Goal: Task Accomplishment & Management: Manage account settings

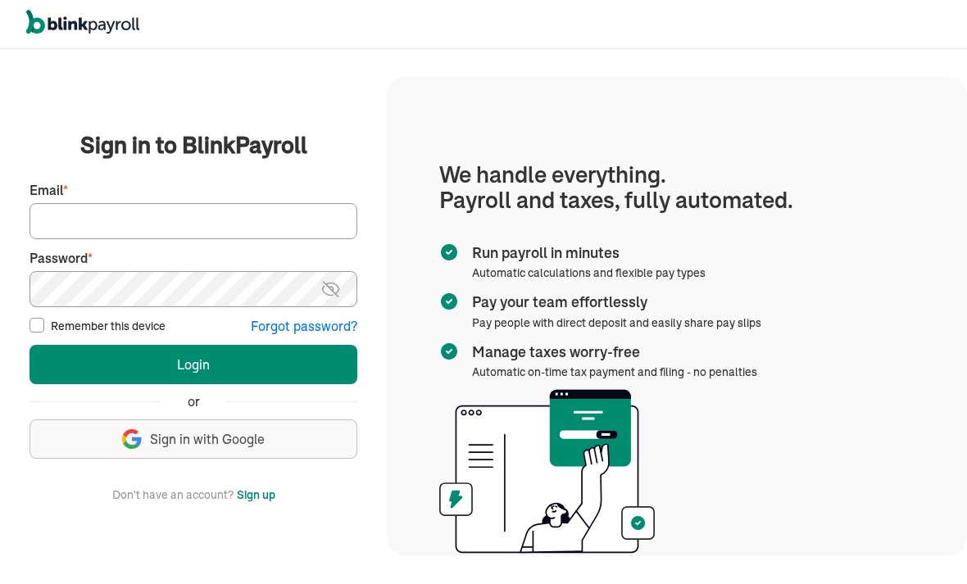
click at [155, 239] on input "Email *" at bounding box center [194, 221] width 328 height 36
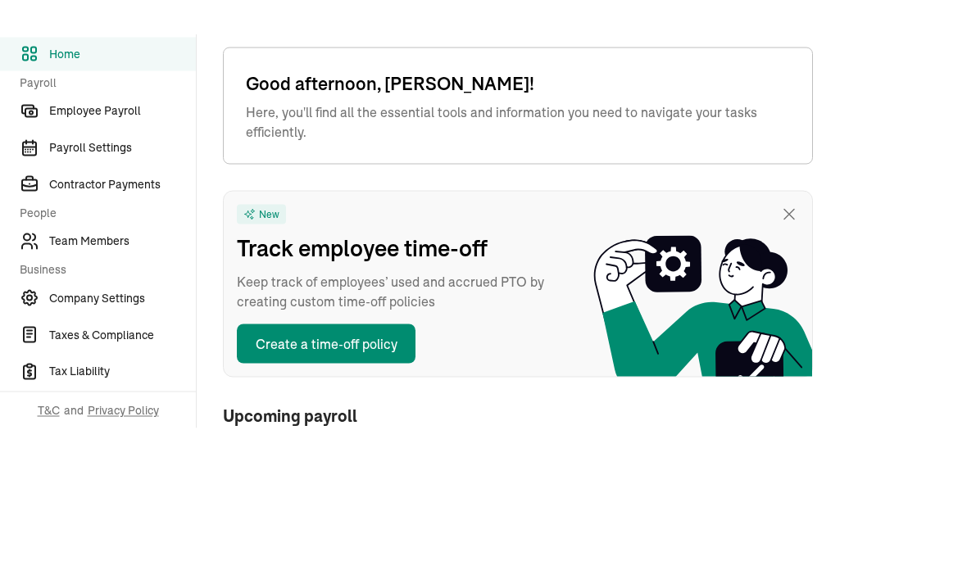
click at [100, 320] on span "Team Members" at bounding box center [122, 328] width 147 height 17
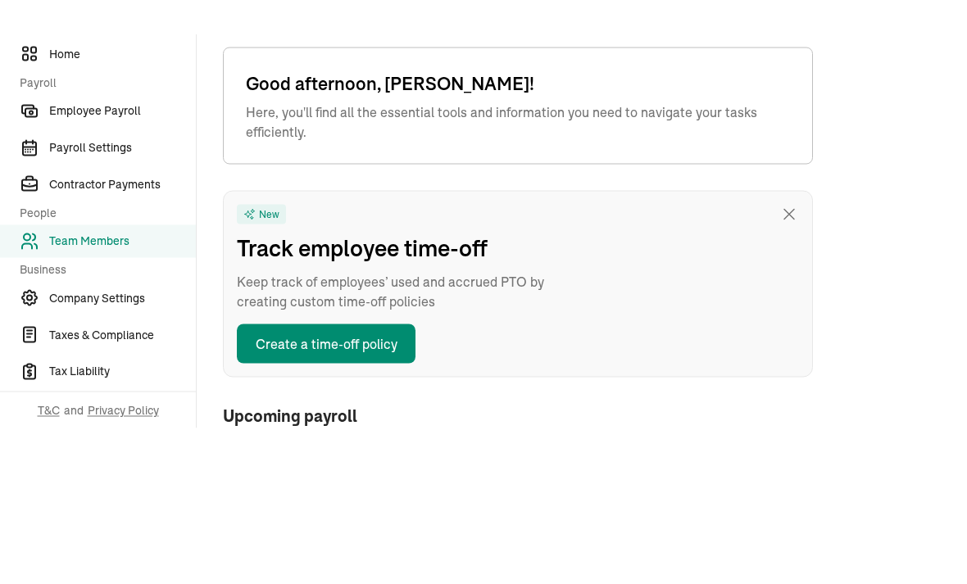
type input "[DATE]"
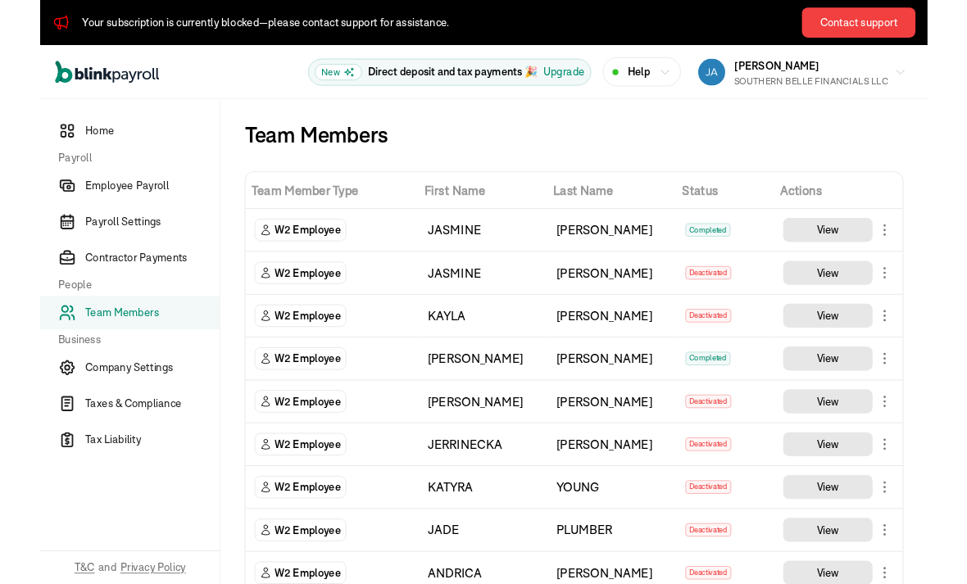
click at [170, 580] on nav "Home Payroll Employee Payroll Payroll Settings Contractor Payments People Team …" at bounding box center [98, 372] width 196 height 529
click at [142, 542] on nav "Home Payroll Employee Payroll Payroll Settings Contractor Payments People Team …" at bounding box center [98, 372] width 196 height 529
click at [196, 539] on div "Home Payroll Employee Payroll Payroll Settings Contractor Payments People Team …" at bounding box center [98, 372] width 197 height 529
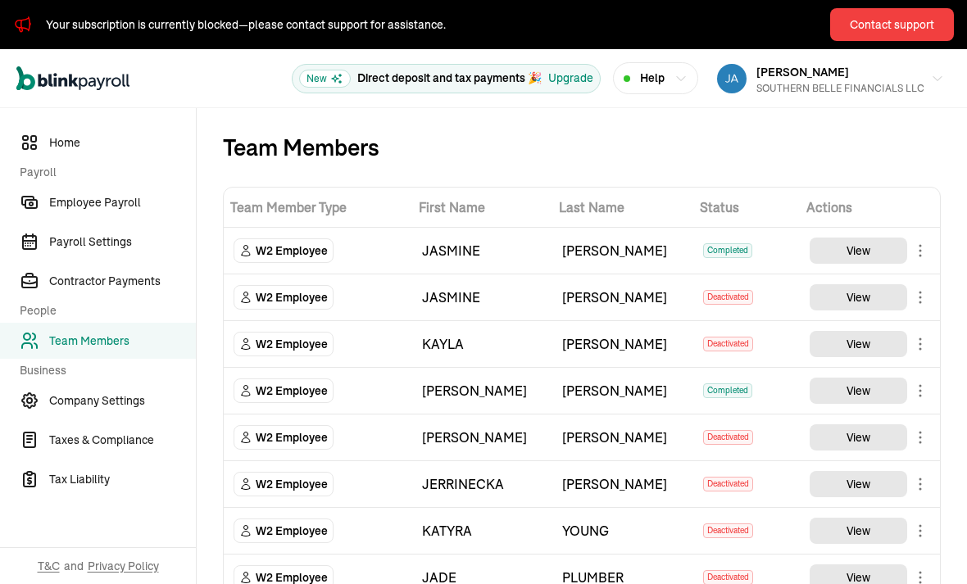
click at [438, 139] on div "Team Members" at bounding box center [582, 147] width 718 height 26
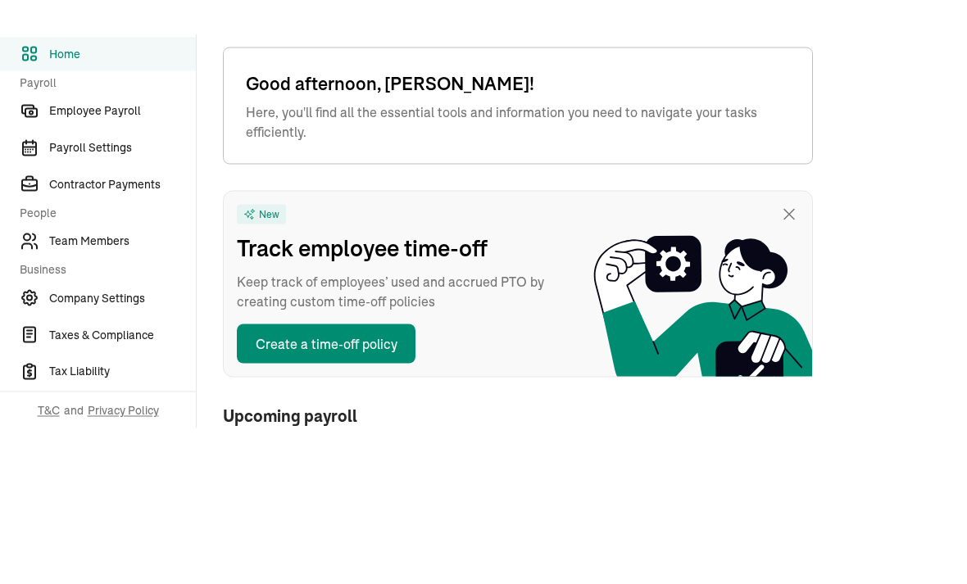
click at [100, 320] on span "Team Members" at bounding box center [122, 328] width 147 height 17
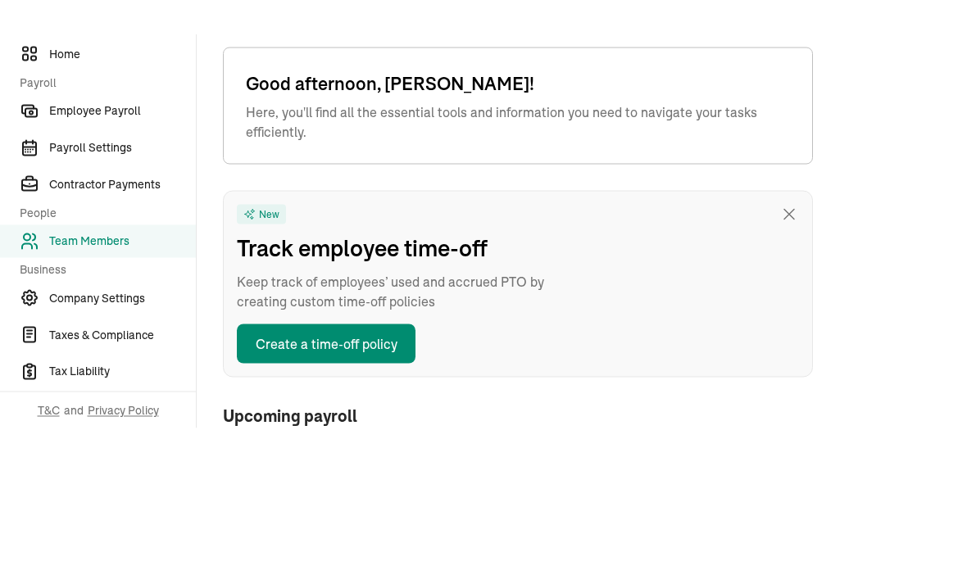
type input "[DATE]"
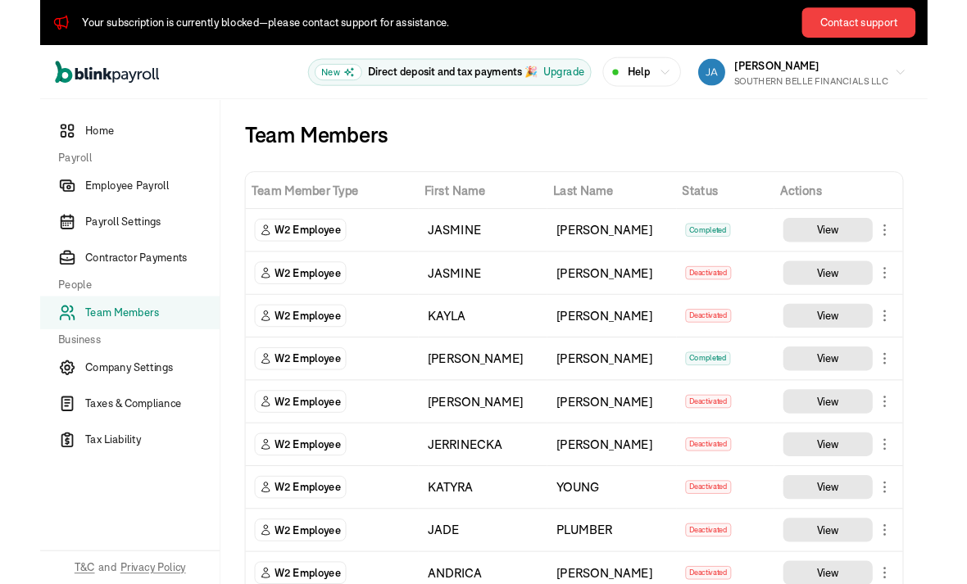
click at [170, 580] on nav "Home Payroll Employee Payroll Payroll Settings Contractor Payments People Team …" at bounding box center [98, 372] width 196 height 529
click at [142, 542] on nav "Home Payroll Employee Payroll Payroll Settings Contractor Payments People Team …" at bounding box center [98, 372] width 196 height 529
click at [196, 539] on div "Home Payroll Employee Payroll Payroll Settings Contractor Payments People Team …" at bounding box center [98, 372] width 197 height 529
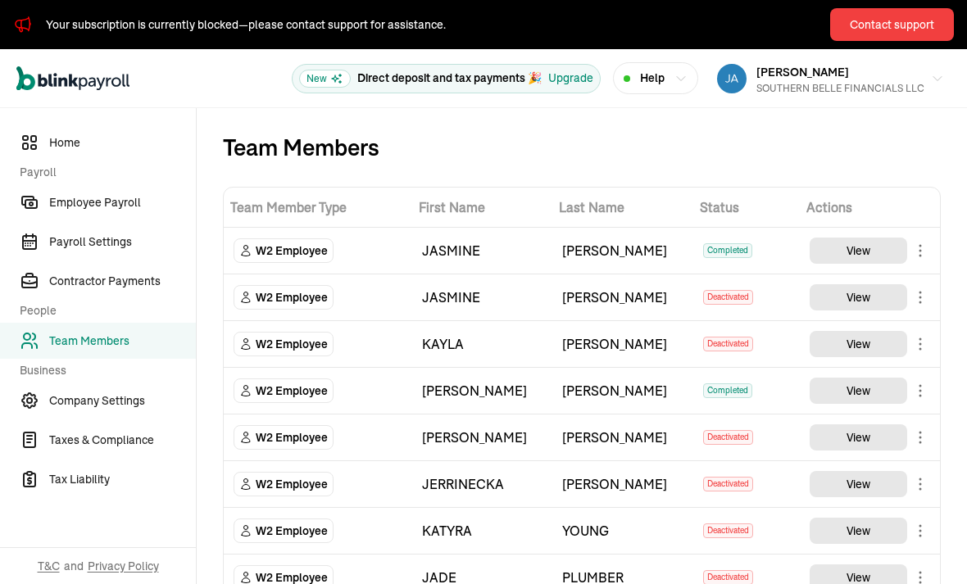
click at [438, 139] on div "Team Members" at bounding box center [582, 147] width 718 height 26
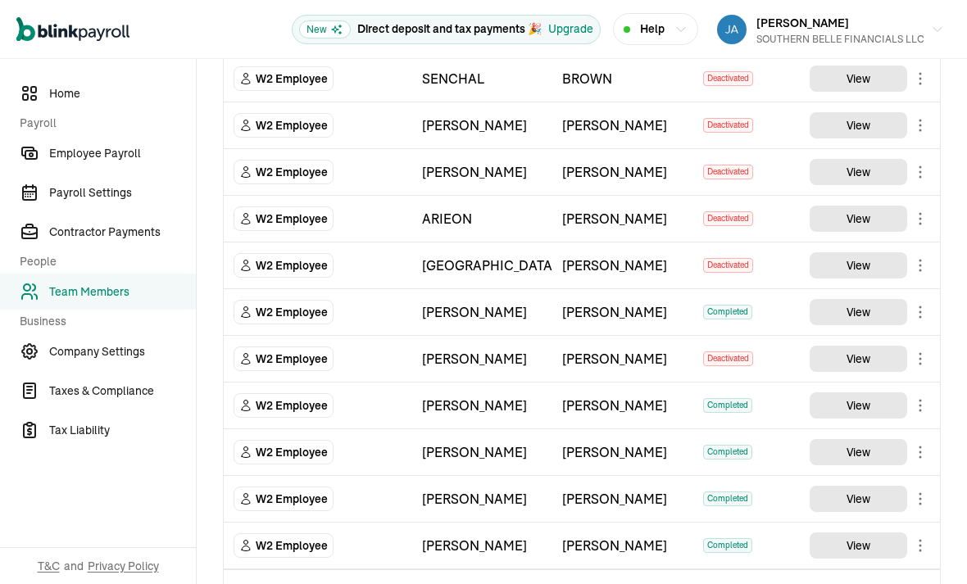
scroll to position [52, 0]
click at [266, 575] on select "Select W2 Employee Individual - 1099 Contractor Business - 1099 Contractor" at bounding box center [318, 593] width 169 height 36
select select "employee"
click at [478, 575] on input "TextInput" at bounding box center [482, 593] width 120 height 36
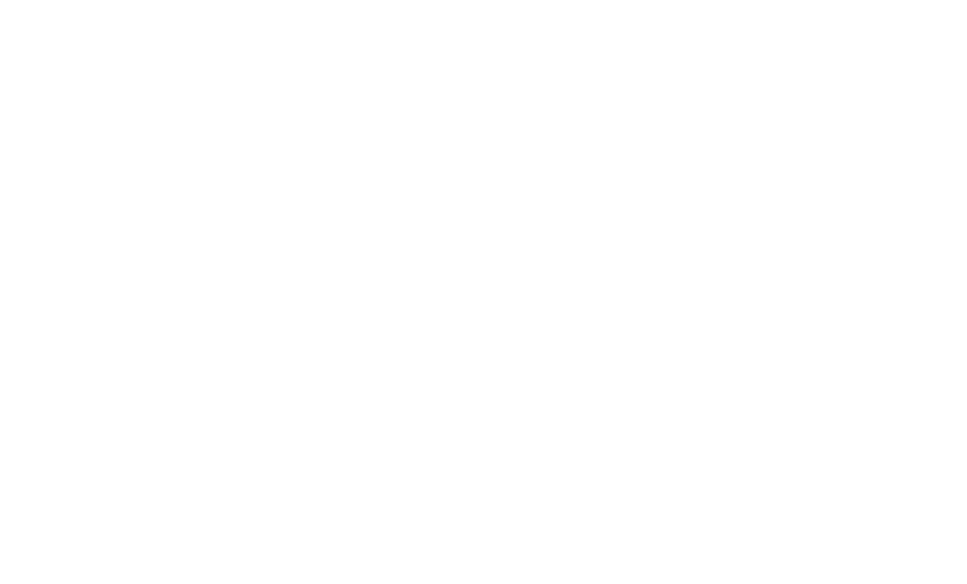
type input "Rashade"
click at [629, 575] on input "TextInput" at bounding box center [622, 593] width 120 height 36
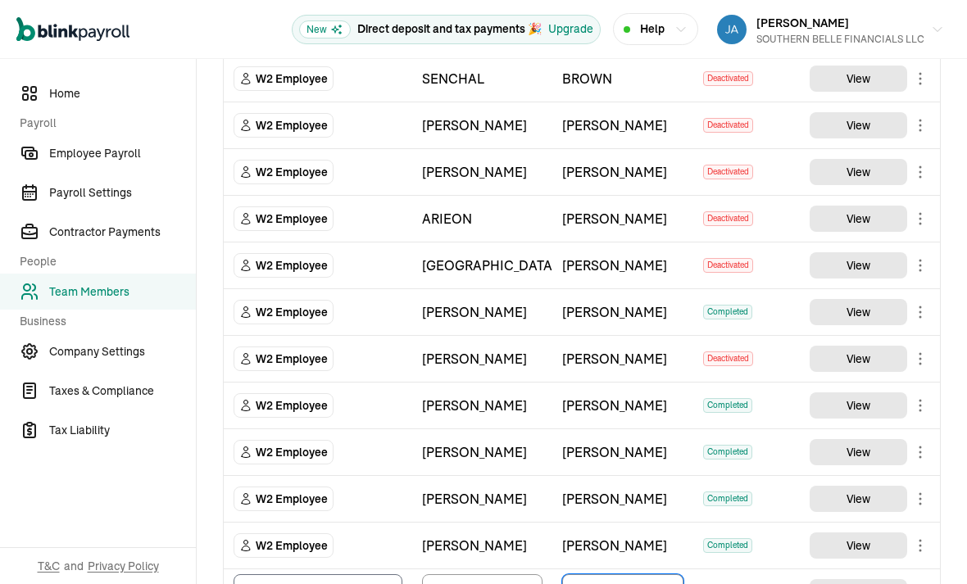
type input "Arthurton"
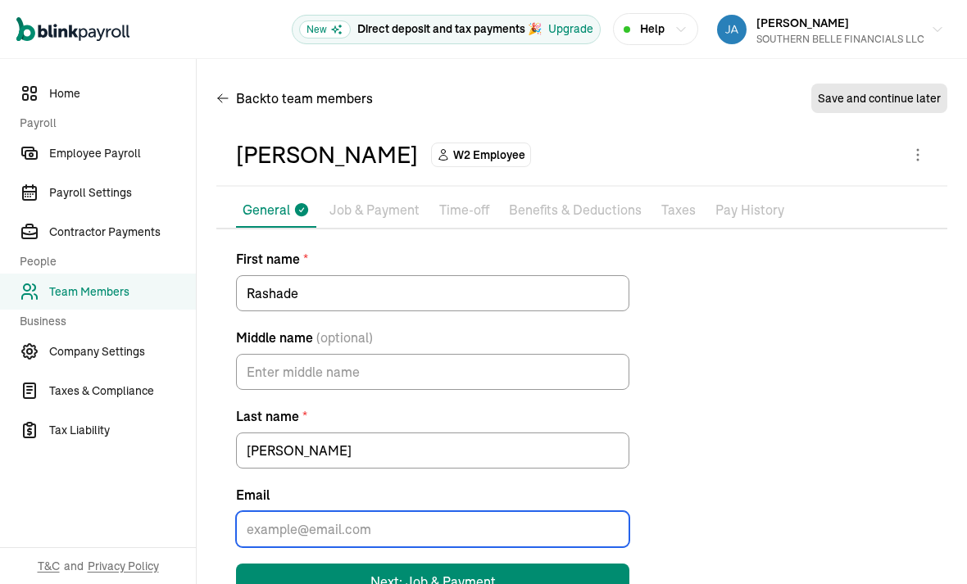
click at [520, 511] on input "Email" at bounding box center [432, 529] width 393 height 36
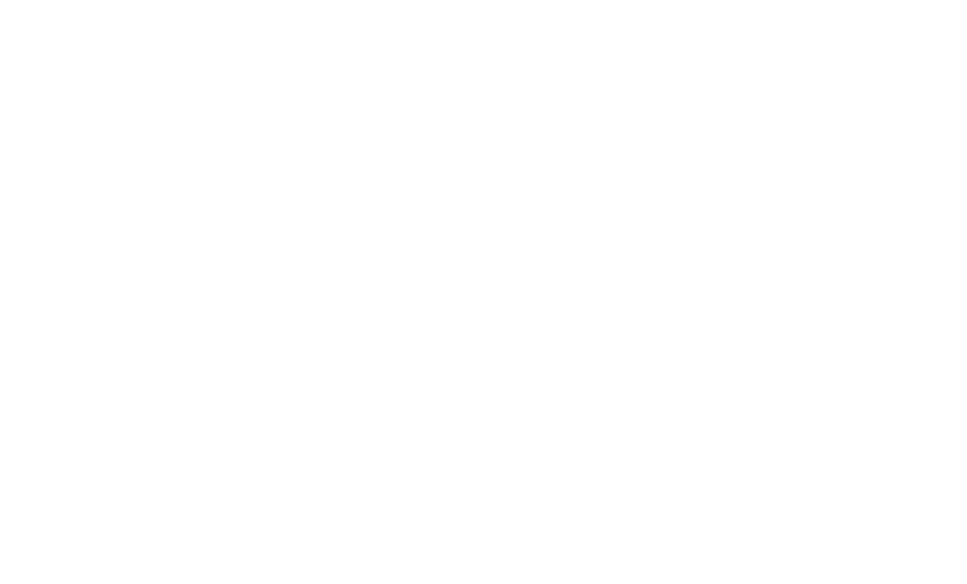
click at [259, 511] on input "Email" at bounding box center [432, 529] width 393 height 36
paste input "mailto:shayarthurton@gmail.com"
click at [284, 511] on input "mailto:shayarthurton@gmail.com" at bounding box center [432, 529] width 393 height 36
type input "shayarthurton@gmail.com"
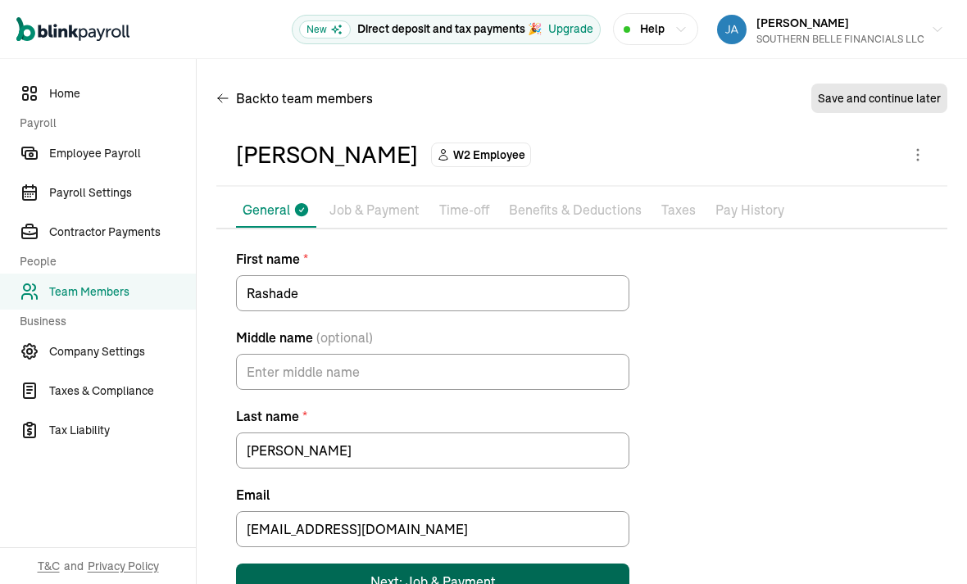
click at [344, 564] on button "Next: Job & Payment" at bounding box center [432, 582] width 393 height 36
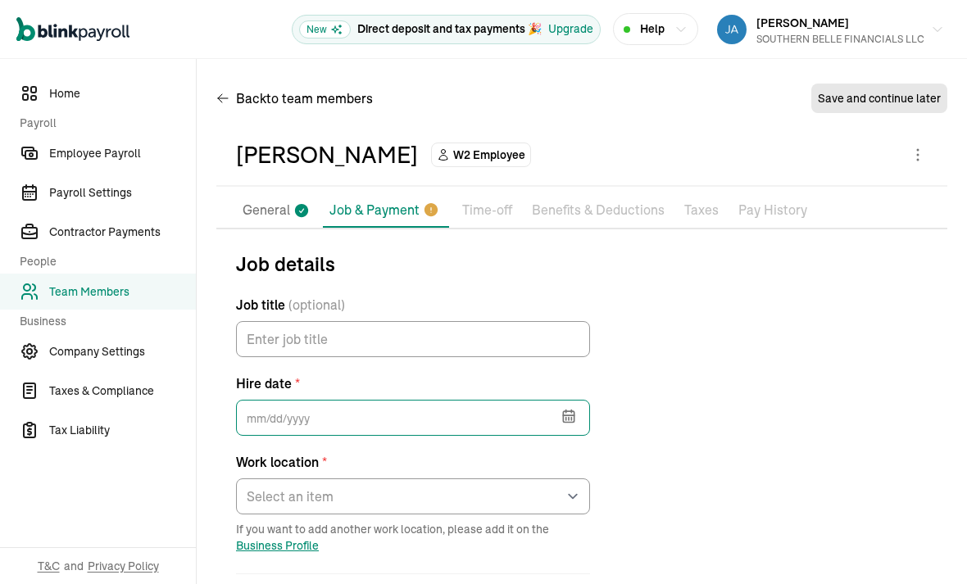
click at [320, 400] on input "text" at bounding box center [413, 418] width 354 height 36
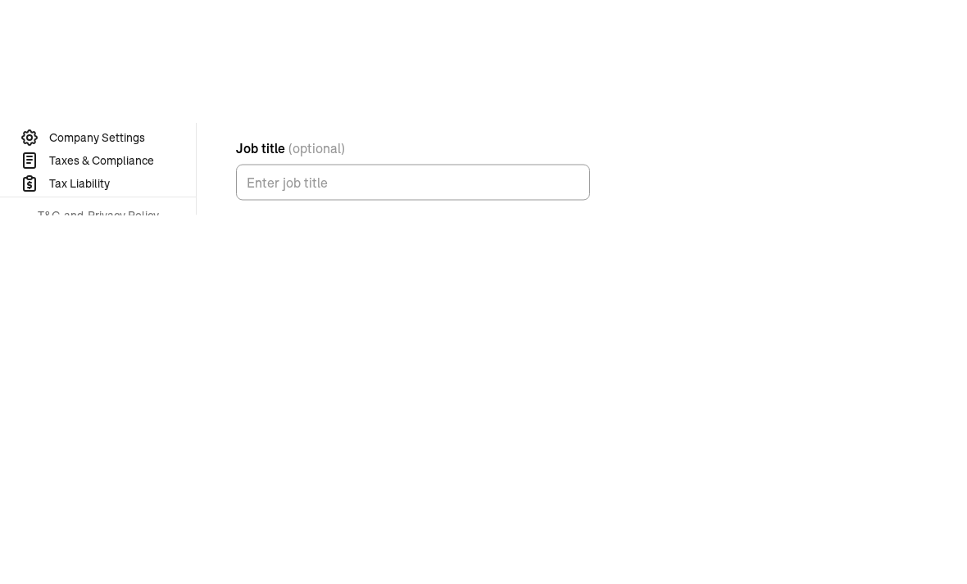
scroll to position [95, 0]
click at [575, 298] on button "button" at bounding box center [567, 319] width 46 height 43
click at [261, 465] on button "6" at bounding box center [266, 481] width 33 height 33
type input "10/06/2025"
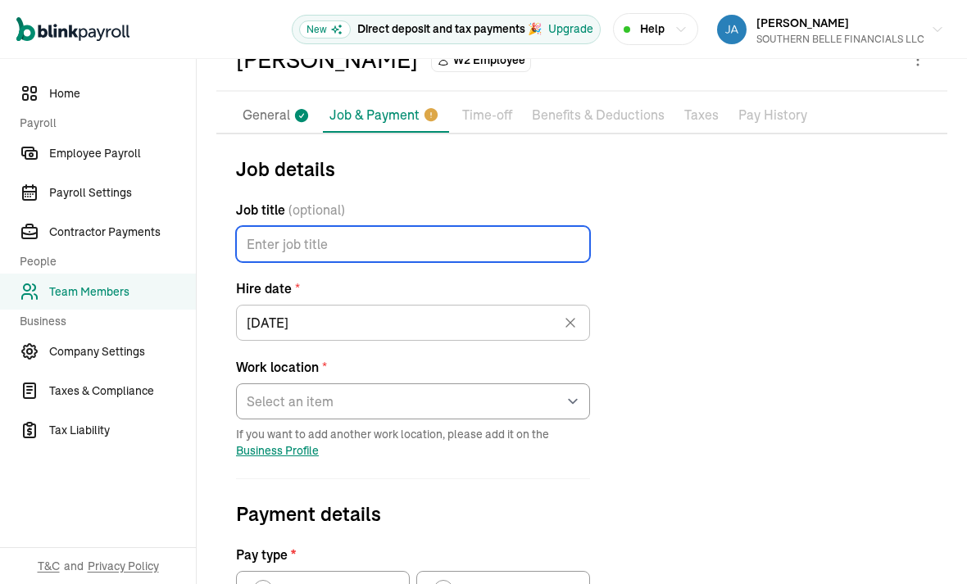
click at [262, 226] on input "Job title (optional)" at bounding box center [413, 244] width 354 height 36
type input "Customer Service Rep"
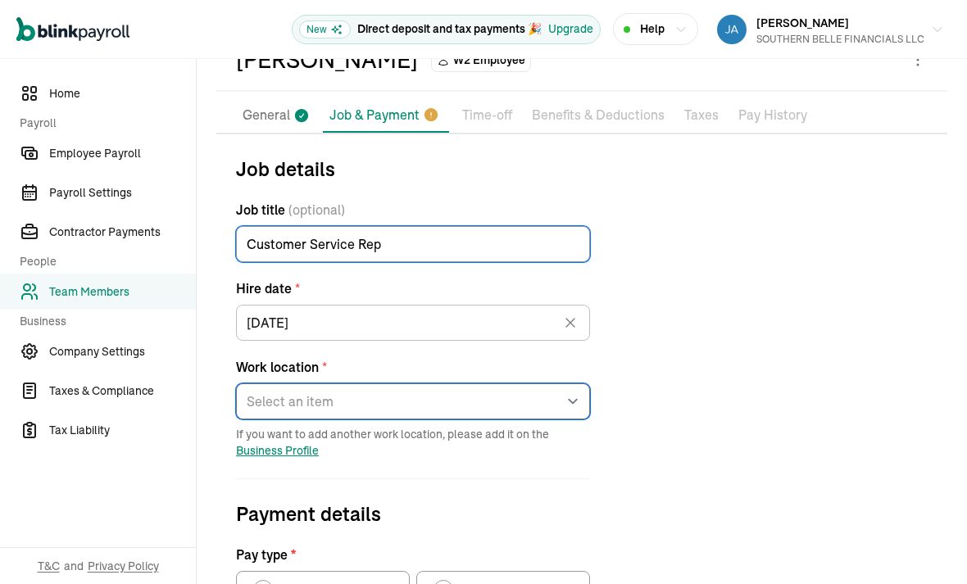
click at [306, 384] on select "Select an item 4904 LARK LANE 4904 LARK LANE 16335 Tiburon Way 2525 O'Neal Lane…" at bounding box center [413, 402] width 354 height 36
select select "Works from home"
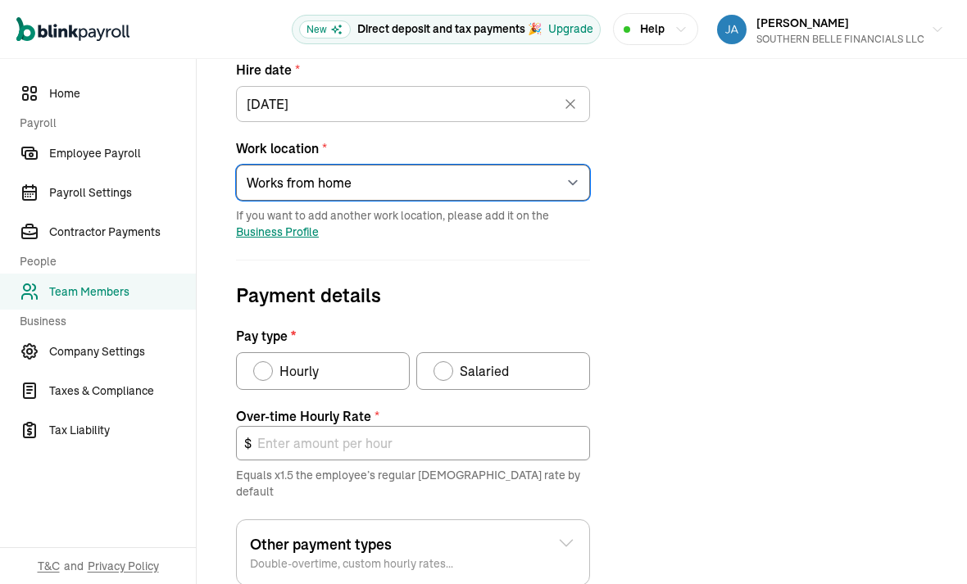
scroll to position [316, 0]
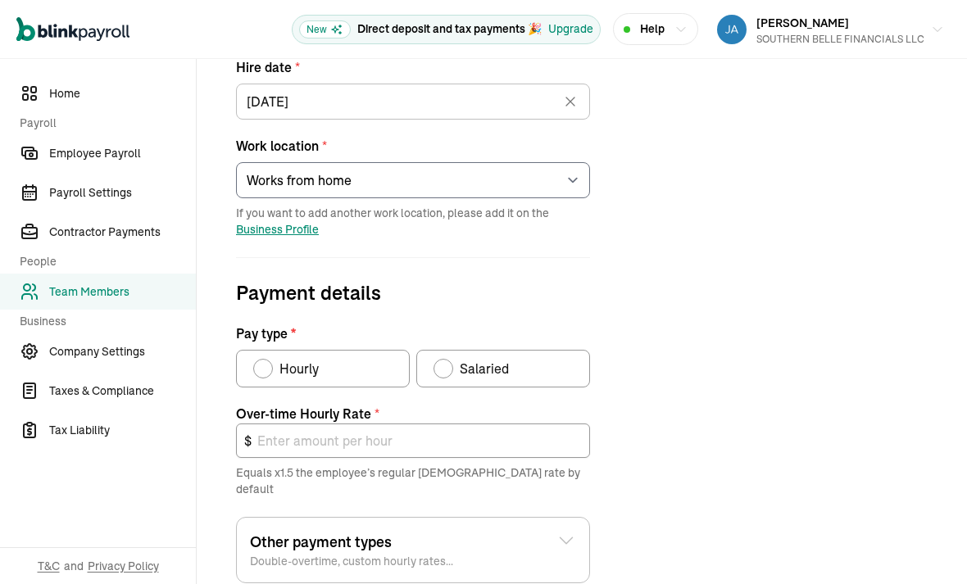
click at [265, 362] on div "Pay type" at bounding box center [263, 368] width 13 height 13
click at [265, 358] on input "Hourly" at bounding box center [258, 364] width 13 height 13
radio input "true"
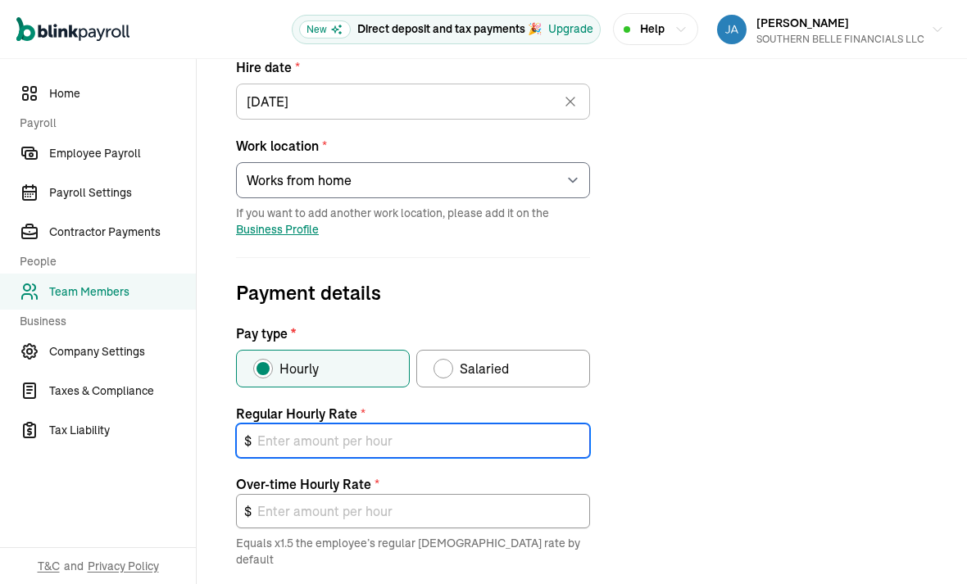
click at [313, 424] on input "text" at bounding box center [413, 441] width 354 height 34
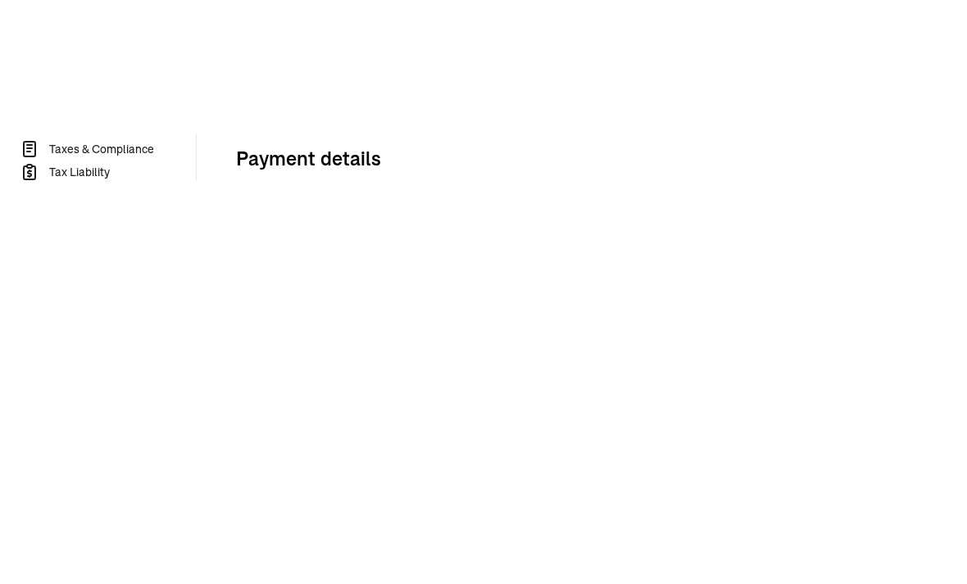
type input "1"
type input "1.50"
type input "10"
type input "15.00"
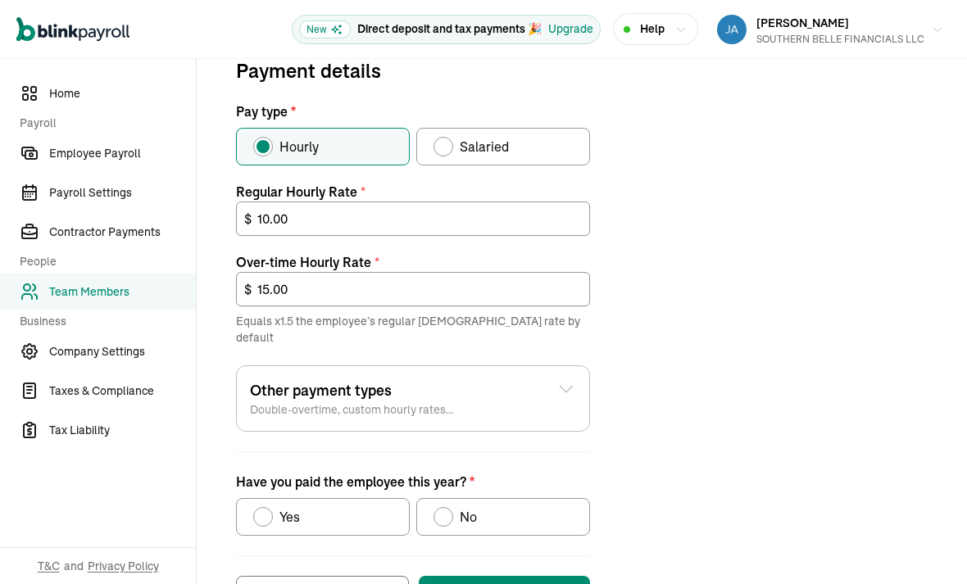
scroll to position [537, 0]
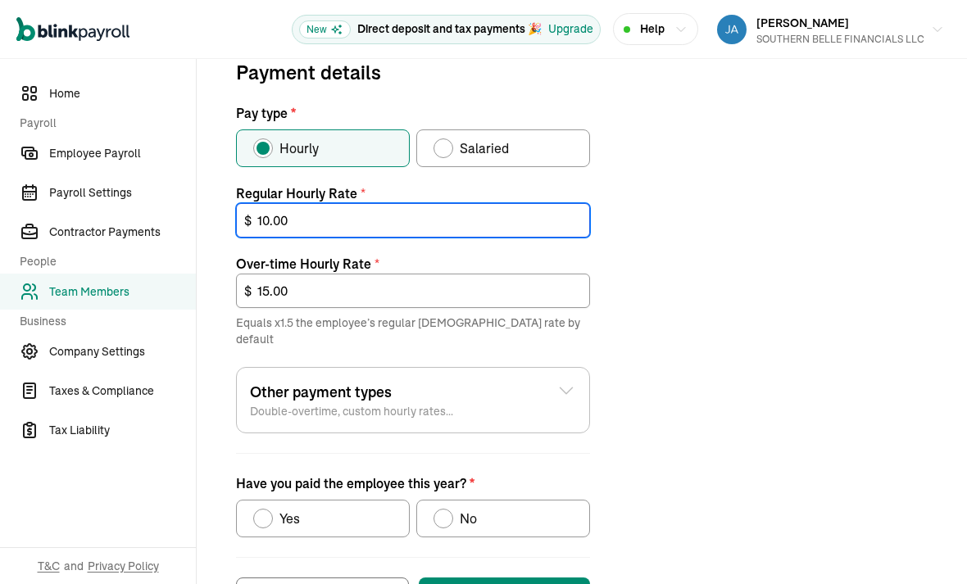
type input "10.00"
click at [452, 509] on div "Have you paid the employee this year?" at bounding box center [444, 519] width 20 height 20
click at [446, 508] on input "No" at bounding box center [439, 514] width 13 height 13
radio input "true"
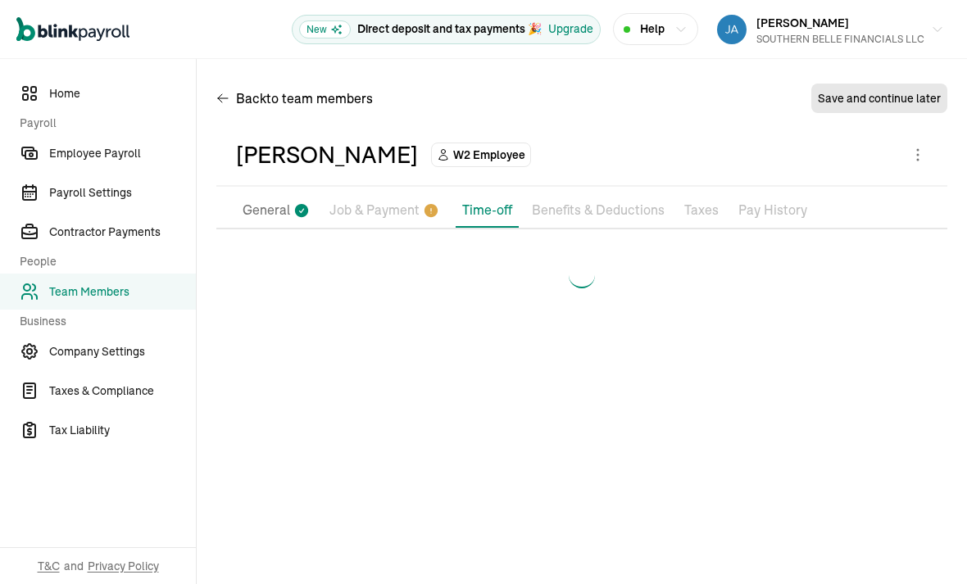
scroll to position [0, 0]
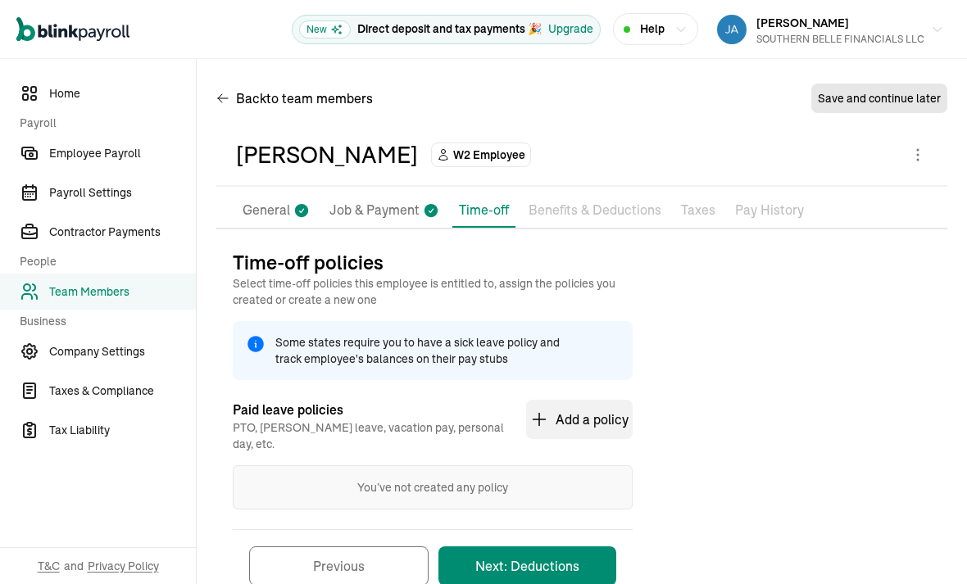
click at [535, 547] on button "Next: Deductions" at bounding box center [527, 566] width 178 height 39
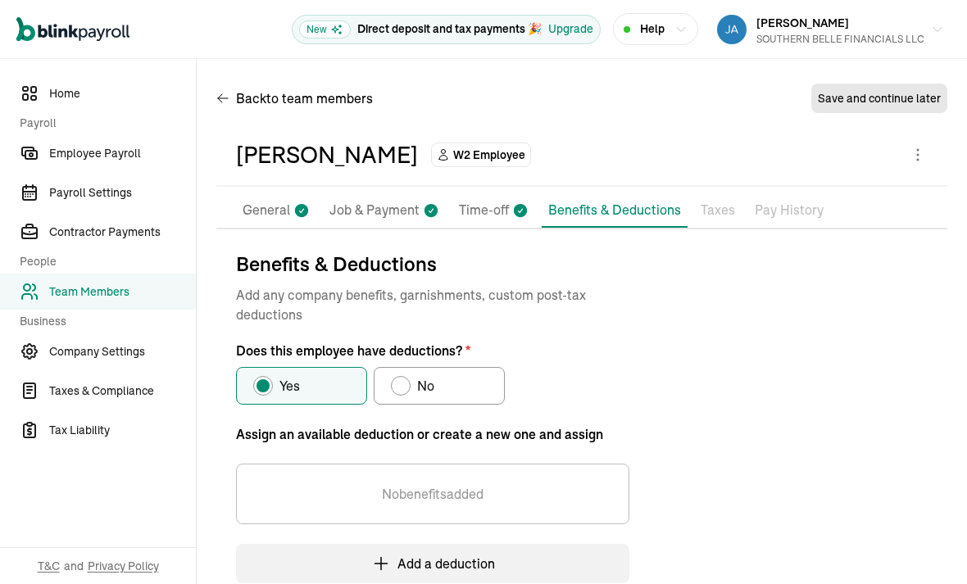
click at [403, 379] on div "Does this employee have deductions?" at bounding box center [400, 385] width 13 height 13
click at [403, 375] on input "No" at bounding box center [396, 381] width 13 height 13
radio input "true"
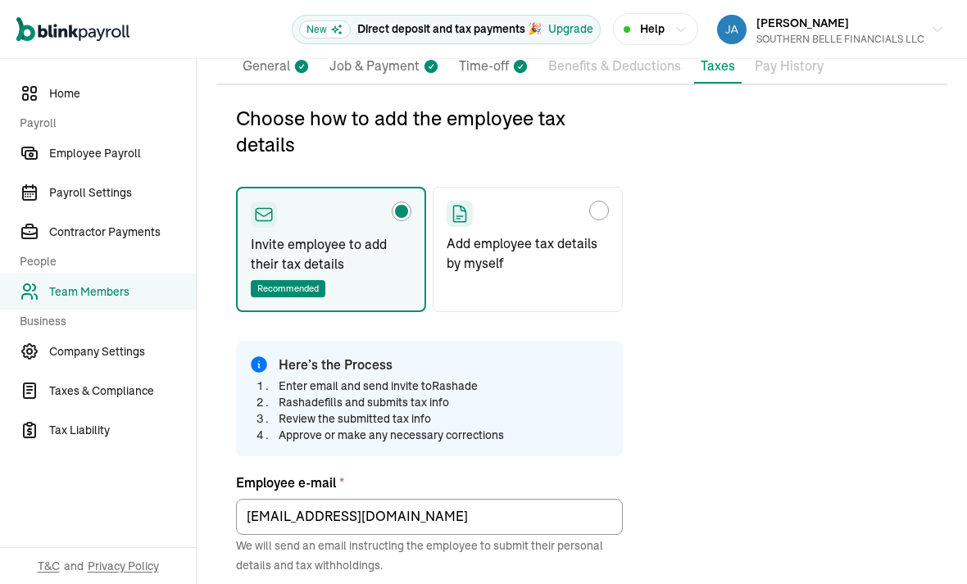
scroll to position [193, 0]
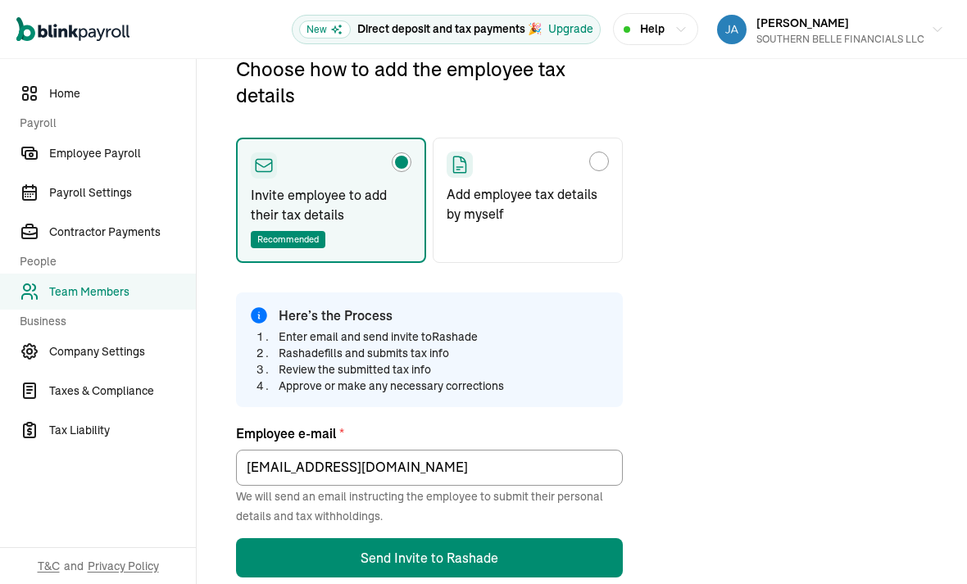
click at [402, 538] on button "Send Invite to Rashade" at bounding box center [429, 557] width 387 height 39
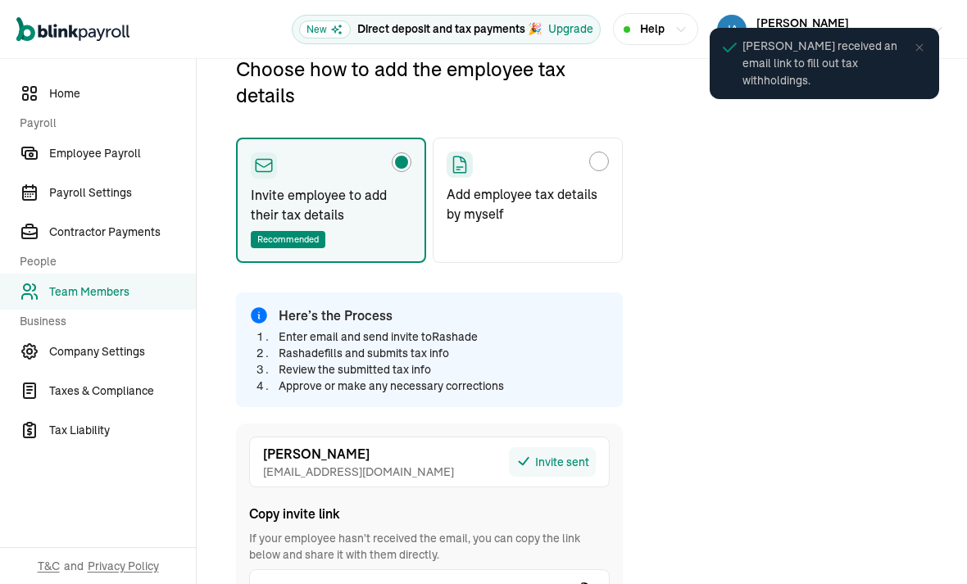
click at [668, 262] on div "Choose how to add the employee tax details Invite employee to add their tax det…" at bounding box center [581, 399] width 731 height 686
click at [658, 60] on div "Choose how to add the employee tax details Invite employee to add their tax det…" at bounding box center [581, 399] width 731 height 686
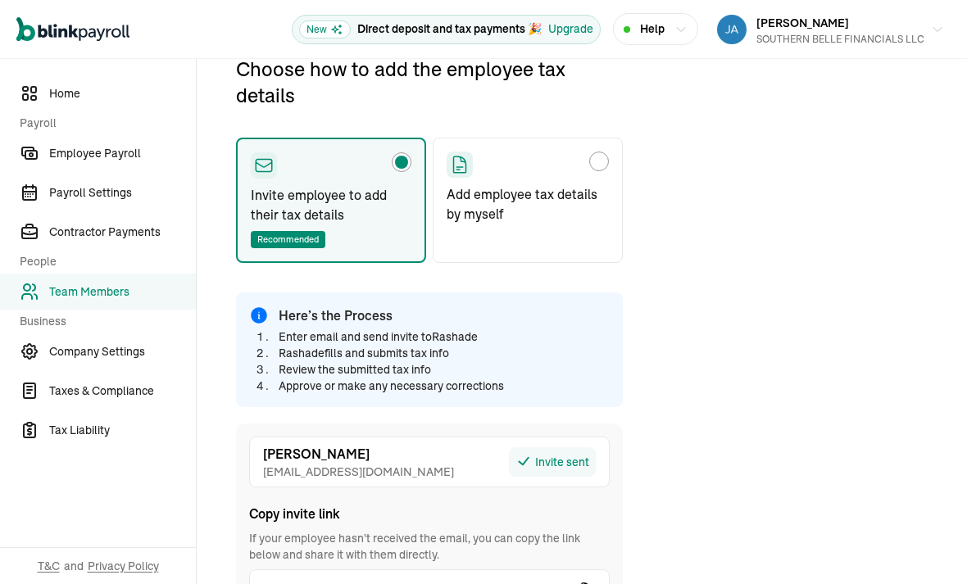
click at [107, 154] on span "Employee Payroll" at bounding box center [122, 153] width 147 height 17
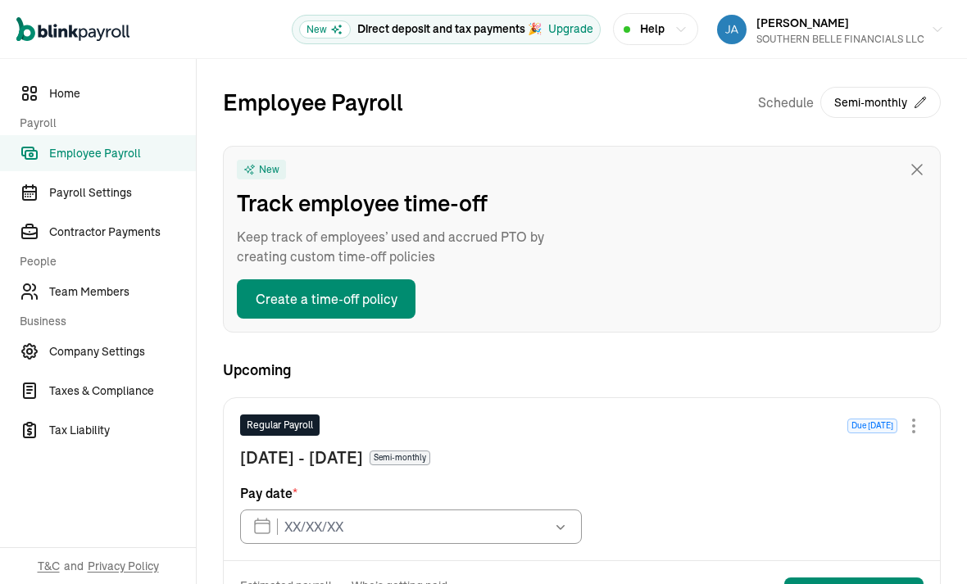
type input "[DATE]"
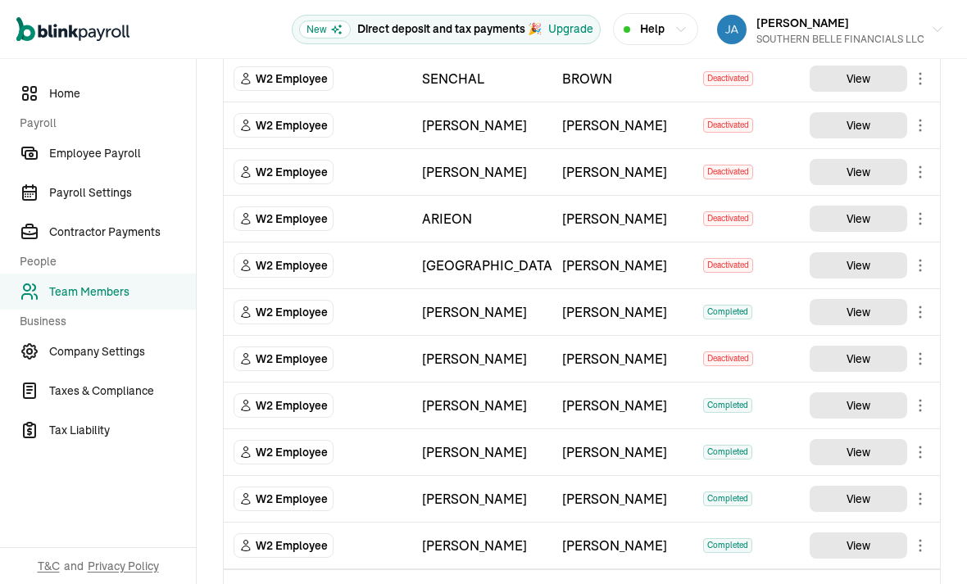
scroll to position [52, 0]
click at [266, 575] on select "Select W2 Employee Individual - 1099 Contractor Business - 1099 Contractor" at bounding box center [318, 593] width 169 height 36
select select "employee"
click at [478, 575] on input "TextInput" at bounding box center [482, 593] width 120 height 36
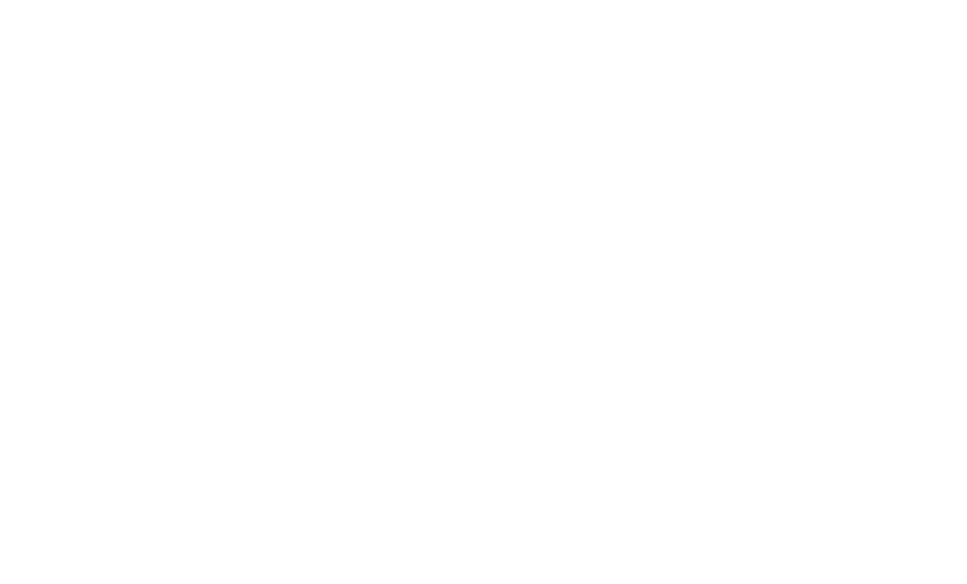
type input "Rashade"
click at [629, 575] on input "TextInput" at bounding box center [622, 593] width 120 height 36
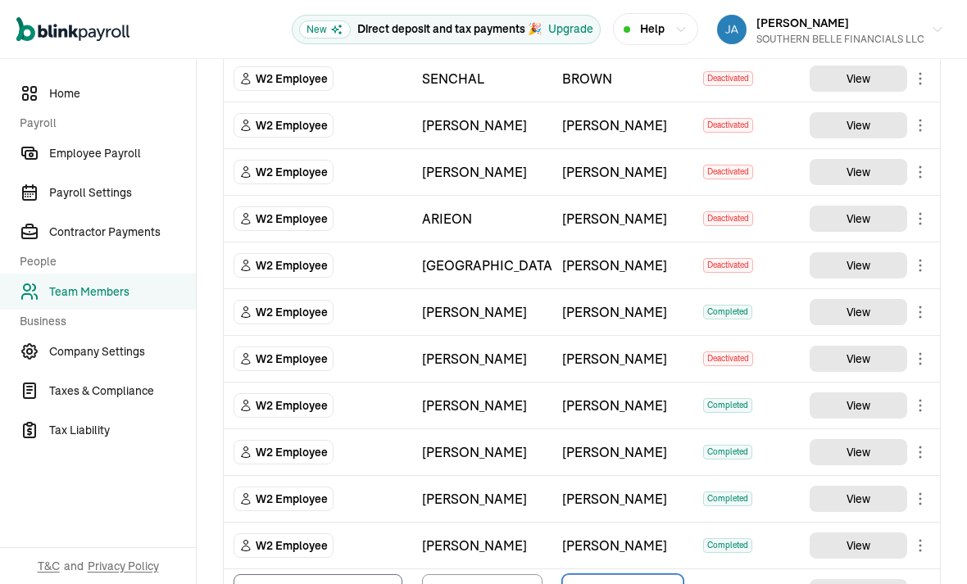
type input "Arthurton"
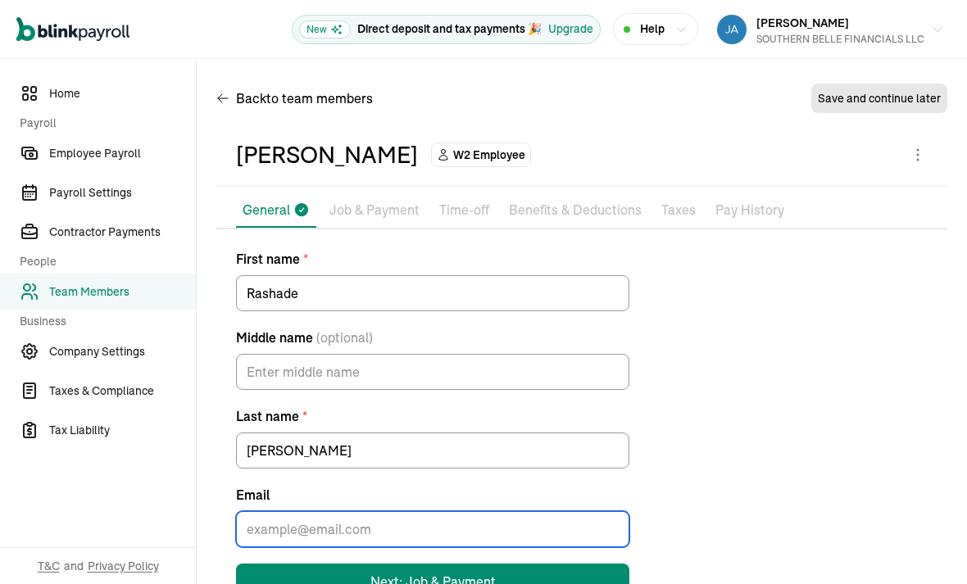
click at [520, 511] on input "Email" at bounding box center [432, 529] width 393 height 36
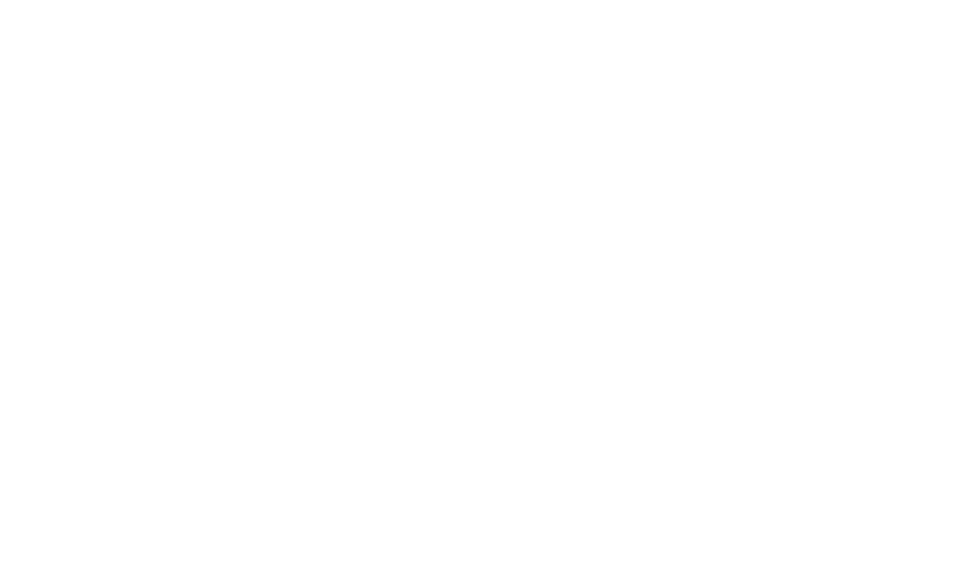
click at [259, 511] on input "Email" at bounding box center [432, 529] width 393 height 36
paste input "mailto:shayarthurton@gmail.com"
click at [284, 511] on input "mailto:shayarthurton@gmail.com" at bounding box center [432, 529] width 393 height 36
type input "shayarthurton@gmail.com"
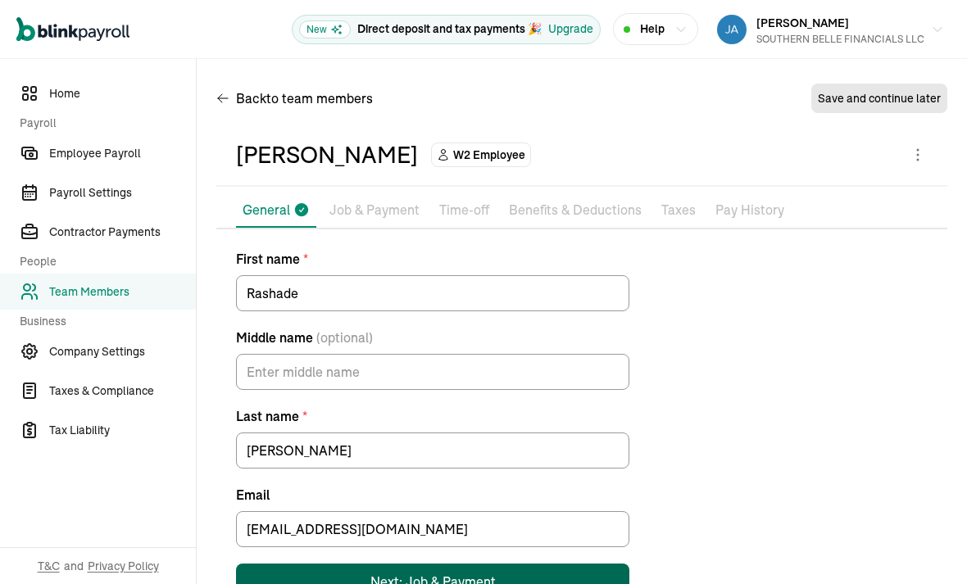
click at [344, 564] on button "Next: Job & Payment" at bounding box center [432, 582] width 393 height 36
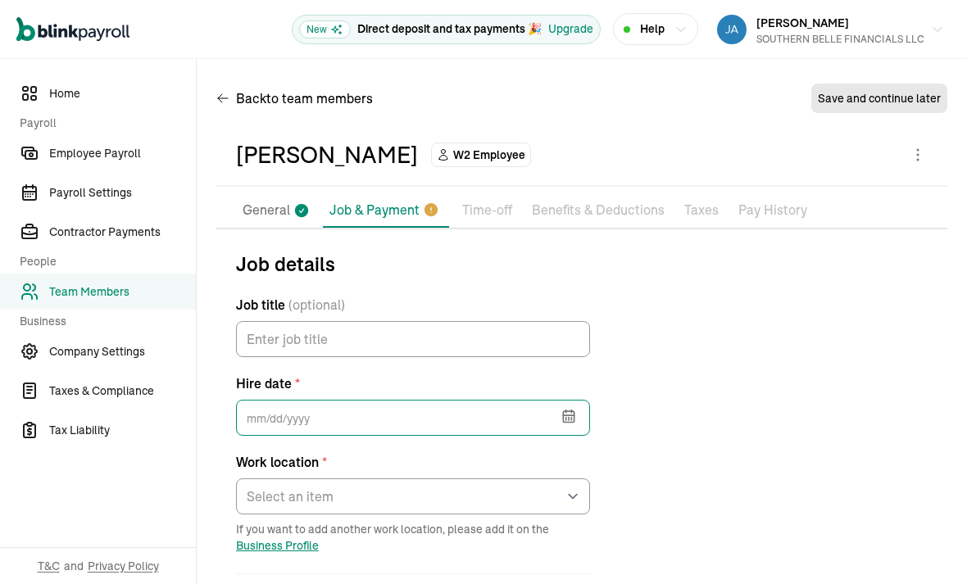
click at [320, 400] on input "text" at bounding box center [413, 418] width 354 height 36
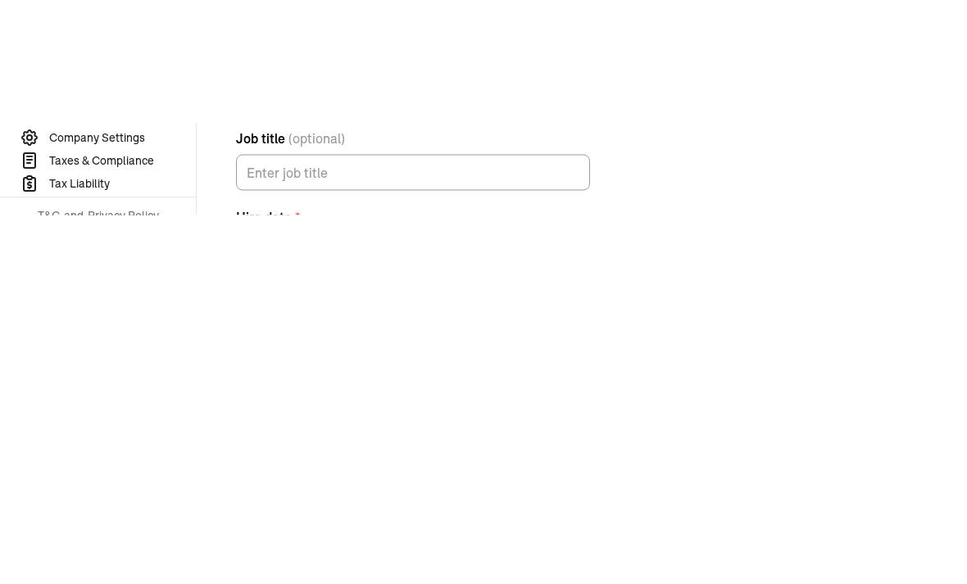
scroll to position [95, 0]
click at [575, 298] on button "button" at bounding box center [567, 319] width 46 height 43
click at [261, 465] on button "6" at bounding box center [266, 481] width 33 height 33
type input "10/06/2025"
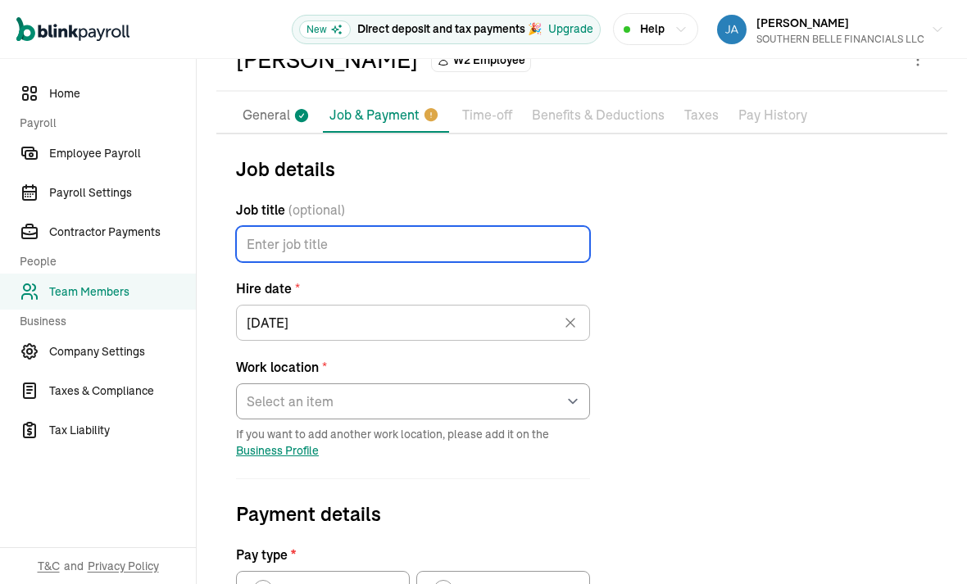
click at [262, 226] on input "Job title (optional)" at bounding box center [413, 244] width 354 height 36
type input "Customer Service Rep"
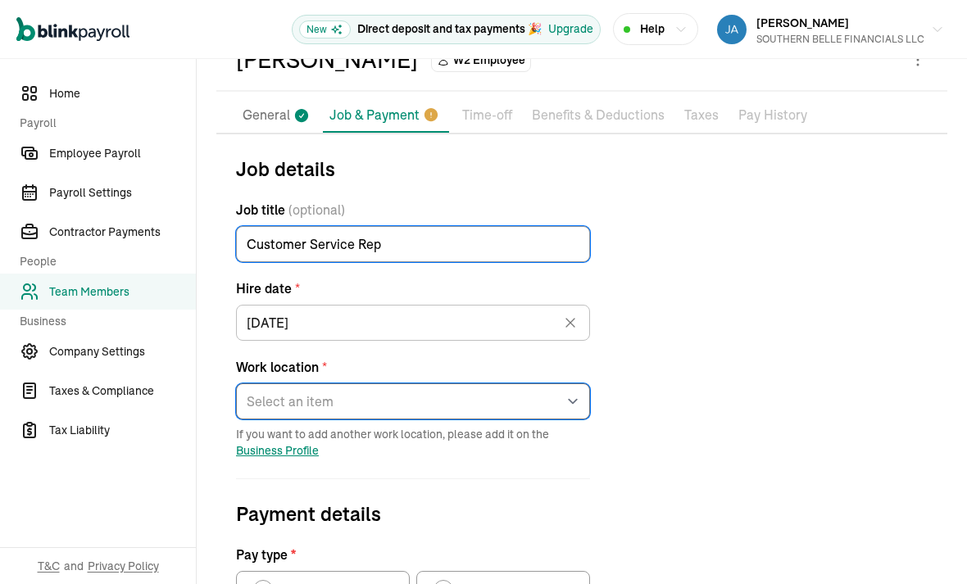
click at [306, 384] on select "Select an item 4904 LARK LANE 4904 LARK LANE 16335 Tiburon Way 2525 O'Neal Lane…" at bounding box center [413, 402] width 354 height 36
select select "Works from home"
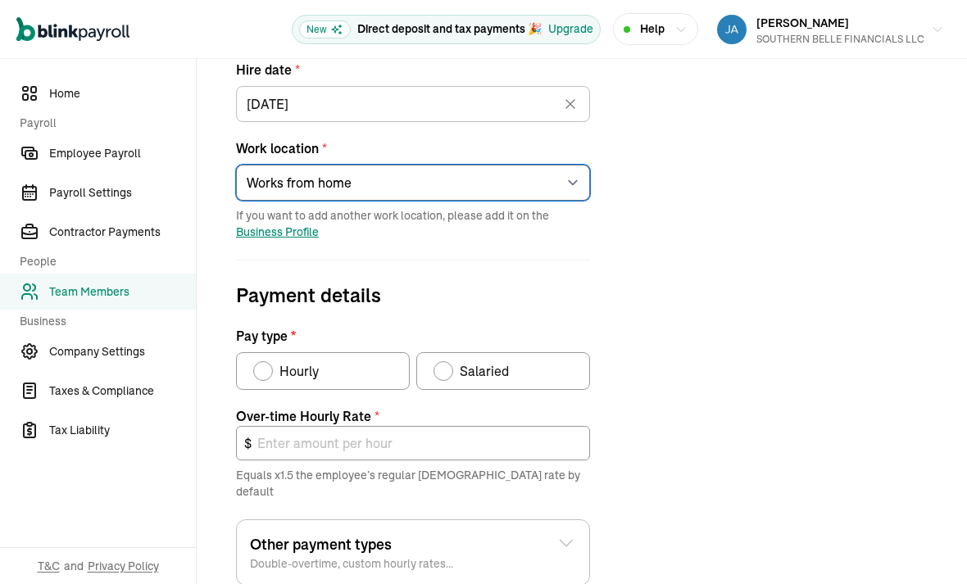
scroll to position [316, 0]
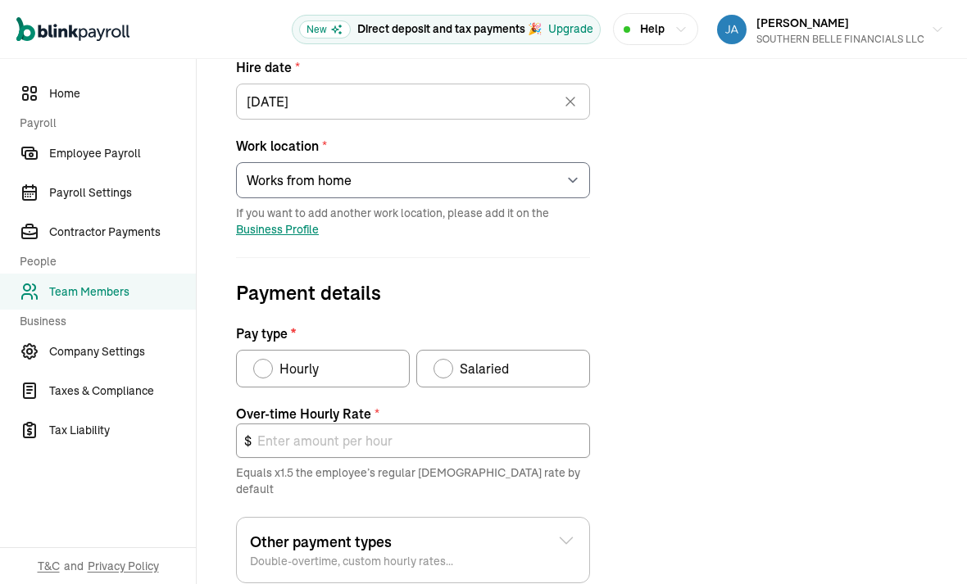
click at [265, 362] on div "Pay type" at bounding box center [263, 368] width 13 height 13
click at [265, 358] on input "Hourly" at bounding box center [258, 364] width 13 height 13
radio input "true"
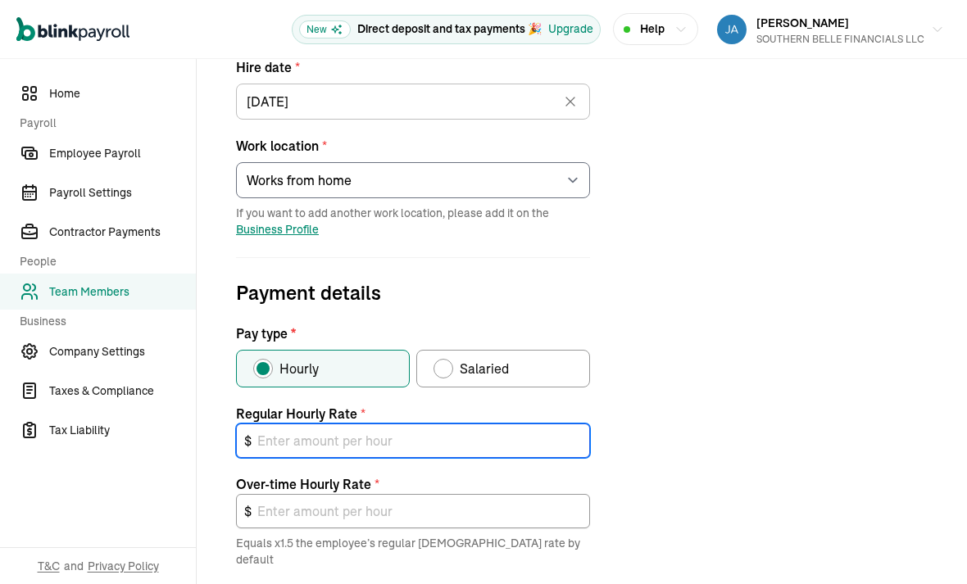
click at [313, 424] on input "text" at bounding box center [413, 441] width 354 height 34
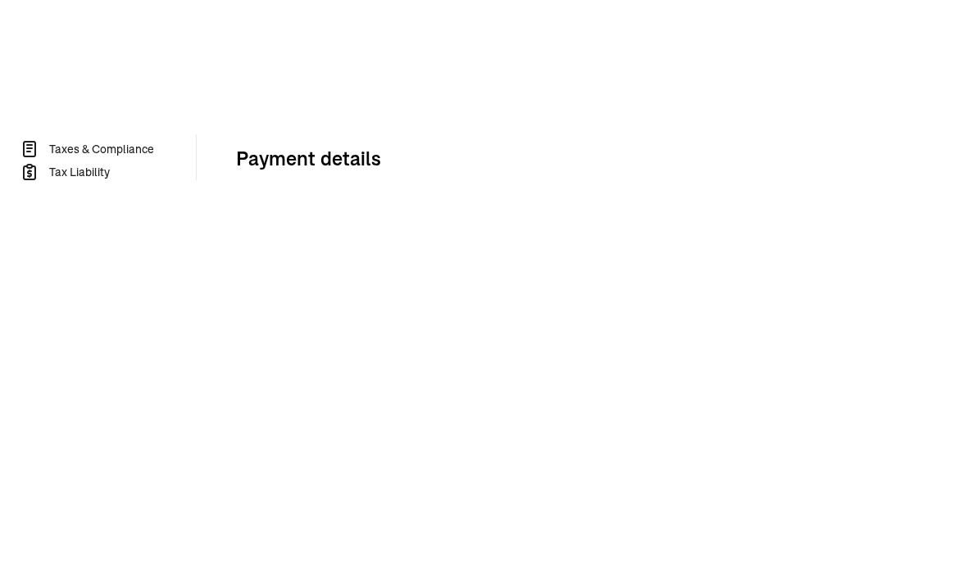
type input "1"
type input "1.50"
type input "10"
type input "15.00"
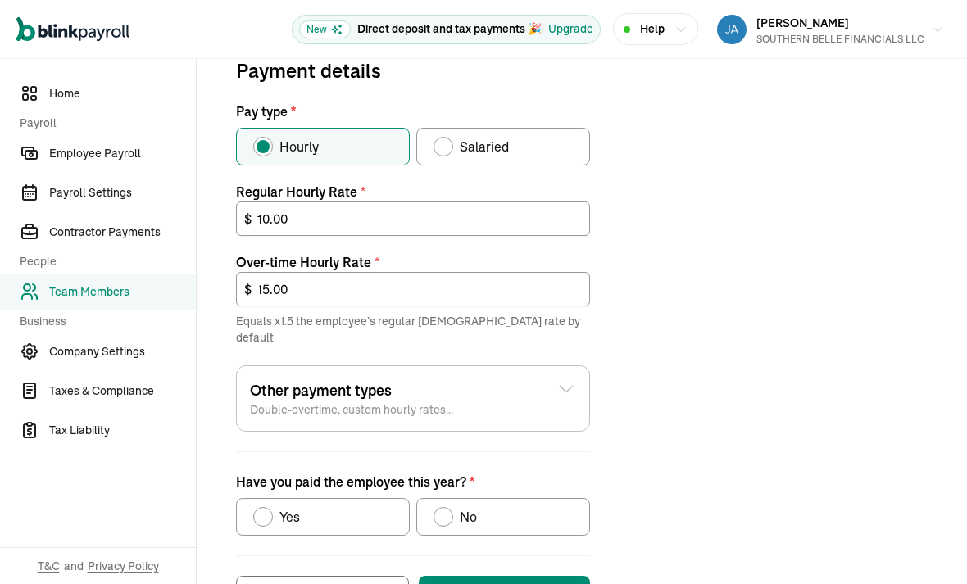
scroll to position [537, 0]
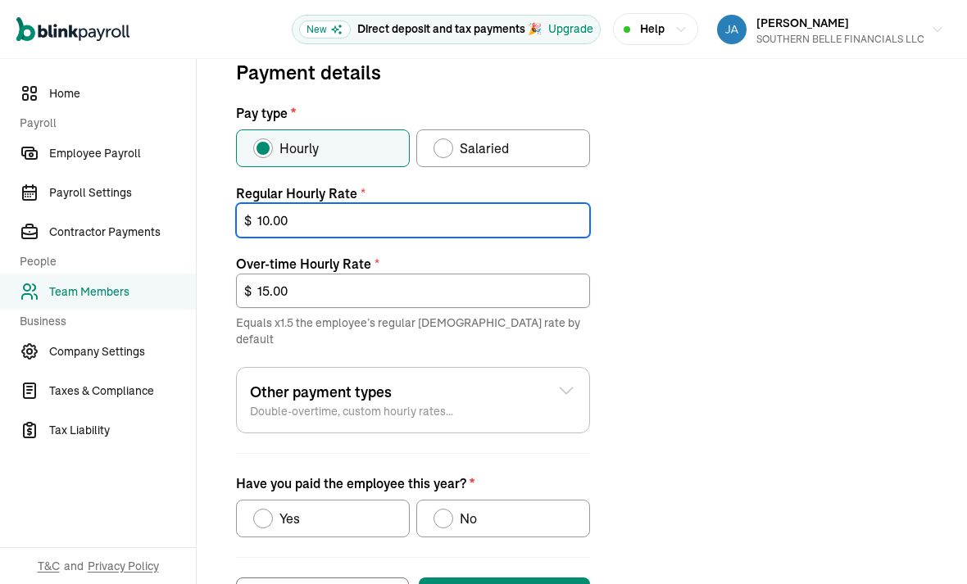
type input "10.00"
click at [452, 509] on div "Have you paid the employee this year?" at bounding box center [444, 519] width 20 height 20
click at [446, 508] on input "No" at bounding box center [439, 514] width 13 height 13
radio input "true"
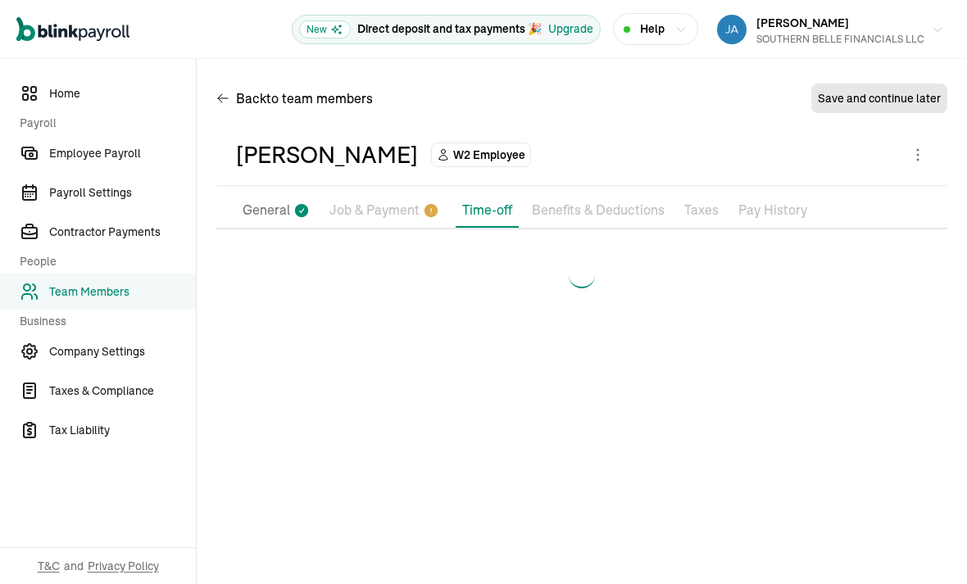
scroll to position [0, 0]
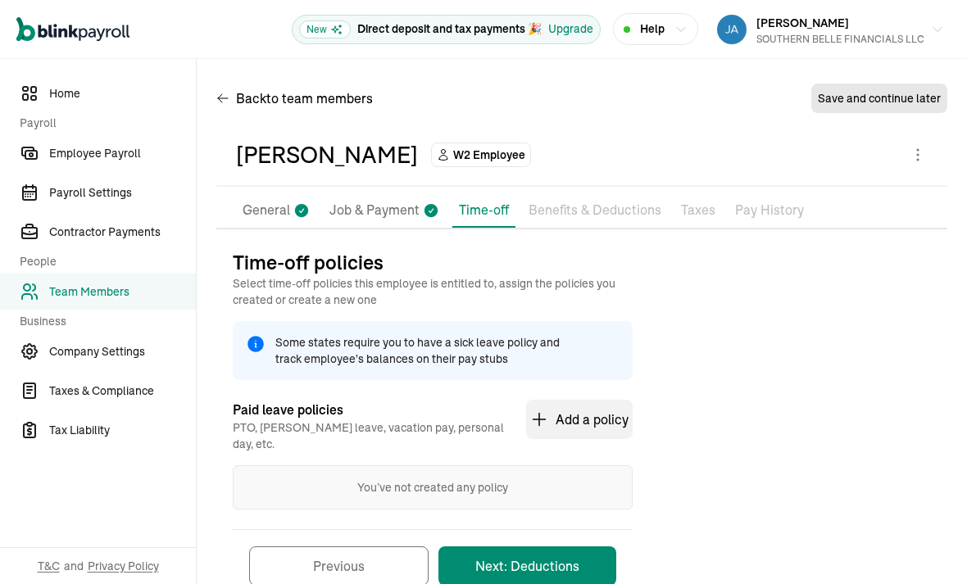
click at [535, 547] on button "Next: Deductions" at bounding box center [527, 566] width 178 height 39
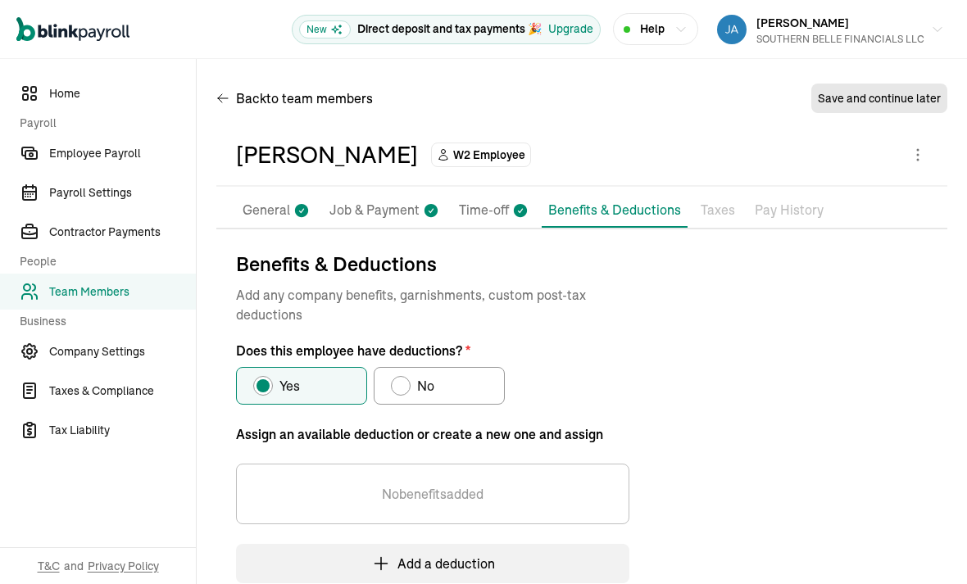
click at [403, 379] on div "Does this employee have deductions?" at bounding box center [400, 385] width 13 height 13
click at [403, 375] on input "No" at bounding box center [396, 381] width 13 height 13
radio input "true"
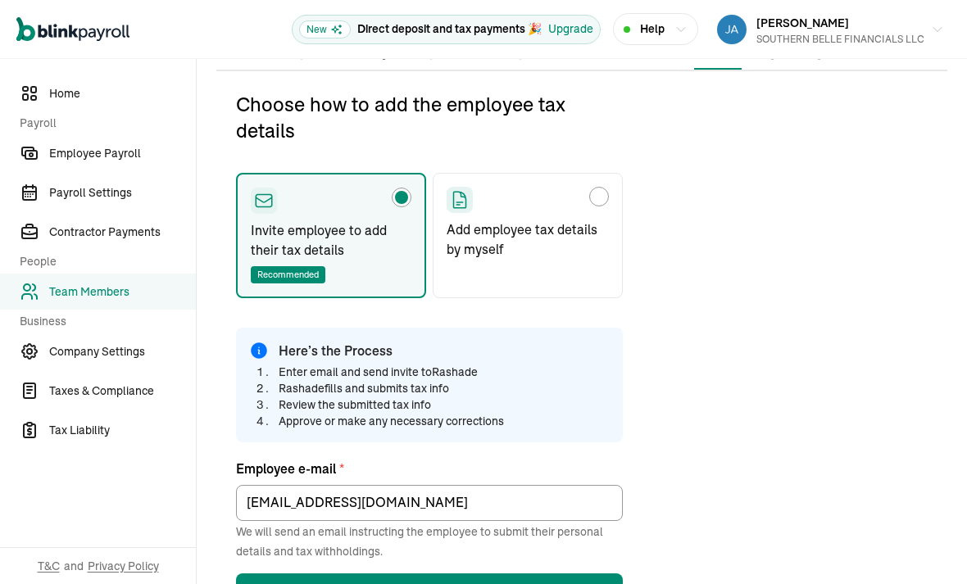
scroll to position [193, 0]
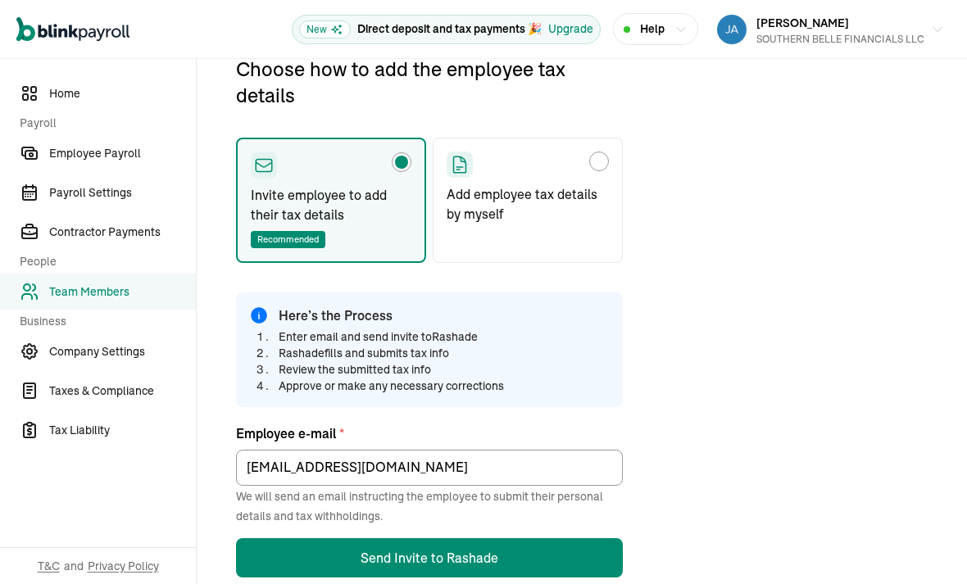
click at [402, 538] on button "Send Invite to Rashade" at bounding box center [429, 557] width 387 height 39
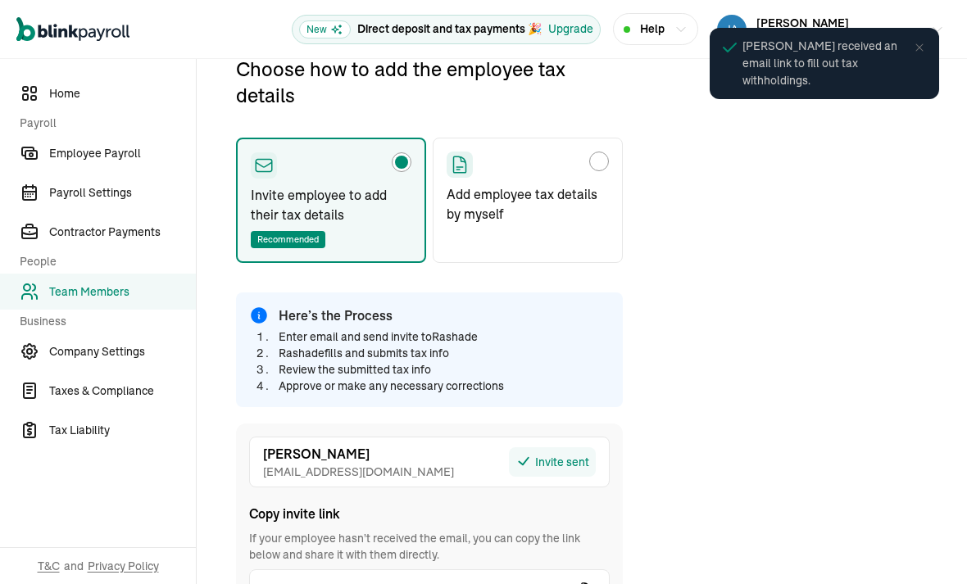
click at [668, 262] on div "Choose how to add the employee tax details Invite employee to add their tax det…" at bounding box center [581, 399] width 731 height 686
click at [658, 60] on div "Choose how to add the employee tax details Invite employee to add their tax det…" at bounding box center [581, 399] width 731 height 686
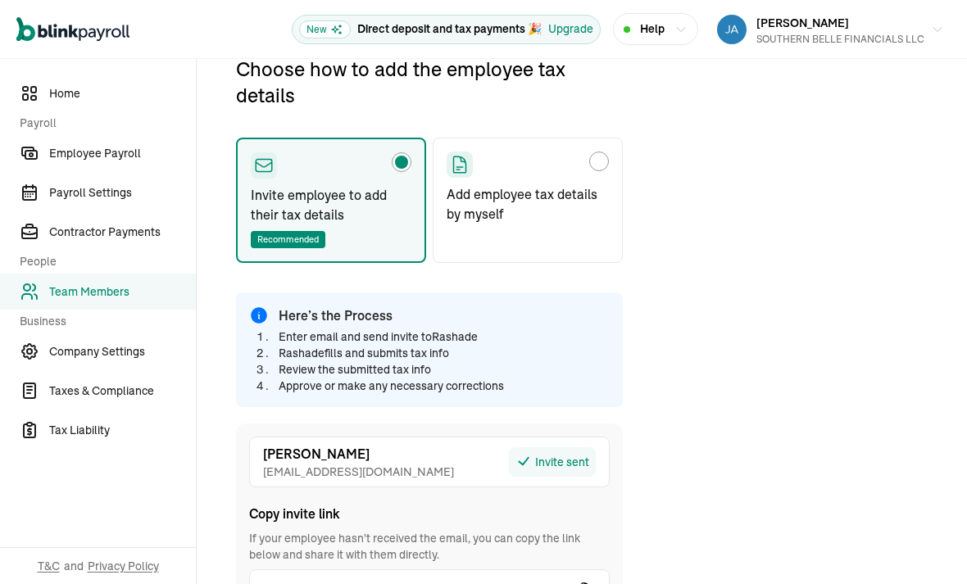
click at [107, 154] on span "Employee Payroll" at bounding box center [122, 153] width 147 height 17
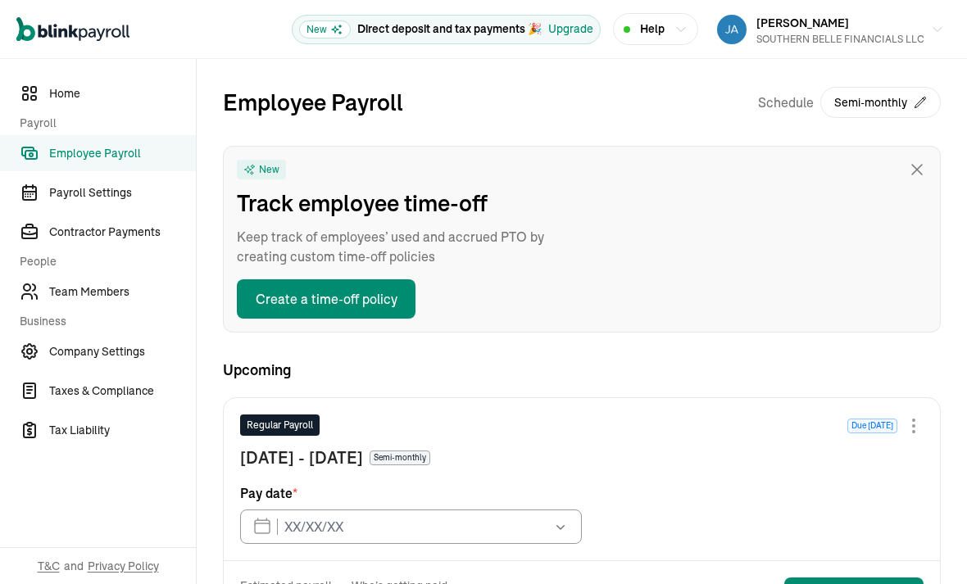
type input "[DATE]"
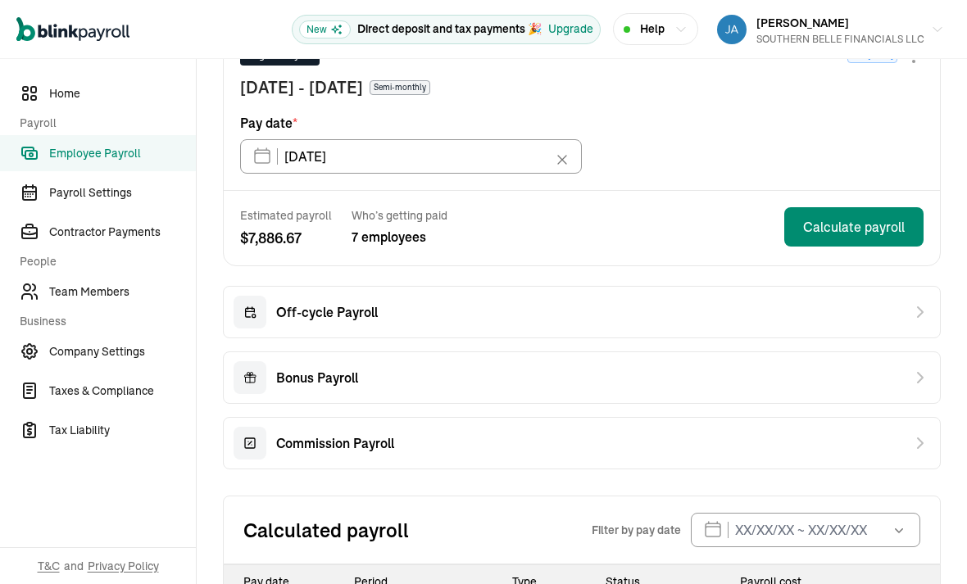
scroll to position [383, 0]
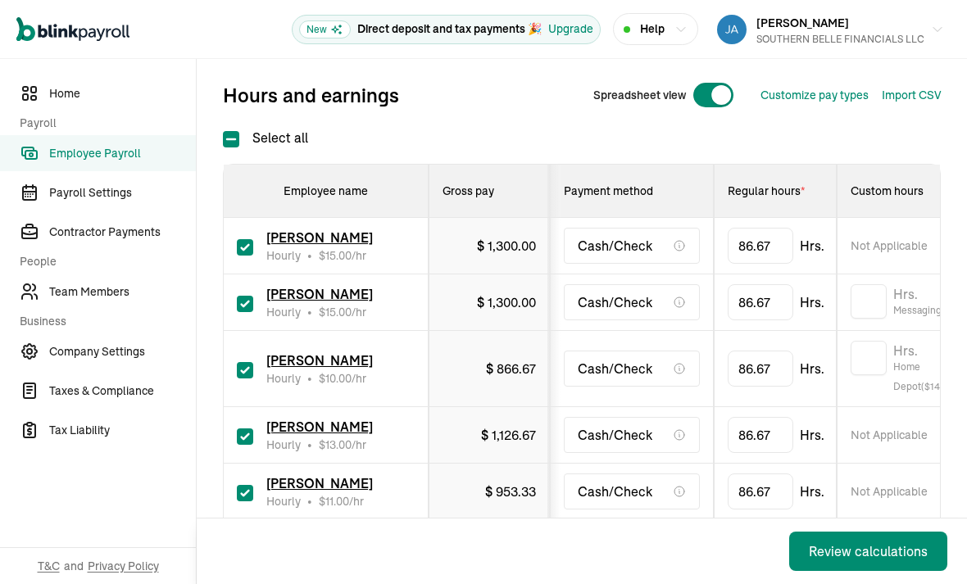
scroll to position [208, 0]
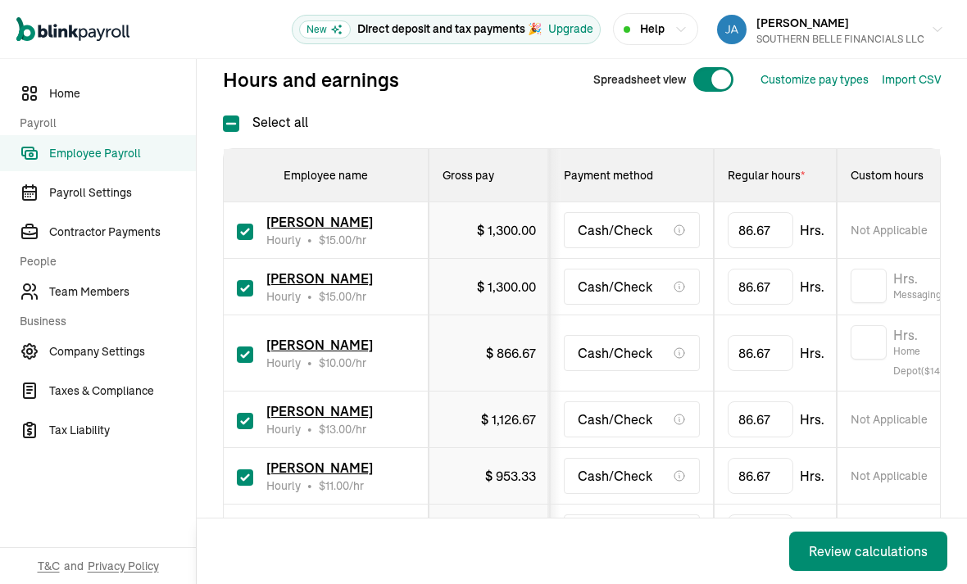
click at [245, 225] on input "checkbox" at bounding box center [245, 232] width 16 height 16
checkbox input "false"
type input "0.00"
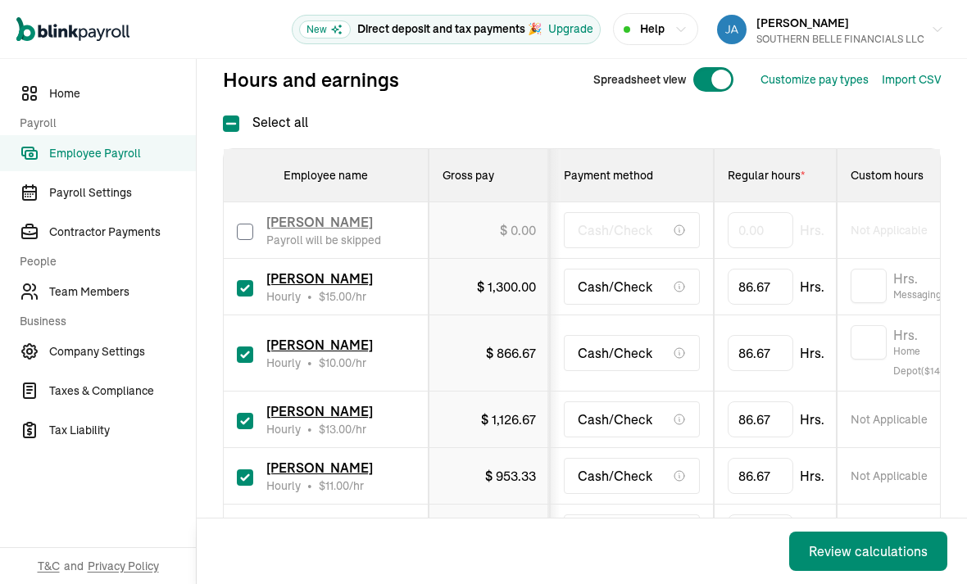
click at [248, 292] on input "checkbox" at bounding box center [245, 288] width 16 height 16
checkbox input "false"
type input "0.00"
click at [85, 287] on span "Team Members" at bounding box center [122, 292] width 147 height 17
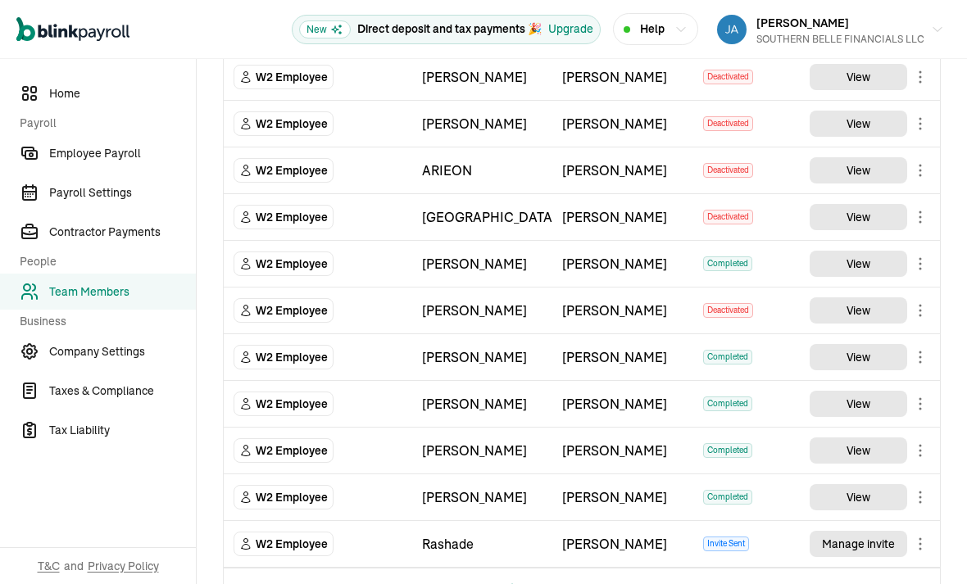
scroll to position [778, 0]
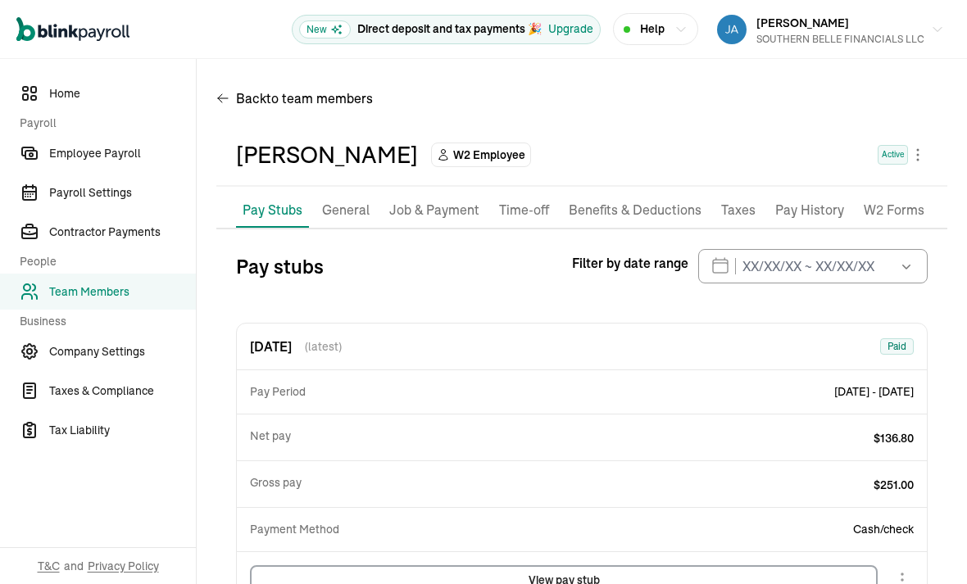
click at [819, 200] on p "Pay History" at bounding box center [809, 210] width 69 height 21
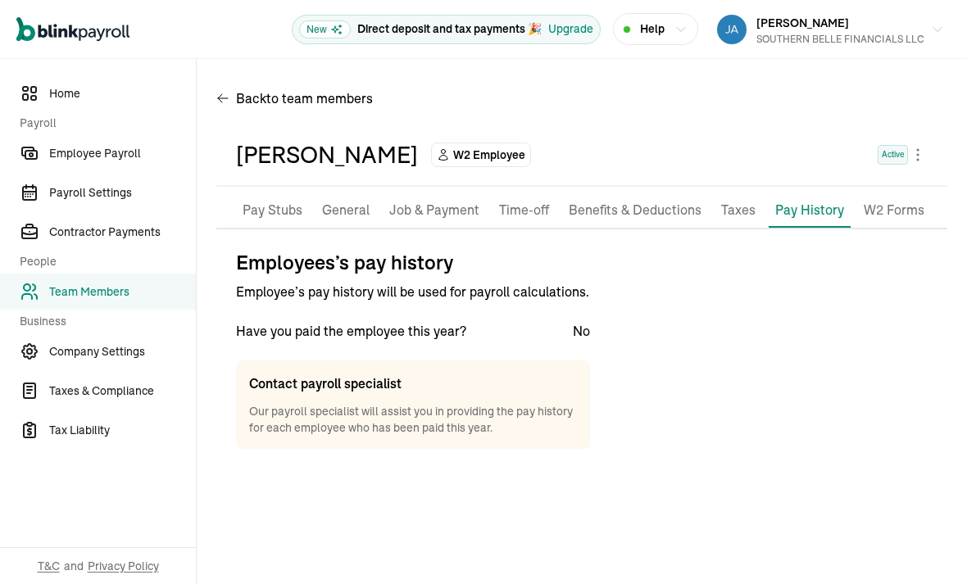
click at [787, 193] on li "Pay History" at bounding box center [810, 210] width 82 height 34
click at [672, 200] on p "Benefits & Deductions" at bounding box center [635, 210] width 133 height 21
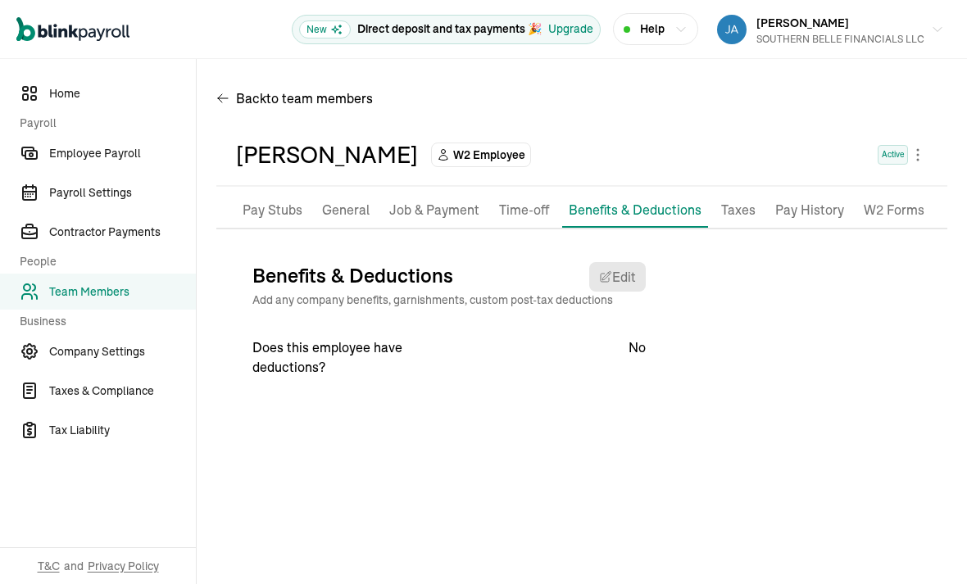
click at [439, 200] on p "Job & Payment" at bounding box center [434, 210] width 90 height 21
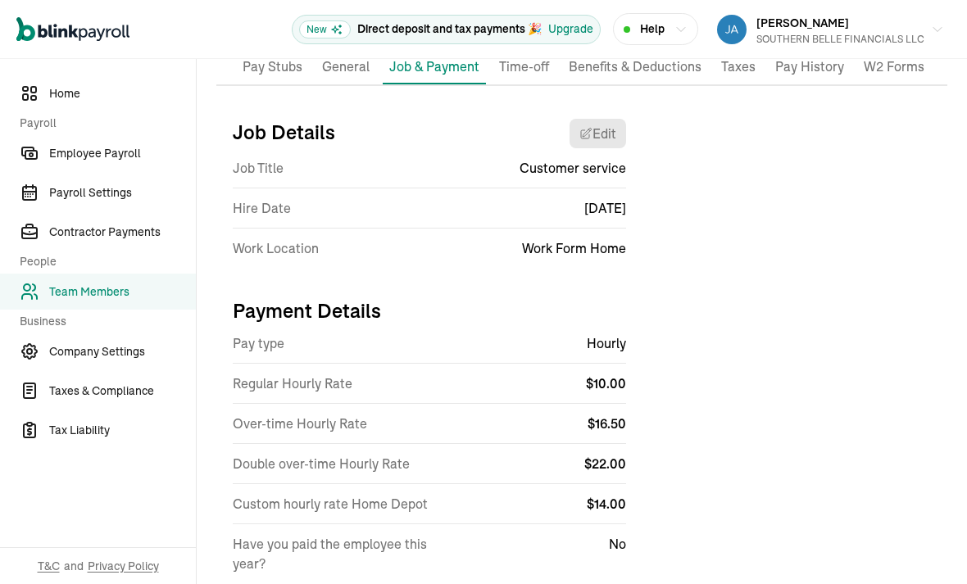
scroll to position [143, 0]
select select "Works from home"
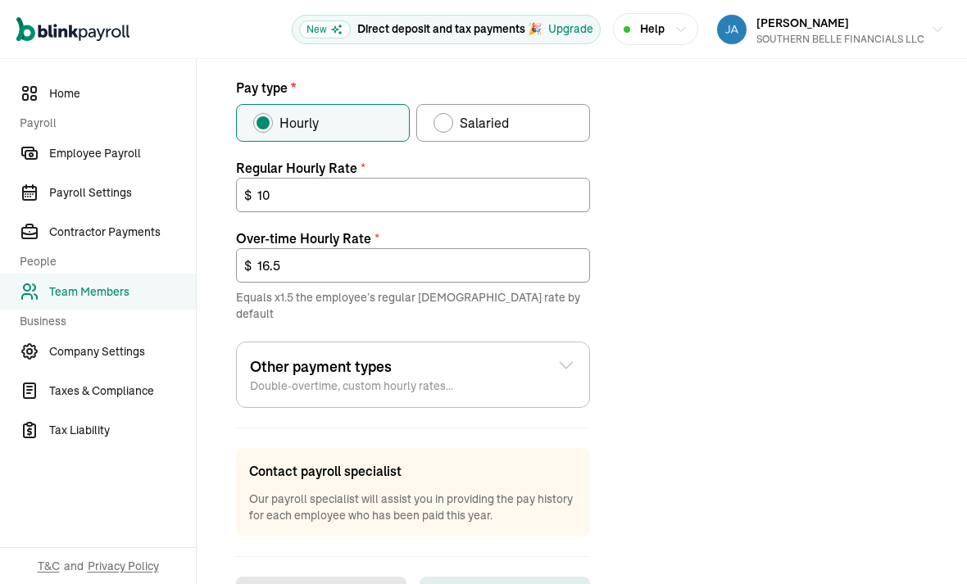
scroll to position [561, 0]
click at [559, 357] on div "Other payment types Double-overtime, custom hourly rates..." at bounding box center [413, 376] width 326 height 39
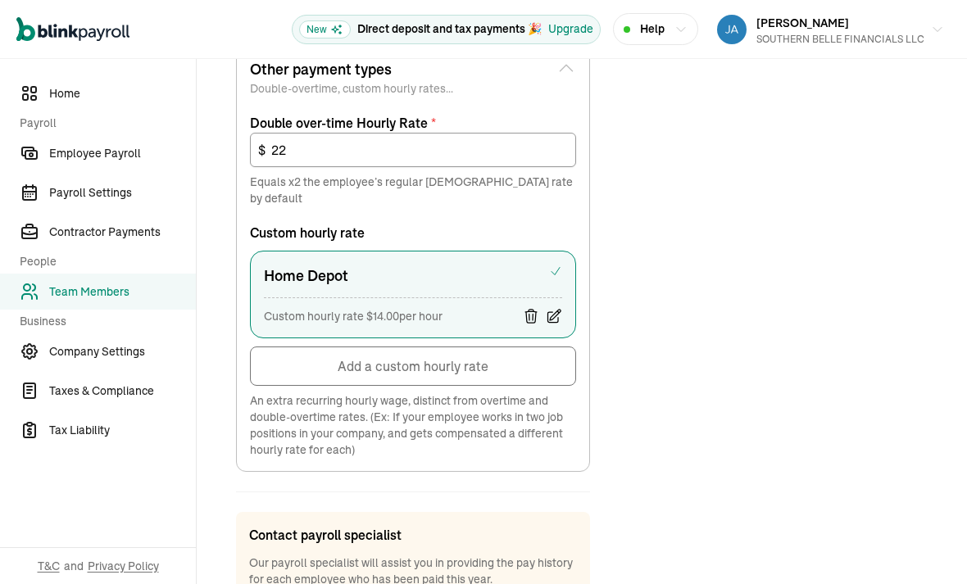
scroll to position [863, 0]
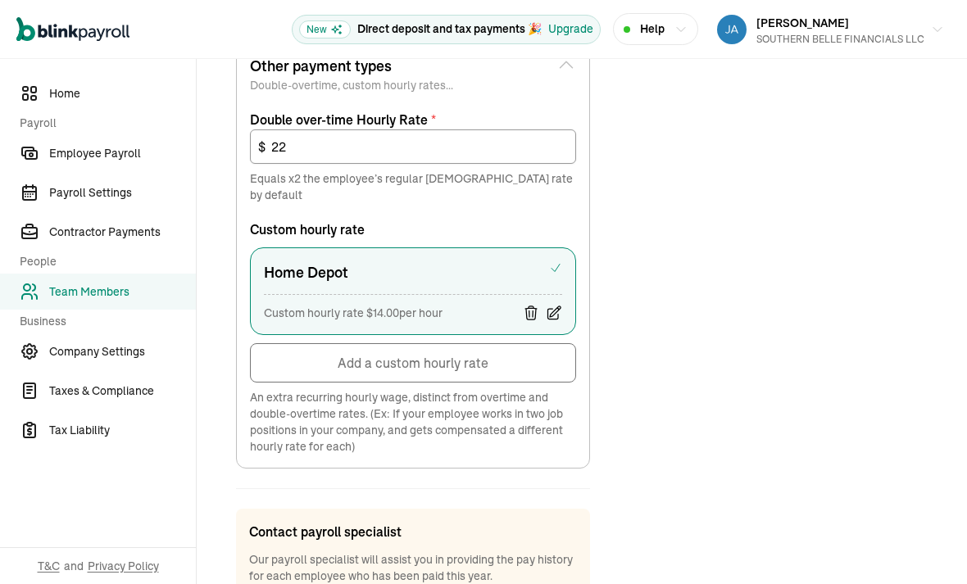
click at [556, 305] on icon at bounding box center [554, 313] width 16 height 16
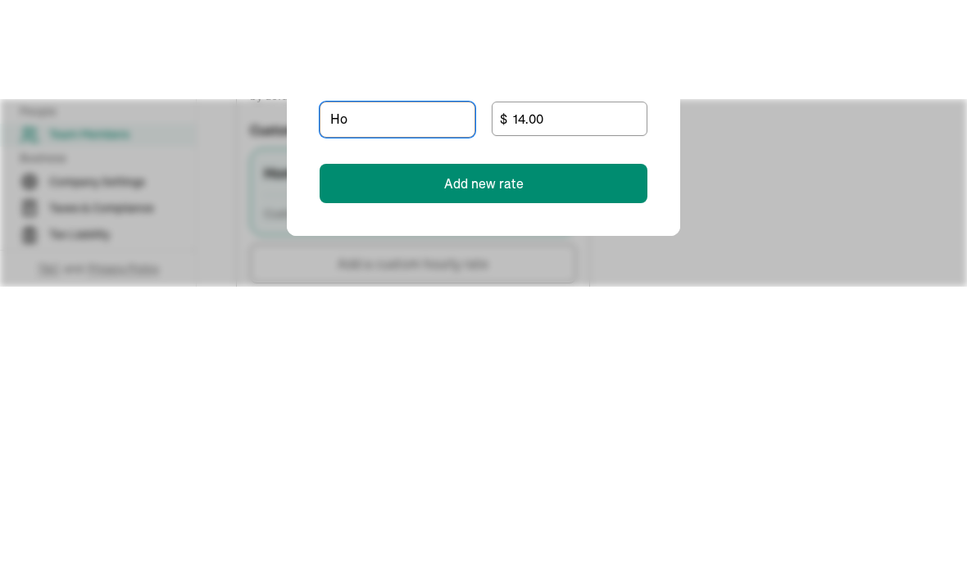
type input "H"
type input "Signify"
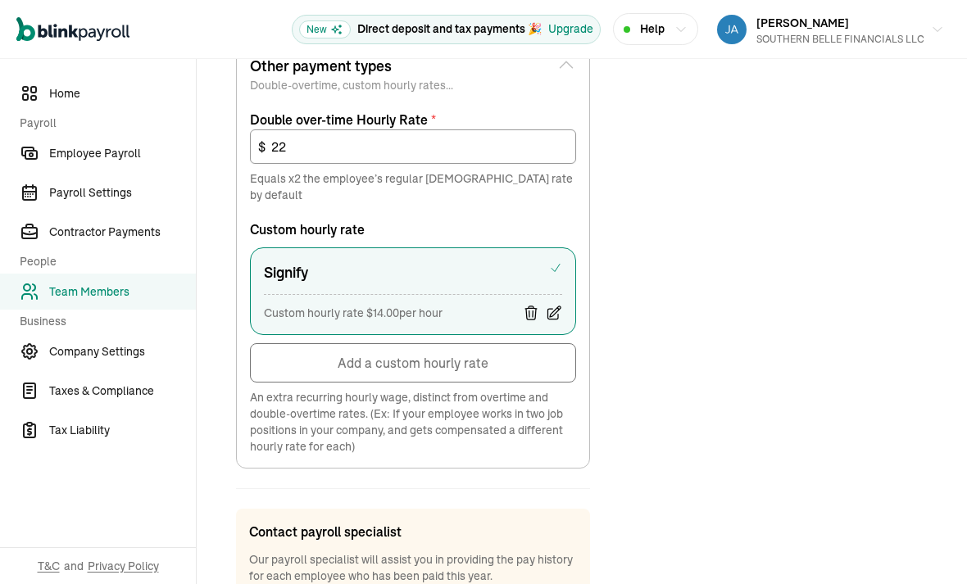
click at [560, 305] on icon at bounding box center [554, 313] width 16 height 16
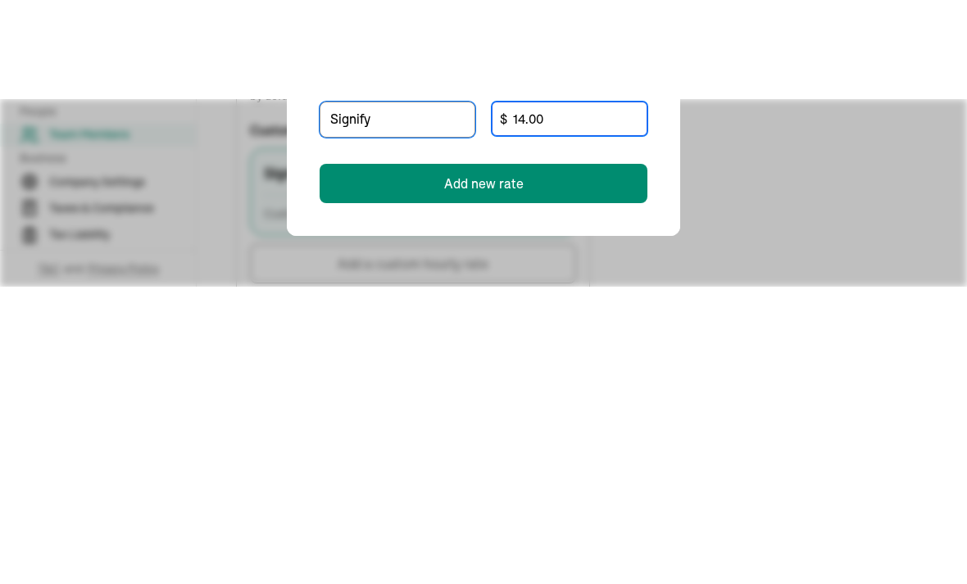
click at [580, 201] on input "14.00" at bounding box center [570, 218] width 156 height 34
type input "1"
type input "7.25"
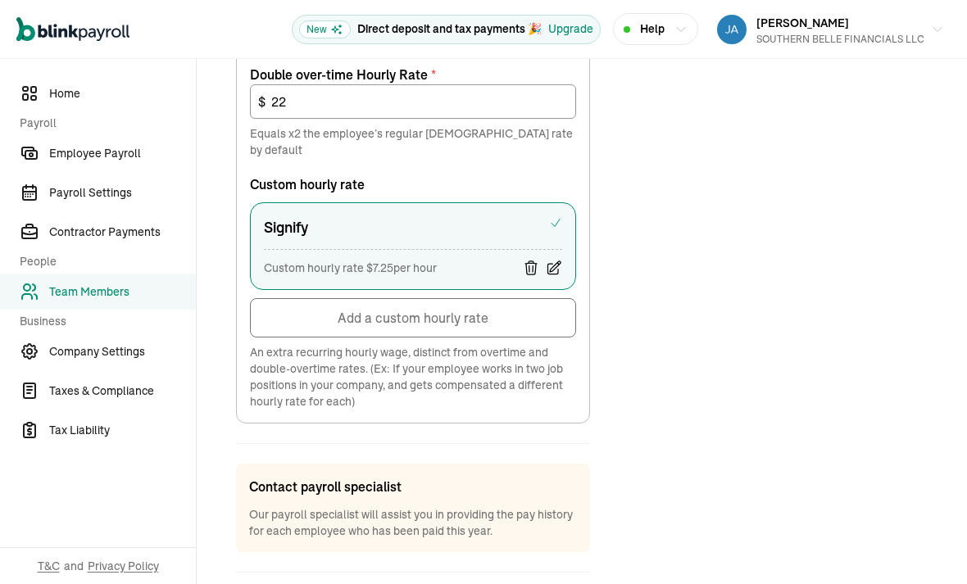
scroll to position [906, 0]
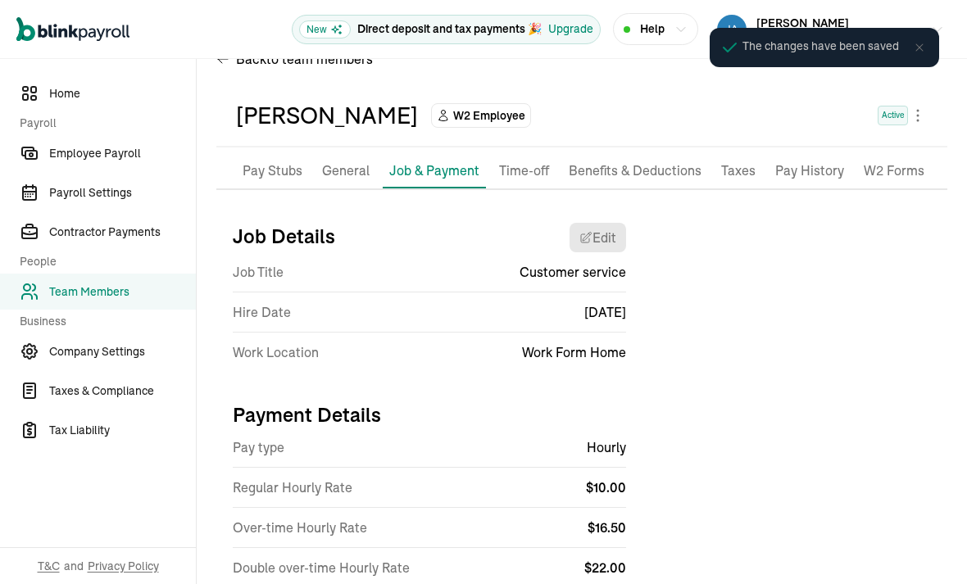
scroll to position [35, 0]
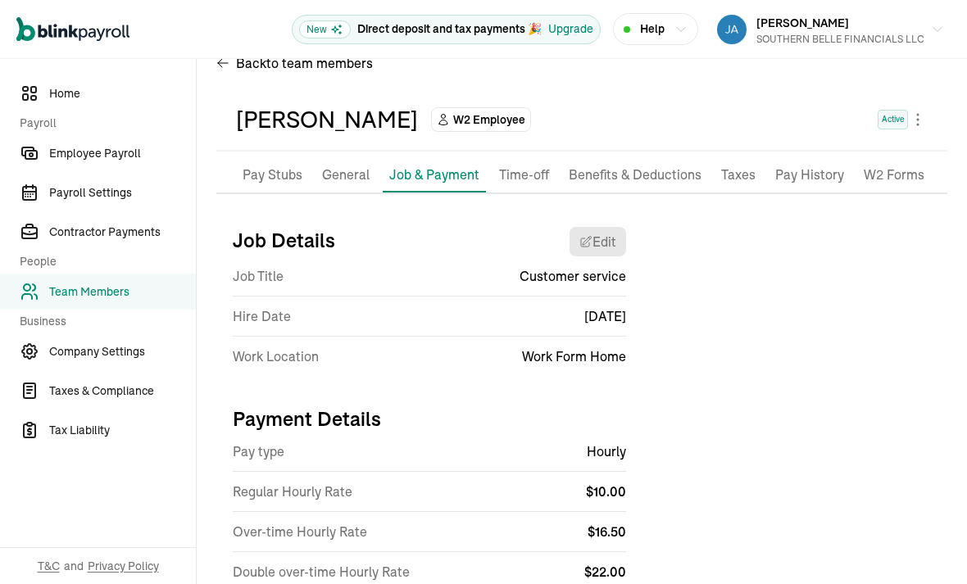
click at [274, 165] on p "Pay Stubs" at bounding box center [273, 175] width 60 height 21
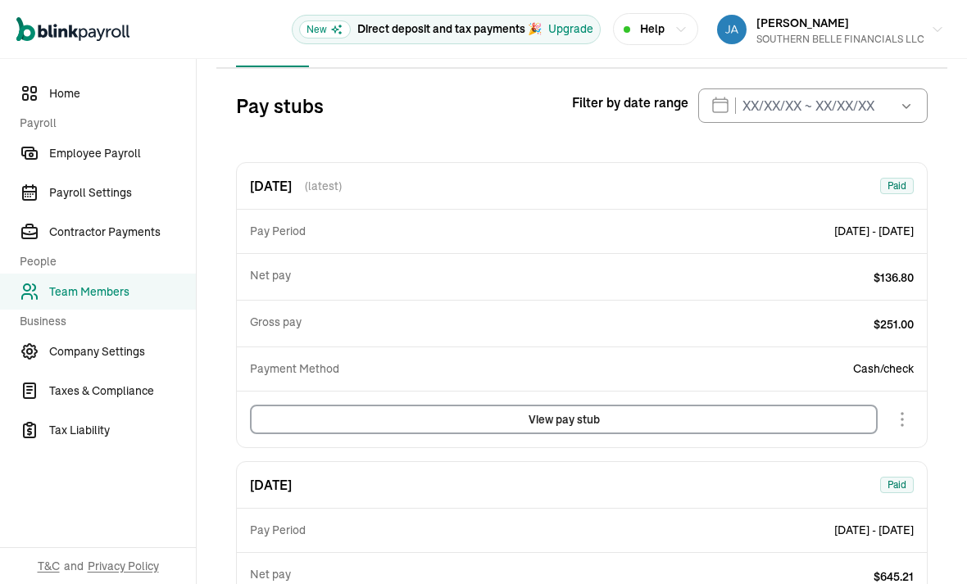
scroll to position [193, 0]
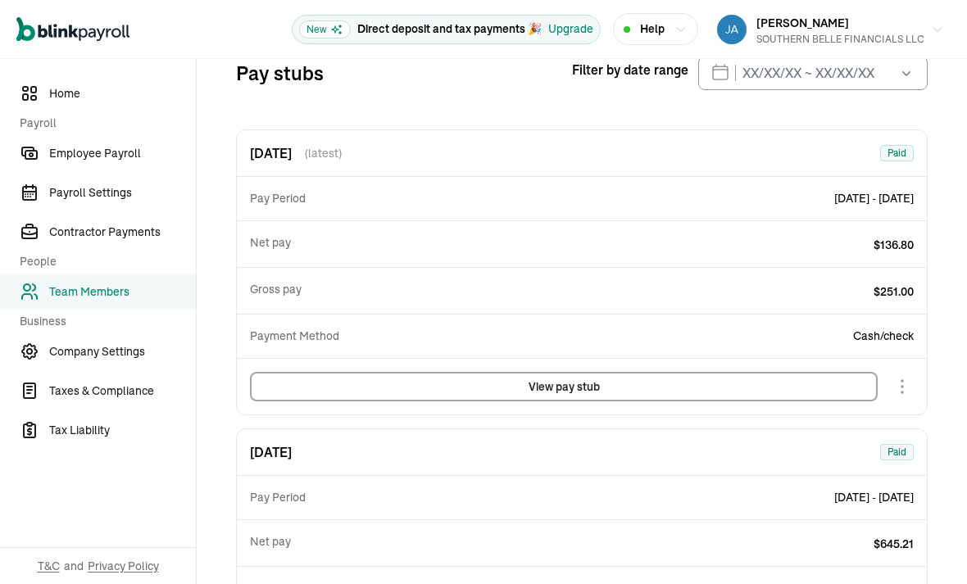
click at [73, 151] on span "Employee Payroll" at bounding box center [122, 153] width 147 height 17
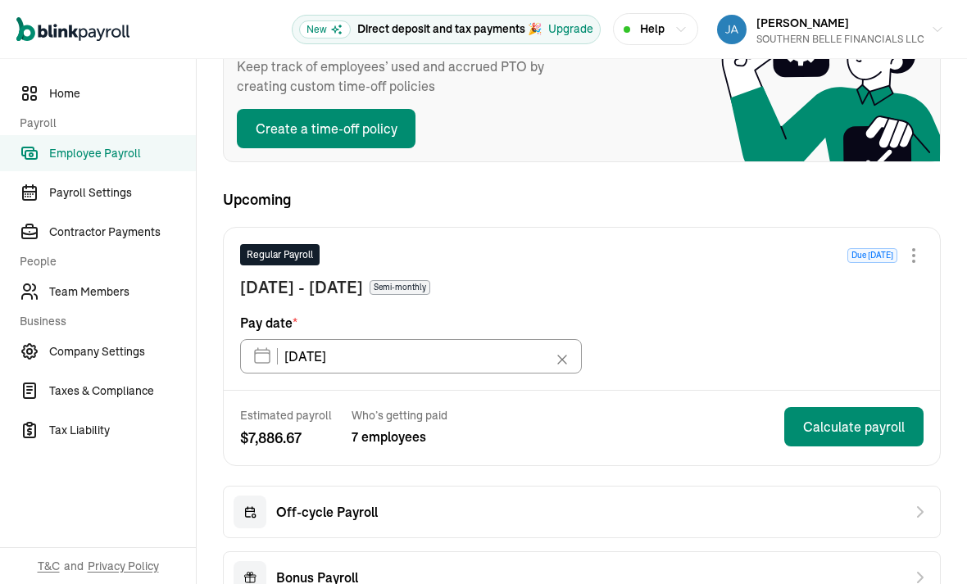
scroll to position [175, 0]
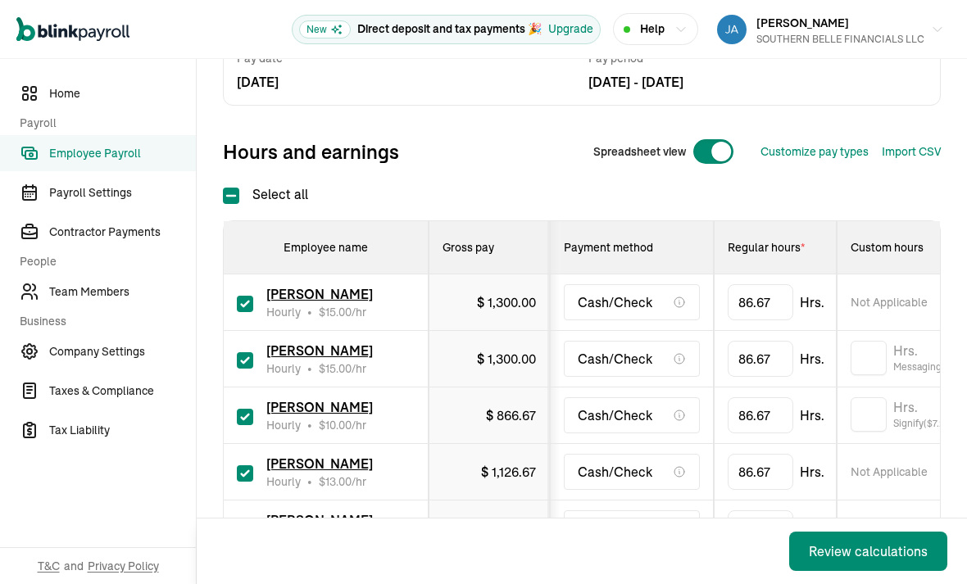
scroll to position [146, 0]
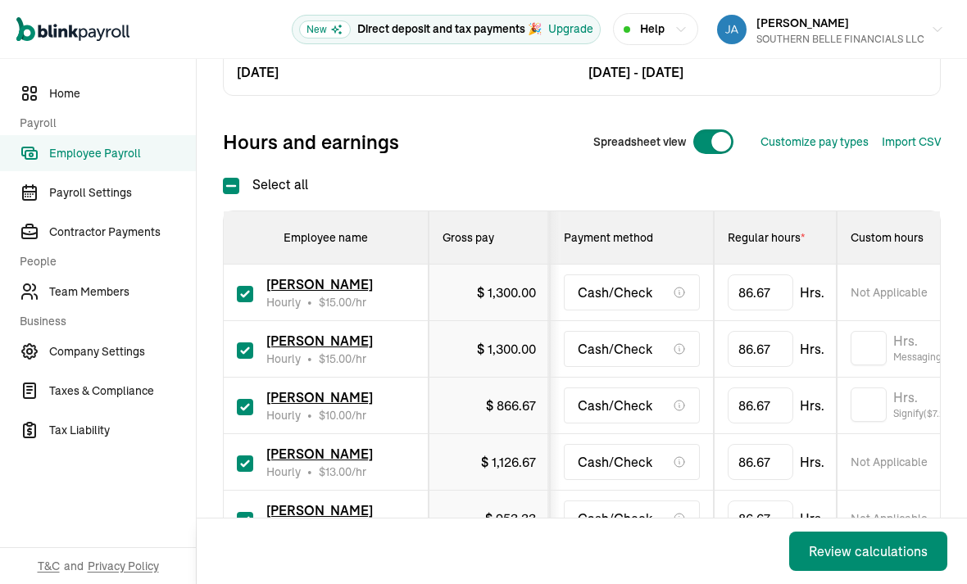
click at [237, 286] on input "checkbox" at bounding box center [245, 294] width 16 height 16
checkbox input "false"
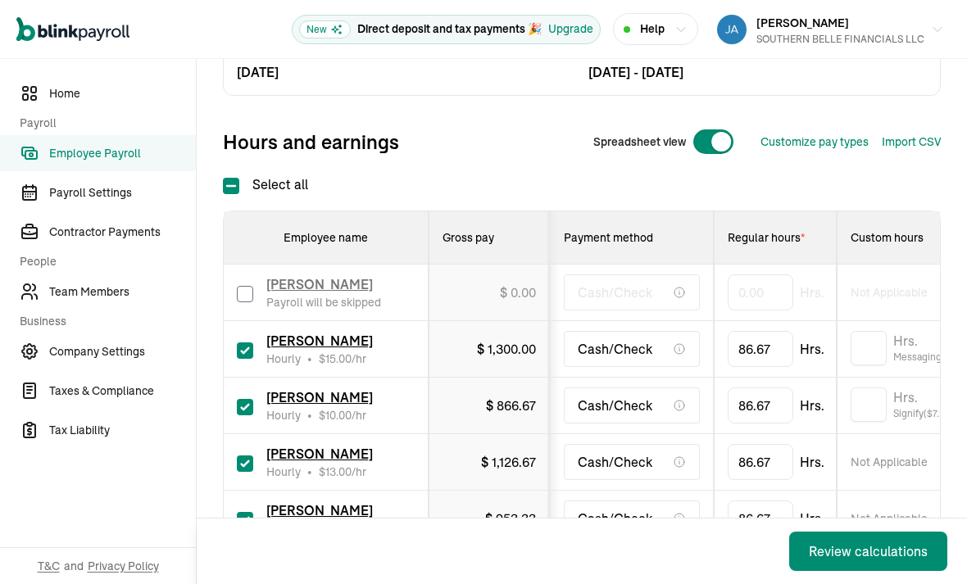
type input "0.00"
click at [239, 343] on input "checkbox" at bounding box center [245, 351] width 16 height 16
checkbox input "false"
type input "0.00"
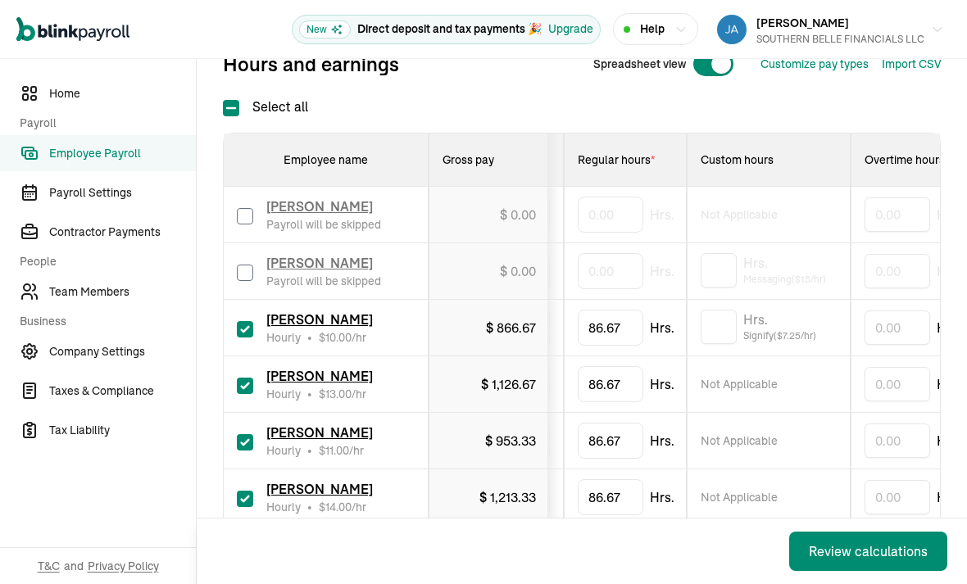
scroll to position [0, 147]
click at [730, 310] on input "text" at bounding box center [722, 327] width 36 height 34
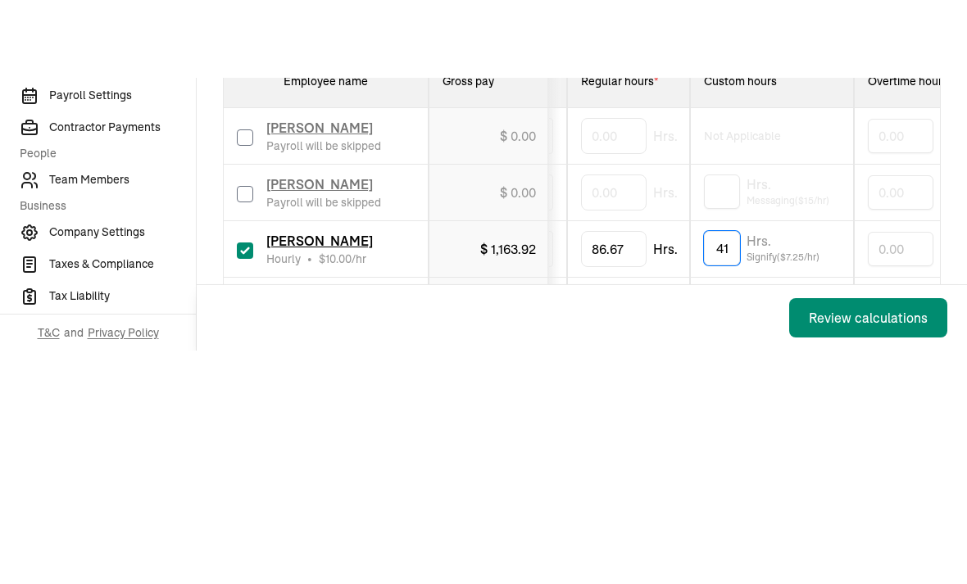
type input "41"
type input "8"
type input "36.1"
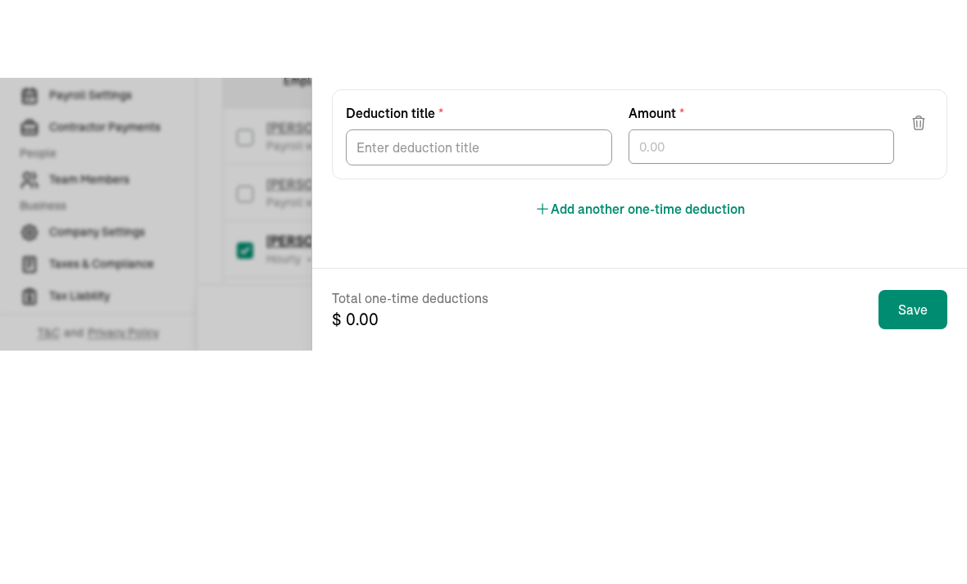
scroll to position [52, 0]
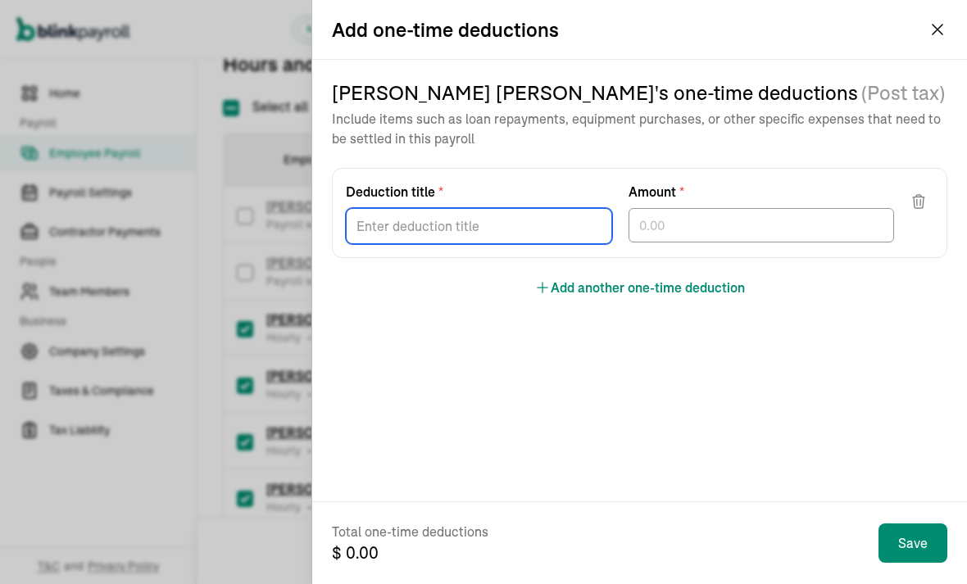
click at [502, 273] on div "[PERSON_NAME] 's one-time deductions (Post tax) Include items such as loan repa…" at bounding box center [640, 189] width 616 height 218
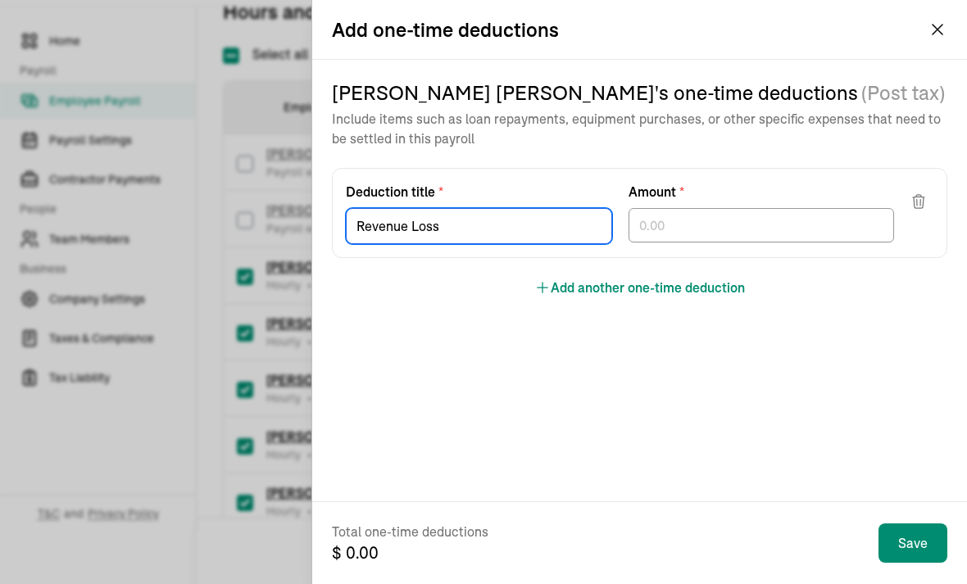
type input "Revenue Loss"
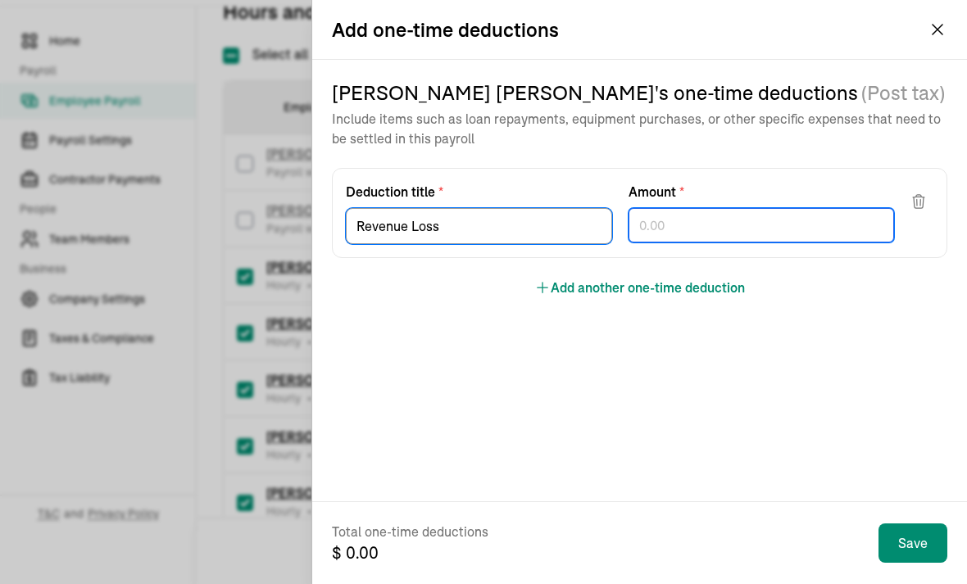
click at [686, 216] on div at bounding box center [762, 225] width 266 height 34
type input "104.24"
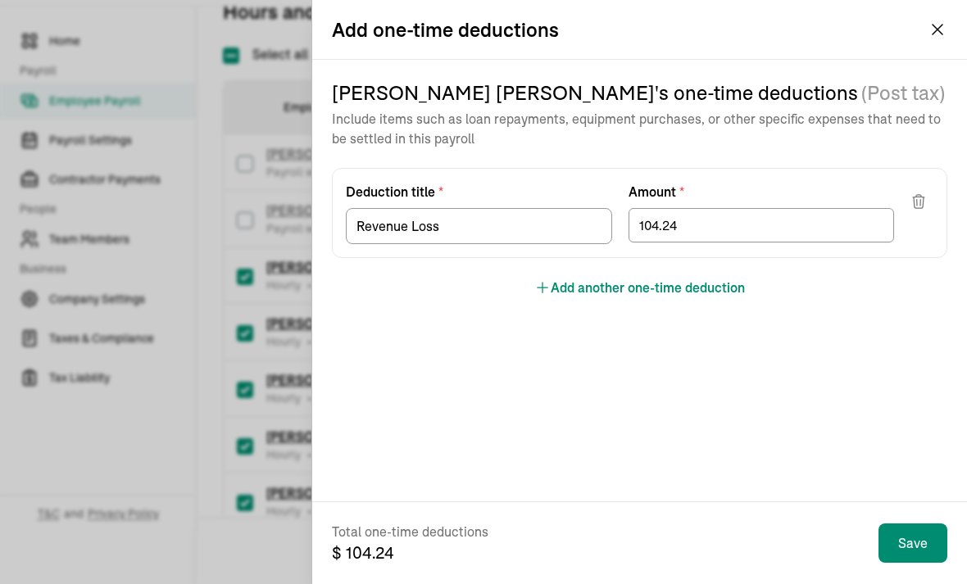
scroll to position [52, 0]
click at [913, 494] on button "Add" at bounding box center [889, 501] width 75 height 34
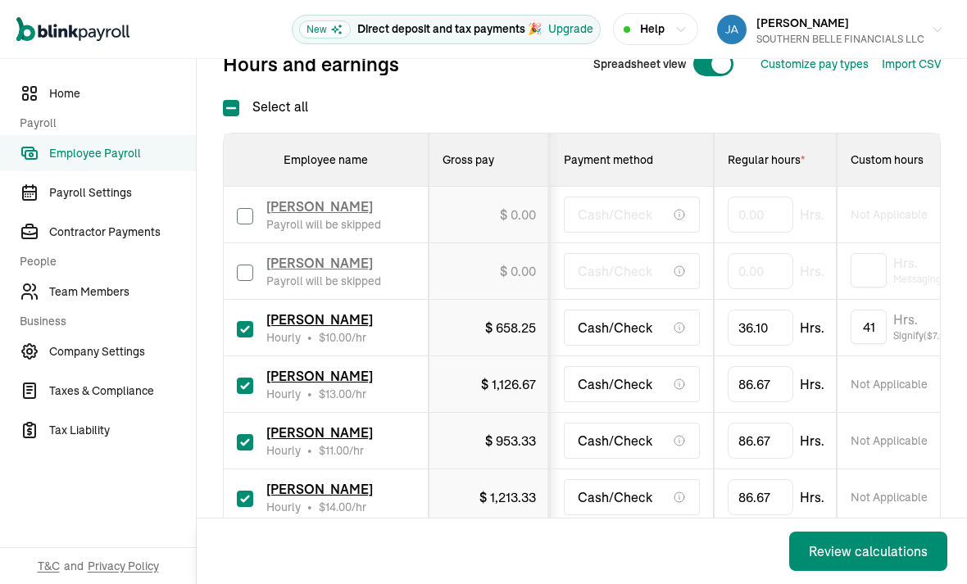
scroll to position [0, 0]
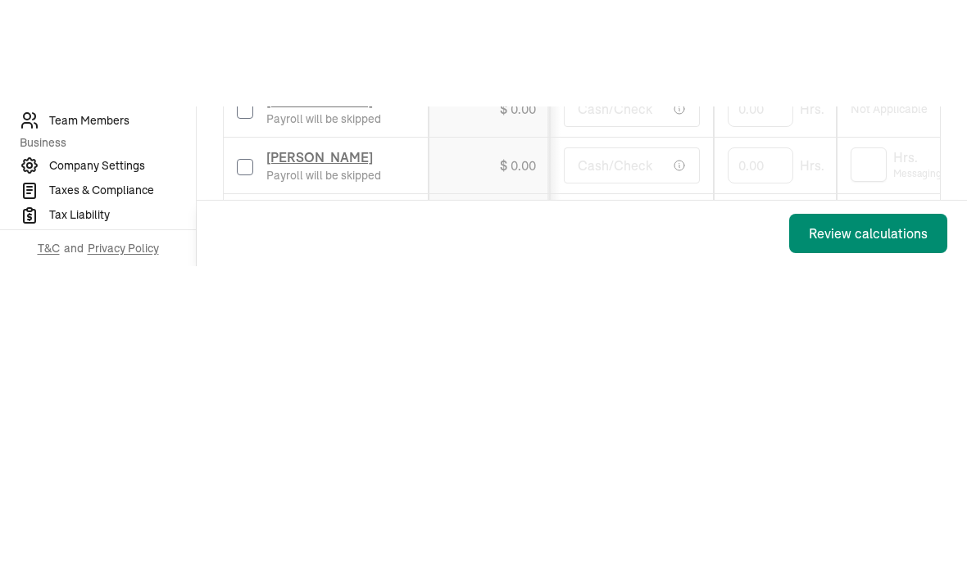
type input "8"
type input "23.1"
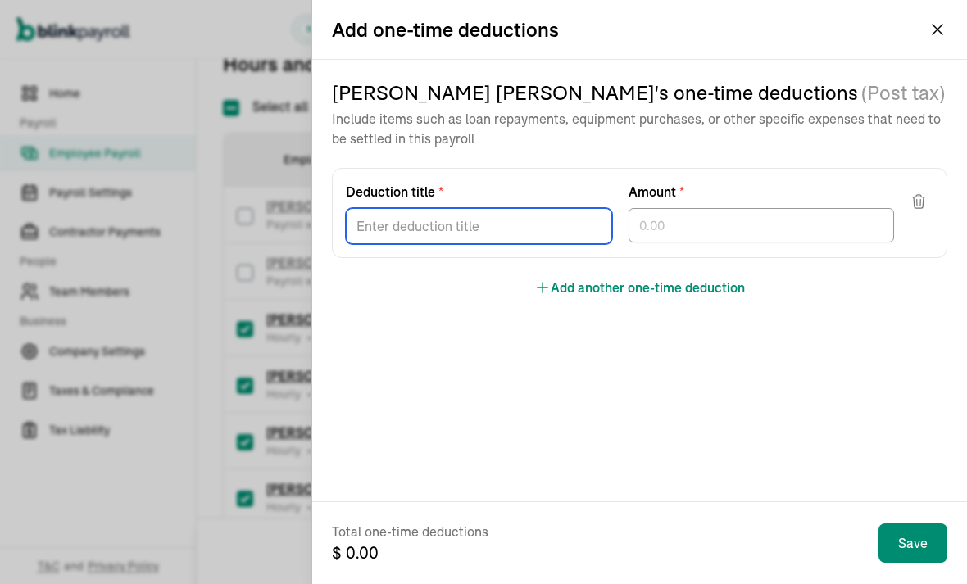
click at [456, 288] on div "[PERSON_NAME] 's one-time deductions (Post tax) Include items such as loan repa…" at bounding box center [640, 189] width 616 height 218
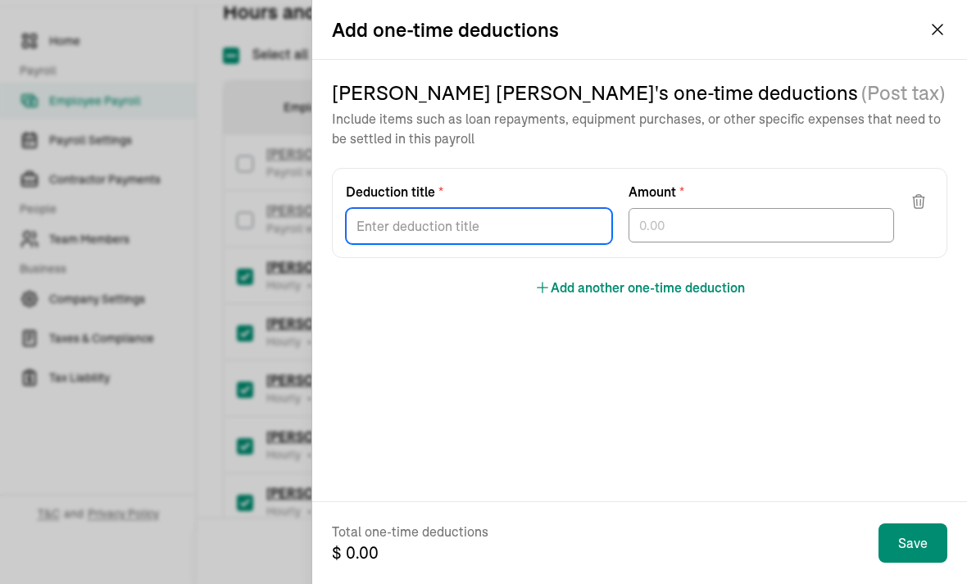
scroll to position [0, 0]
type input "Revenue Loss"
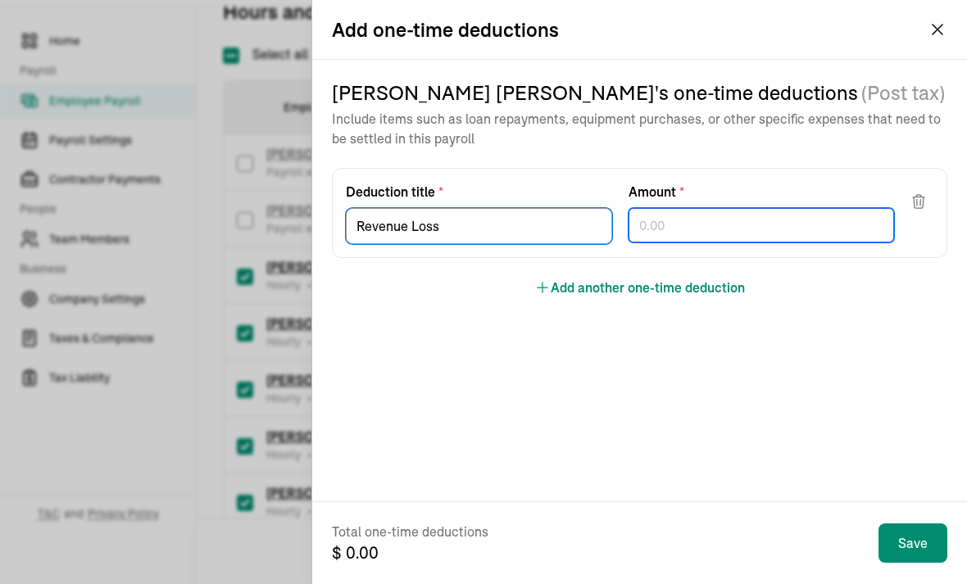
click at [702, 226] on div at bounding box center [762, 225] width 266 height 34
type input "98.24"
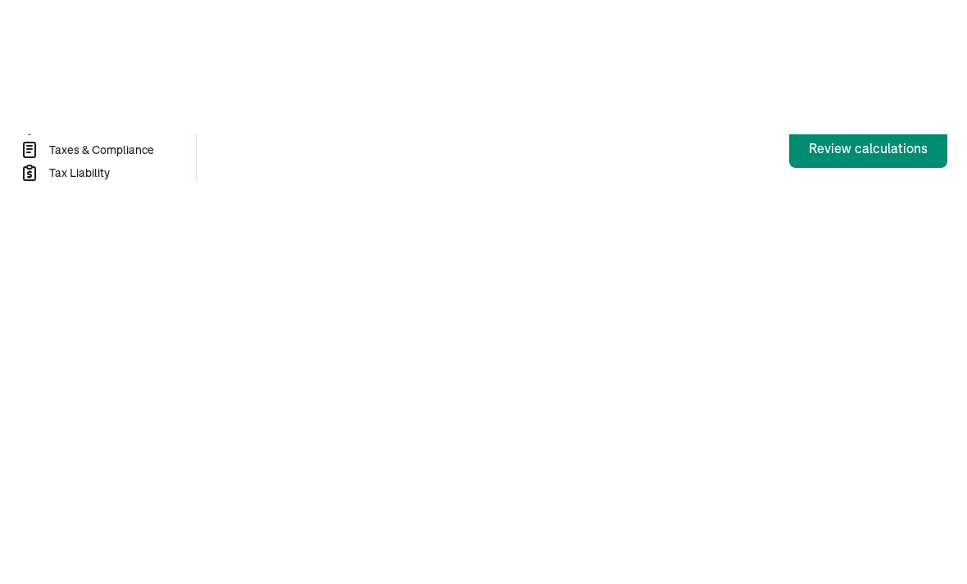
type input "8"
type input "63.7"
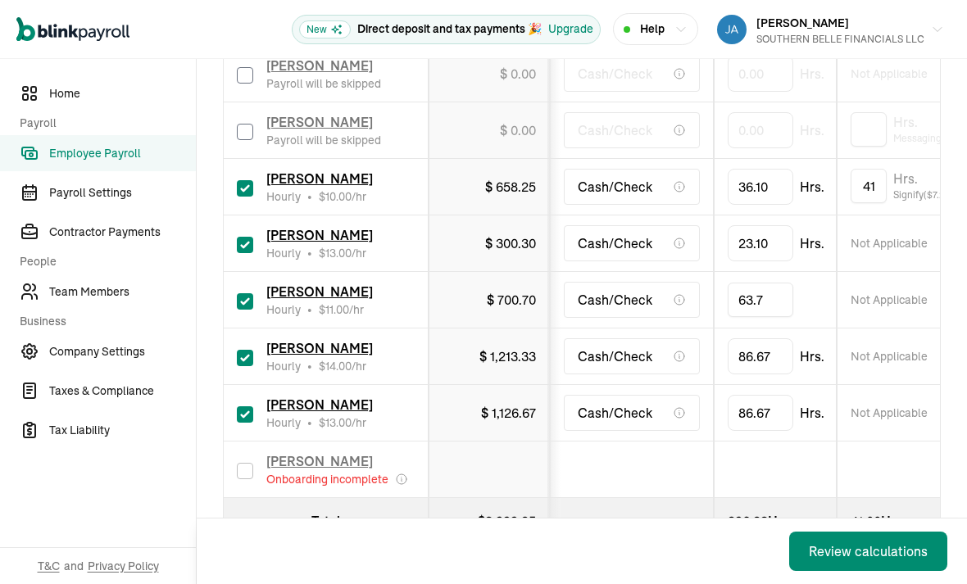
scroll to position [365, 0]
click at [243, 350] on input "checkbox" at bounding box center [245, 358] width 16 height 16
checkbox input "false"
type input "0.00"
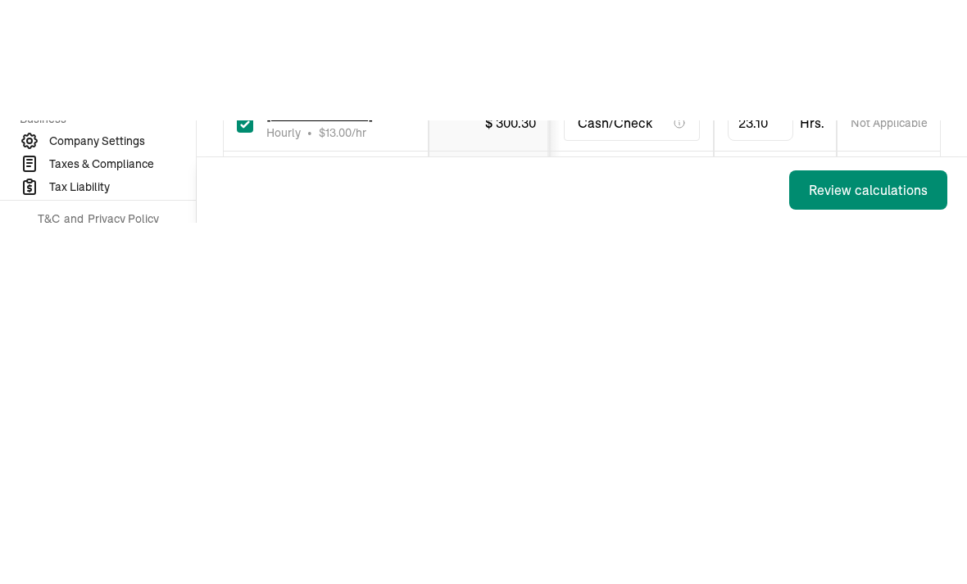
type input "8"
type input "21.3"
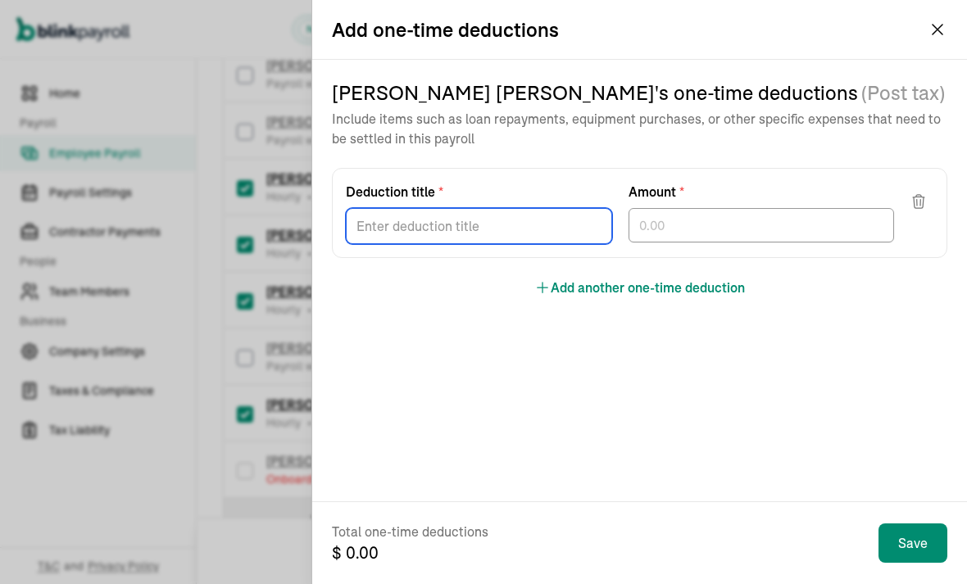
click at [567, 293] on div "[PERSON_NAME] 's one-time deductions (Post tax) Include items such as loan repa…" at bounding box center [640, 189] width 616 height 218
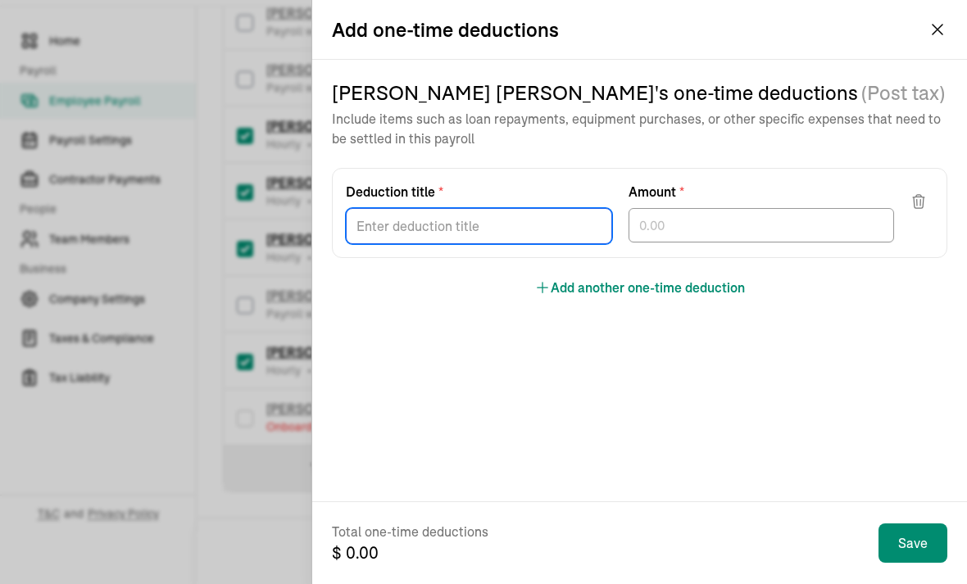
scroll to position [0, 0]
type input "Revenue Loss"
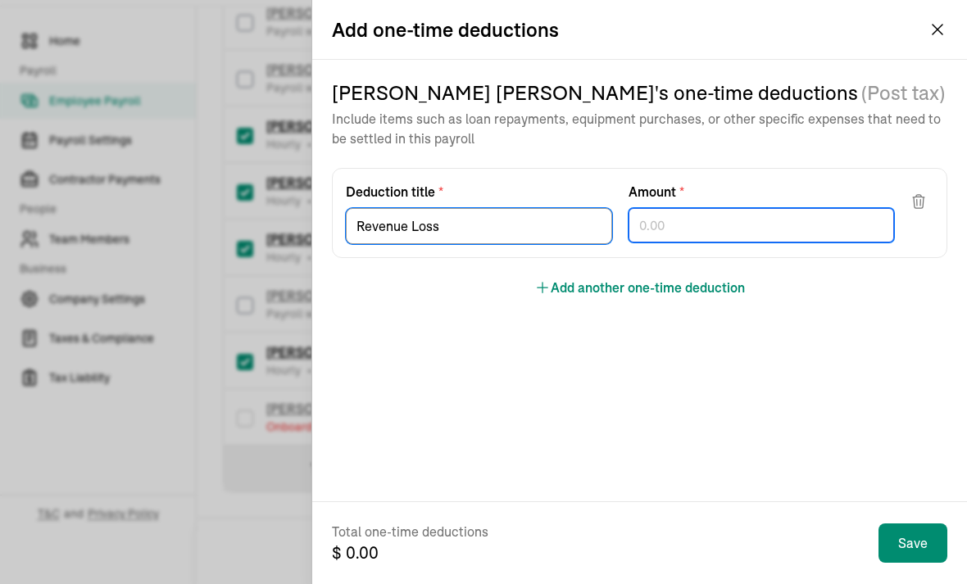
click at [710, 211] on div at bounding box center [762, 225] width 266 height 34
type input "98.21"
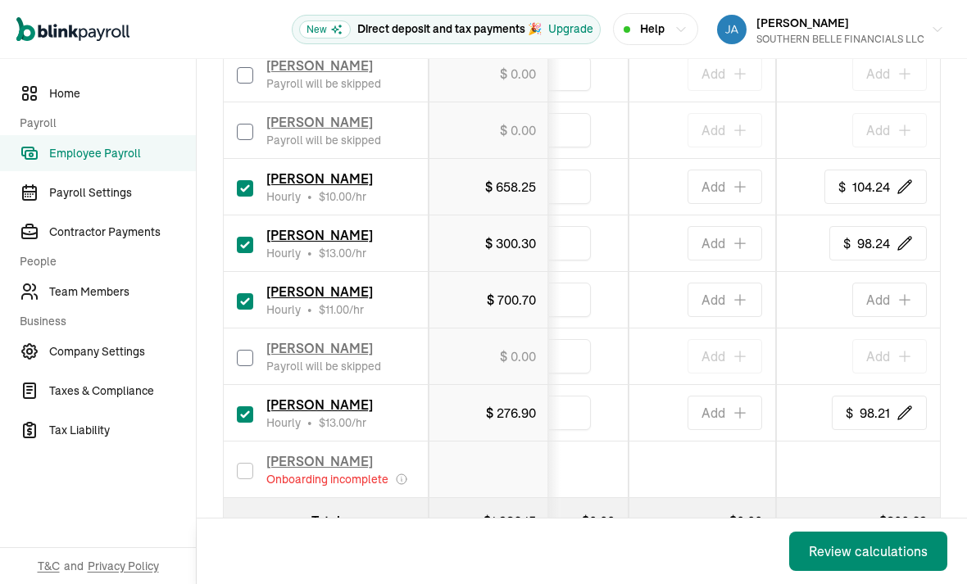
scroll to position [0, 1126]
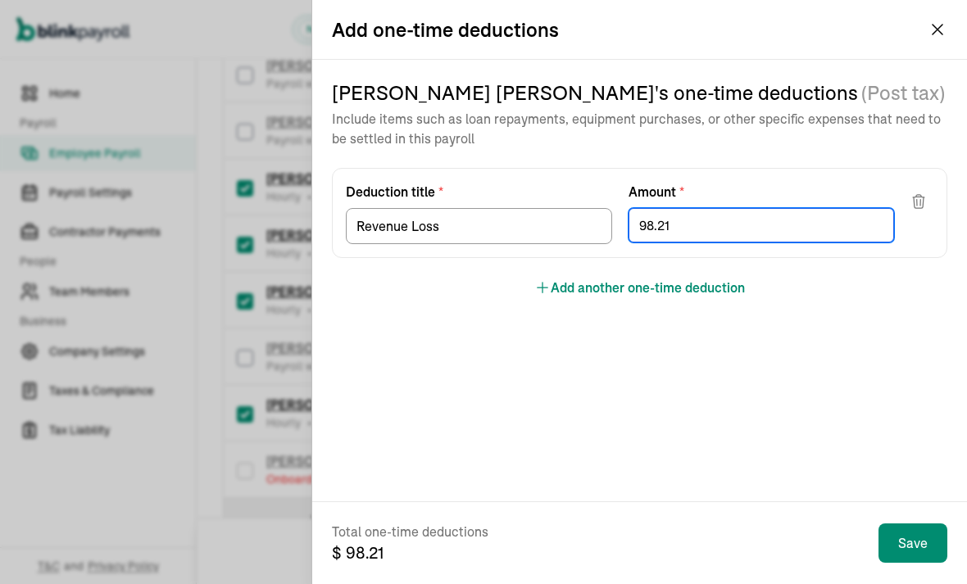
click at [729, 276] on div "[PERSON_NAME] 's one-time deductions (Post tax) Include items such as loan repa…" at bounding box center [640, 189] width 616 height 218
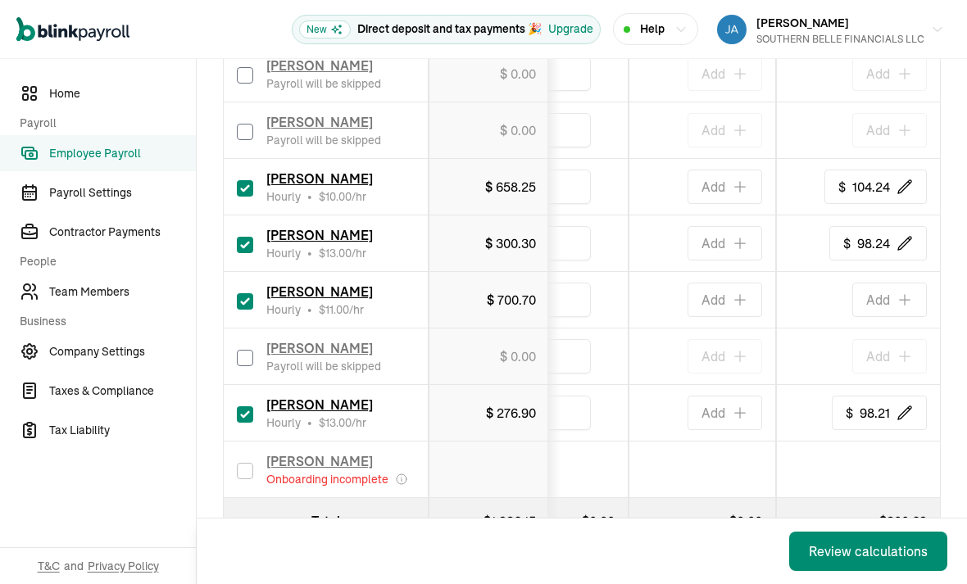
scroll to position [52, 0]
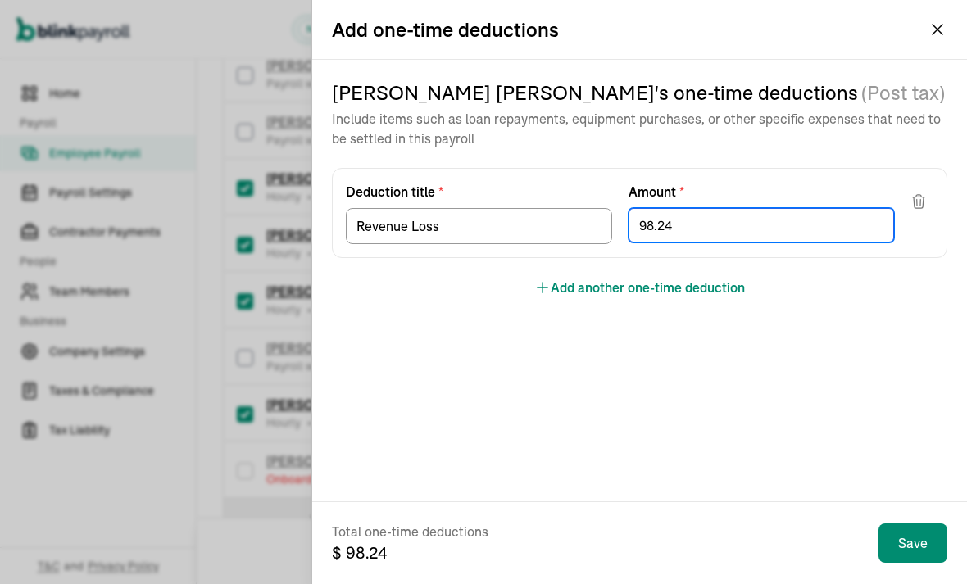
click at [713, 272] on div "[PERSON_NAME] 's one-time deductions (Post tax) Include items such as loan repa…" at bounding box center [640, 189] width 616 height 218
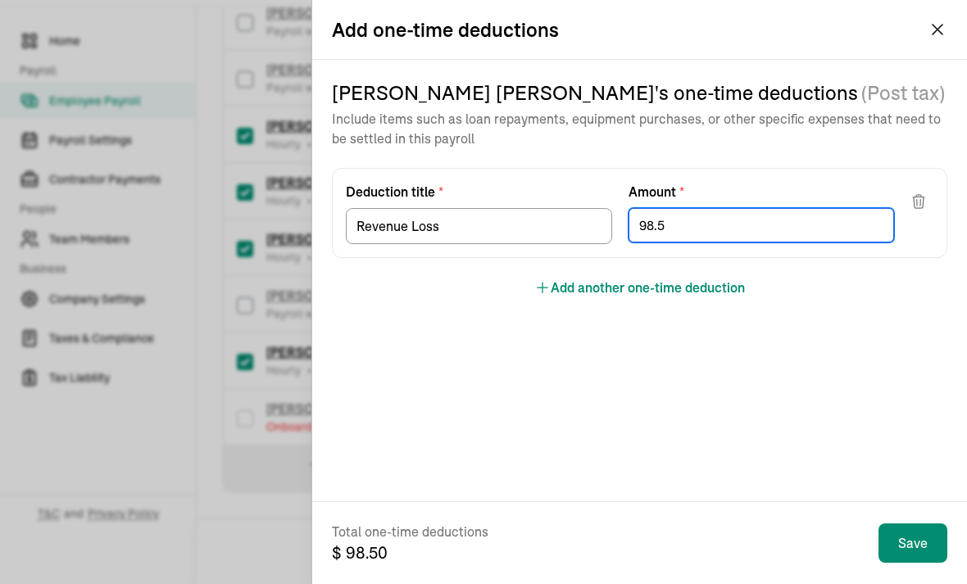
type input "98.57"
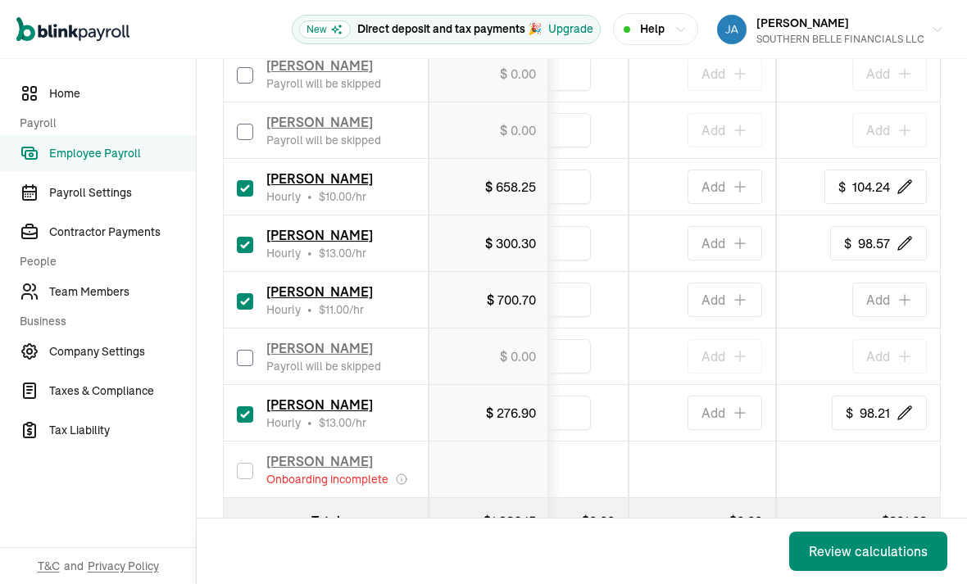
scroll to position [52, 0]
click at [717, 534] on div "Back Review calculations" at bounding box center [582, 552] width 770 height 66
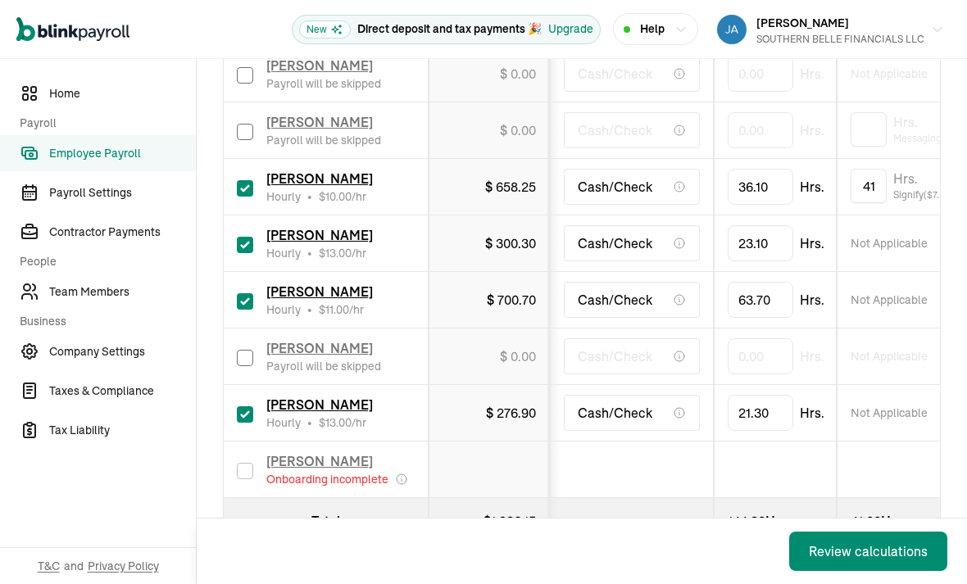
scroll to position [0, 0]
click at [869, 542] on div "Review calculations" at bounding box center [868, 552] width 119 height 20
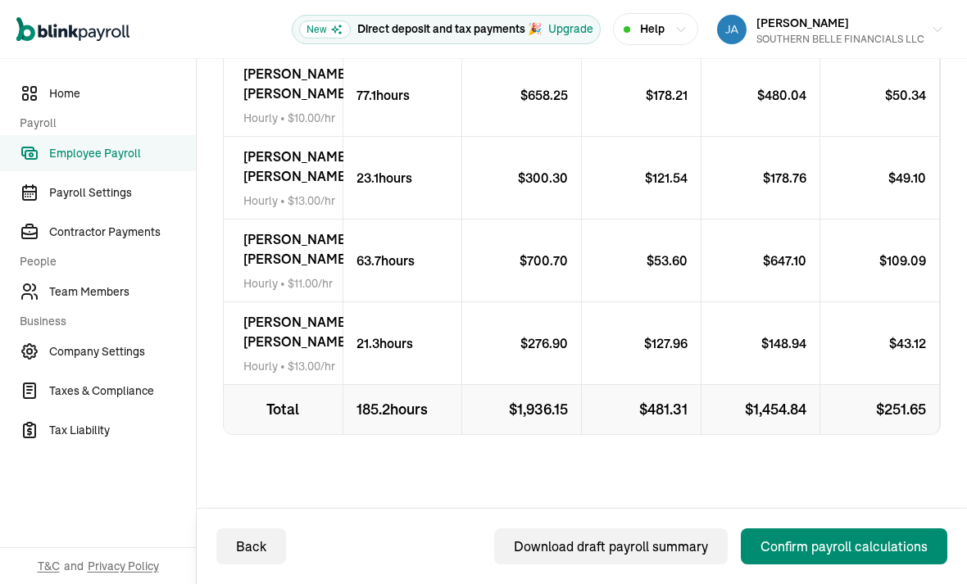
scroll to position [450, 0]
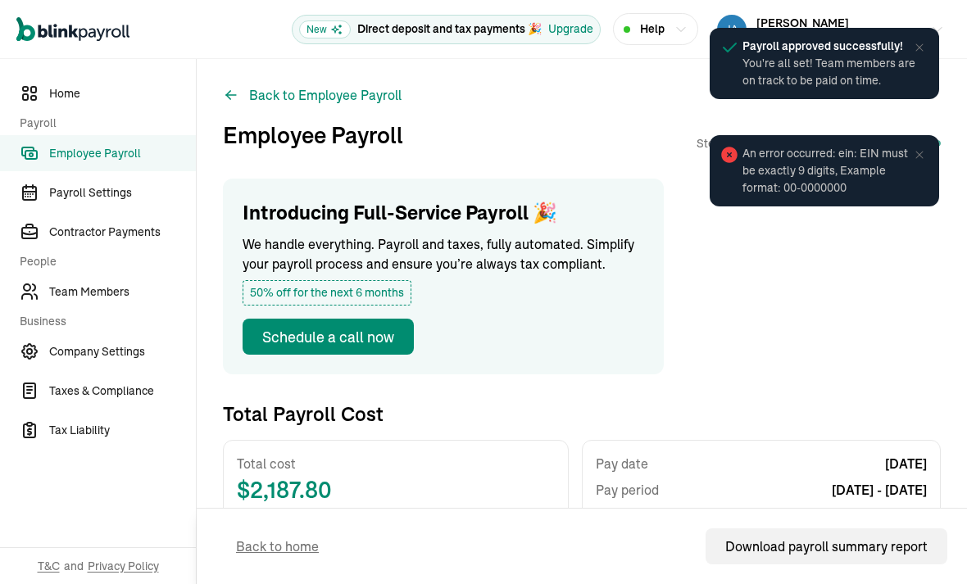
click at [517, 539] on div "Back to home Download payroll summary report" at bounding box center [581, 546] width 731 height 75
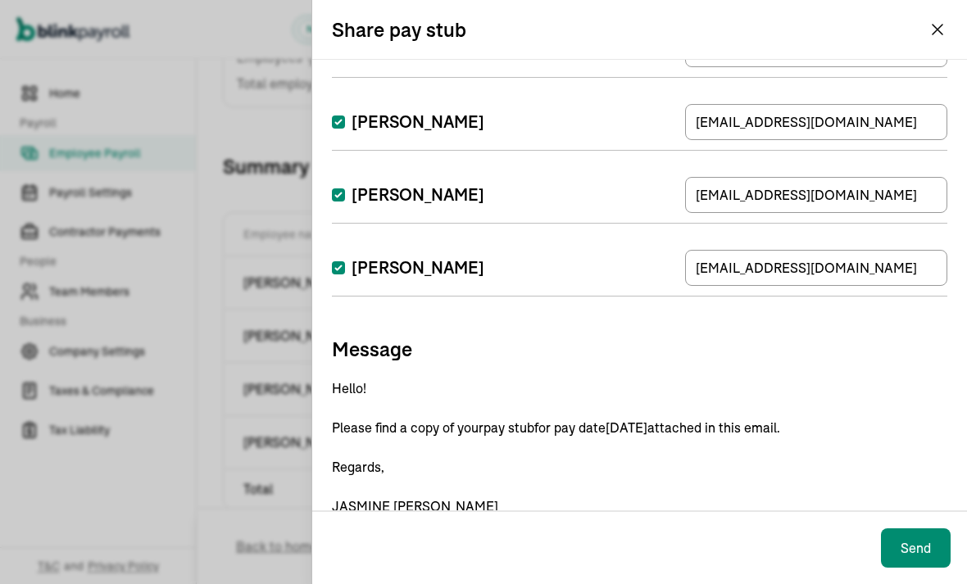
scroll to position [121, 0]
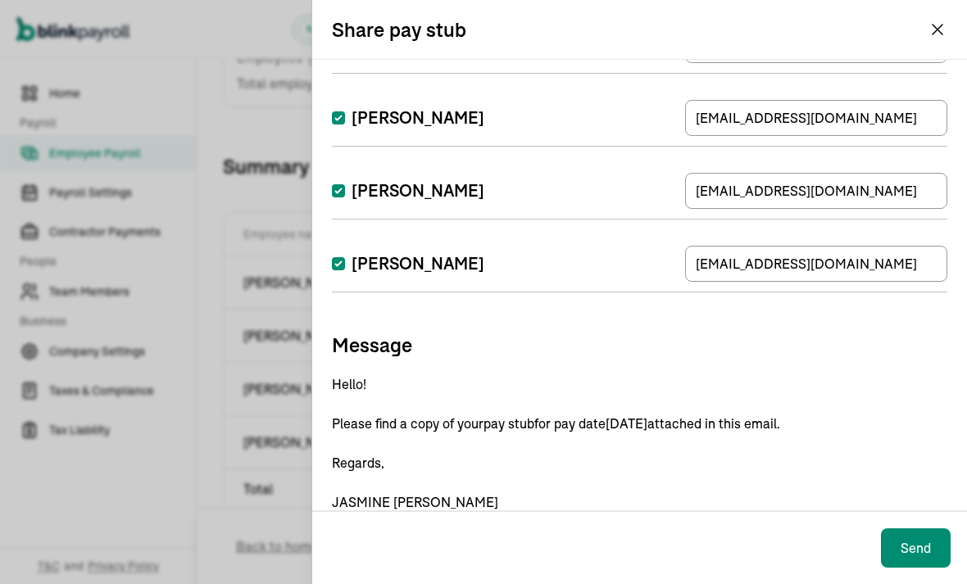
click at [920, 568] on button "Send" at bounding box center [916, 548] width 70 height 39
click at [906, 568] on button "Send" at bounding box center [916, 548] width 70 height 39
click at [908, 568] on button "Send" at bounding box center [916, 548] width 70 height 39
click at [905, 579] on div "Send" at bounding box center [639, 547] width 655 height 73
click at [902, 568] on button "Send" at bounding box center [916, 548] width 70 height 39
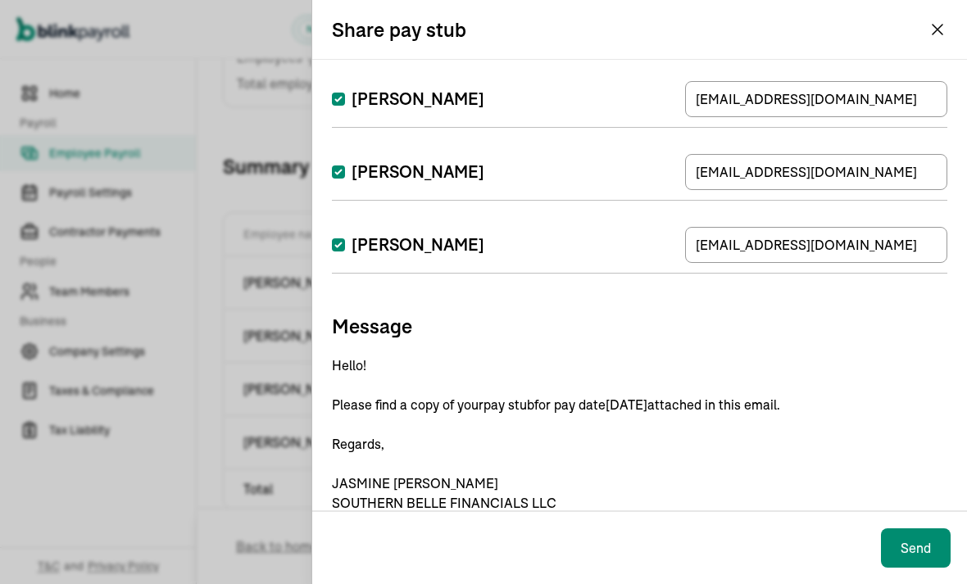
scroll to position [139, 0]
click at [889, 568] on button "Send" at bounding box center [916, 548] width 70 height 39
click at [911, 568] on button "Send" at bounding box center [916, 548] width 70 height 39
click at [908, 578] on div "Send" at bounding box center [639, 547] width 655 height 73
click at [929, 568] on button "Send" at bounding box center [916, 548] width 70 height 39
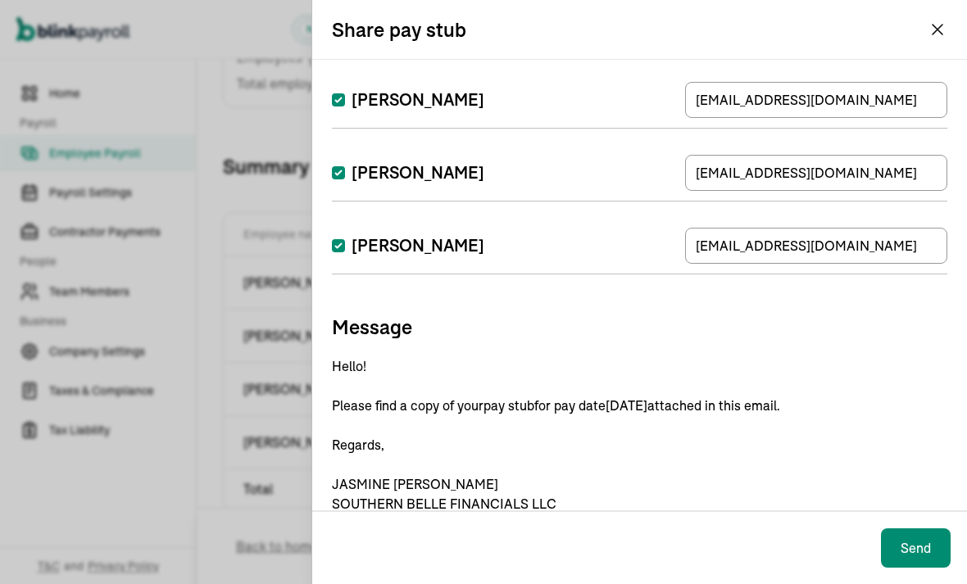
click at [927, 578] on div "Send" at bounding box center [639, 547] width 655 height 73
click at [922, 577] on div "Send" at bounding box center [639, 547] width 655 height 73
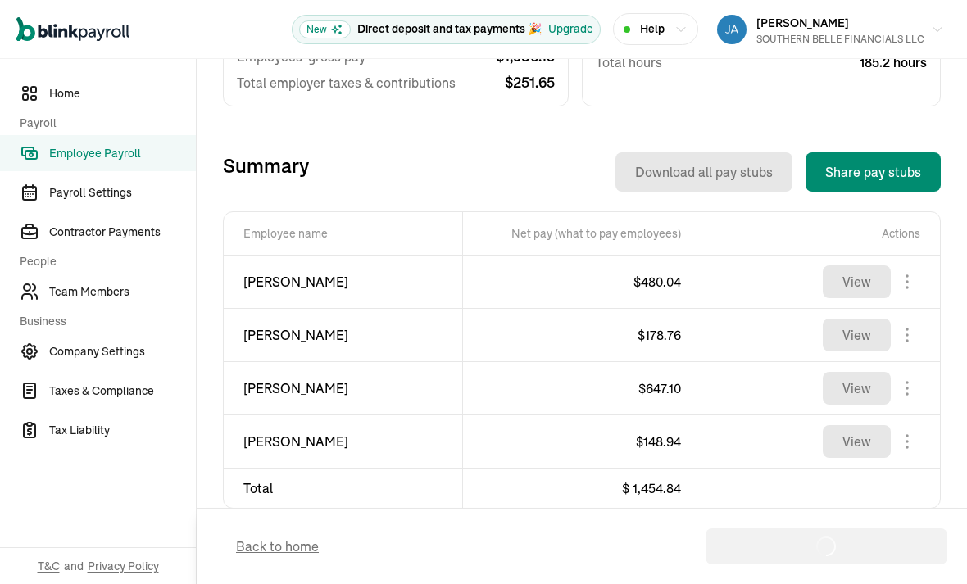
scroll to position [479, 0]
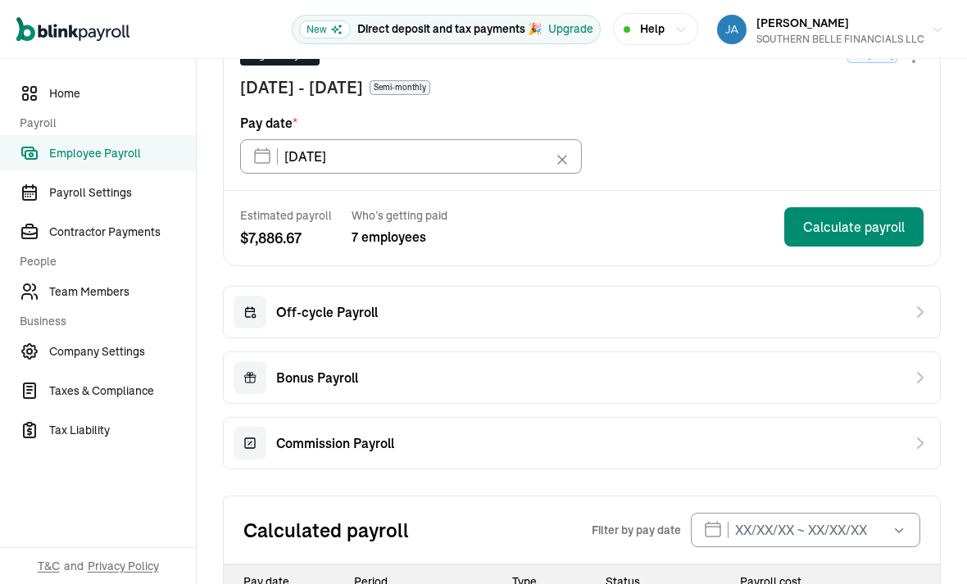
scroll to position [383, 0]
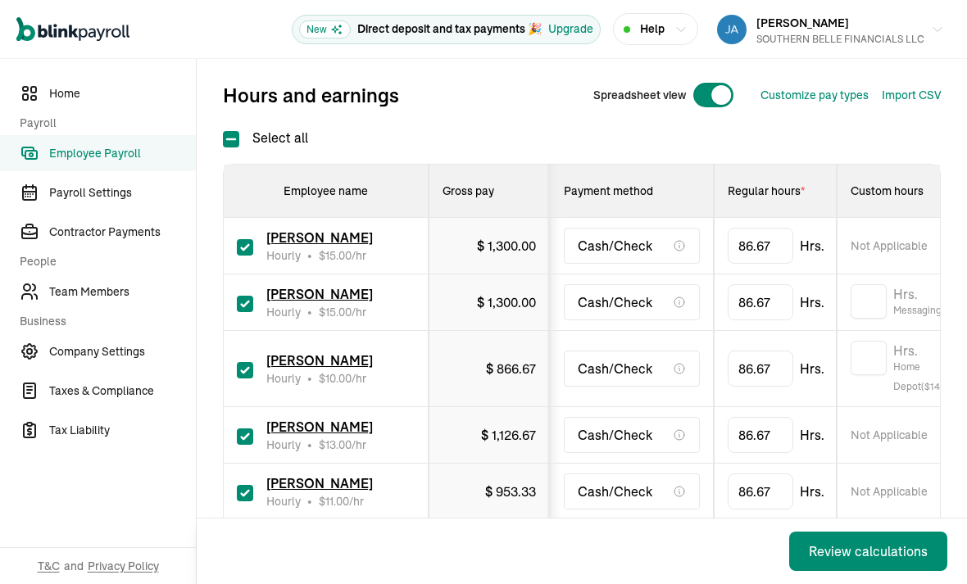
scroll to position [208, 0]
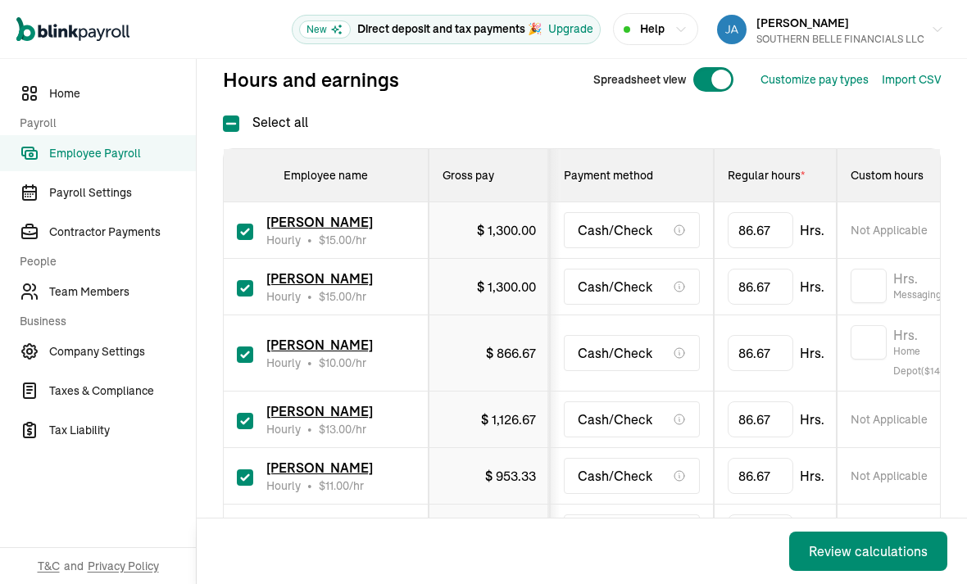
click at [245, 225] on input "checkbox" at bounding box center [245, 232] width 16 height 16
checkbox input "false"
type input "0.00"
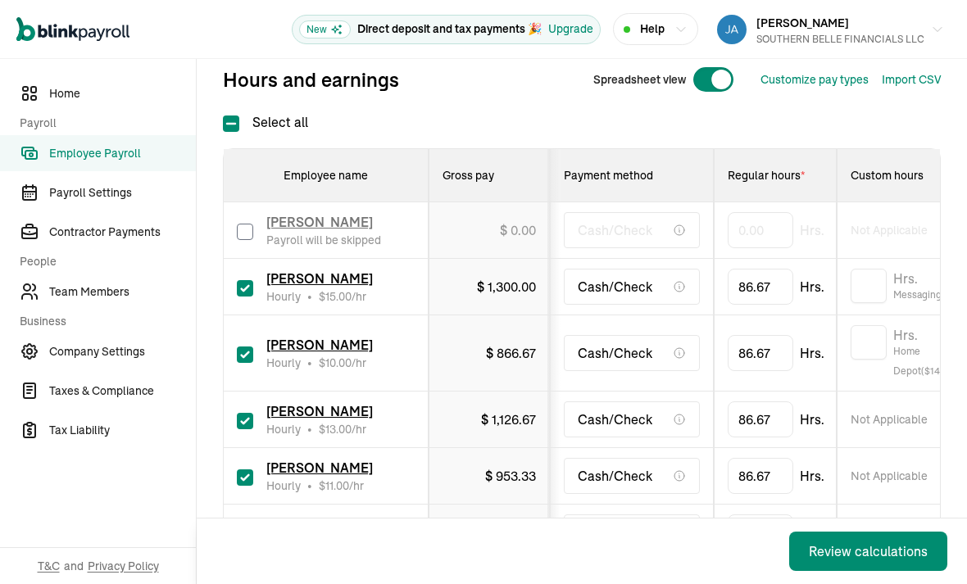
click at [248, 292] on input "checkbox" at bounding box center [245, 288] width 16 height 16
checkbox input "false"
type input "0.00"
click at [85, 287] on span "Team Members" at bounding box center [122, 292] width 147 height 17
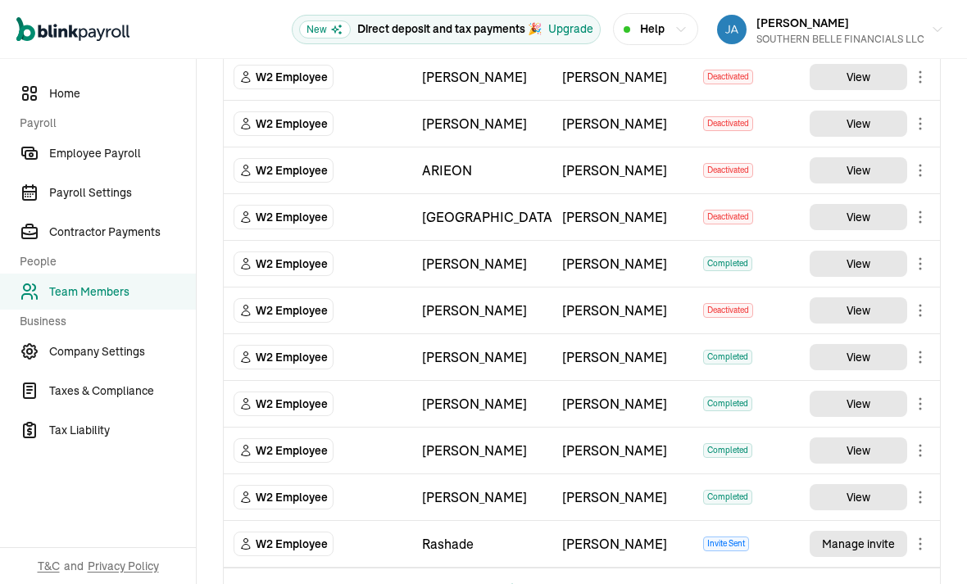
scroll to position [778, 0]
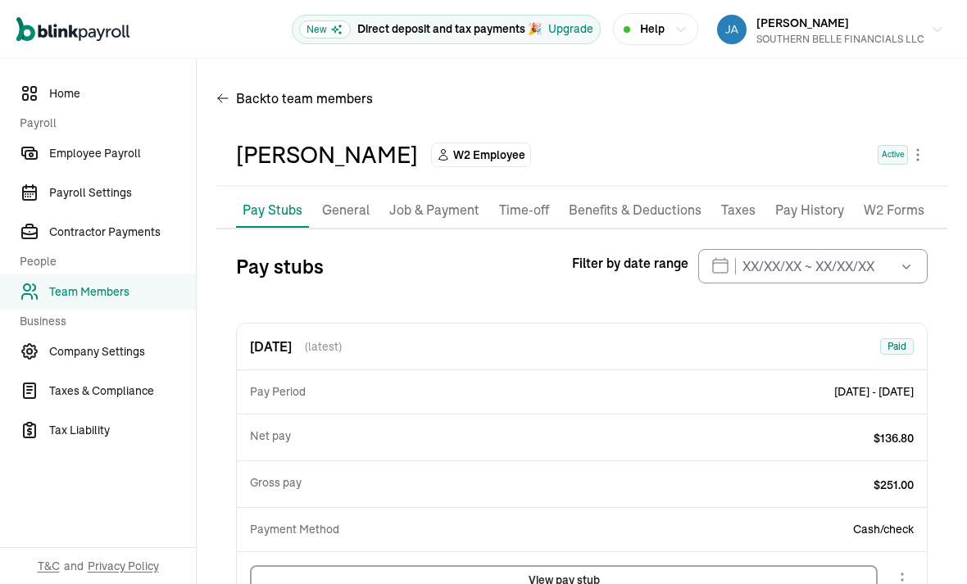
click at [819, 200] on p "Pay History" at bounding box center [809, 210] width 69 height 21
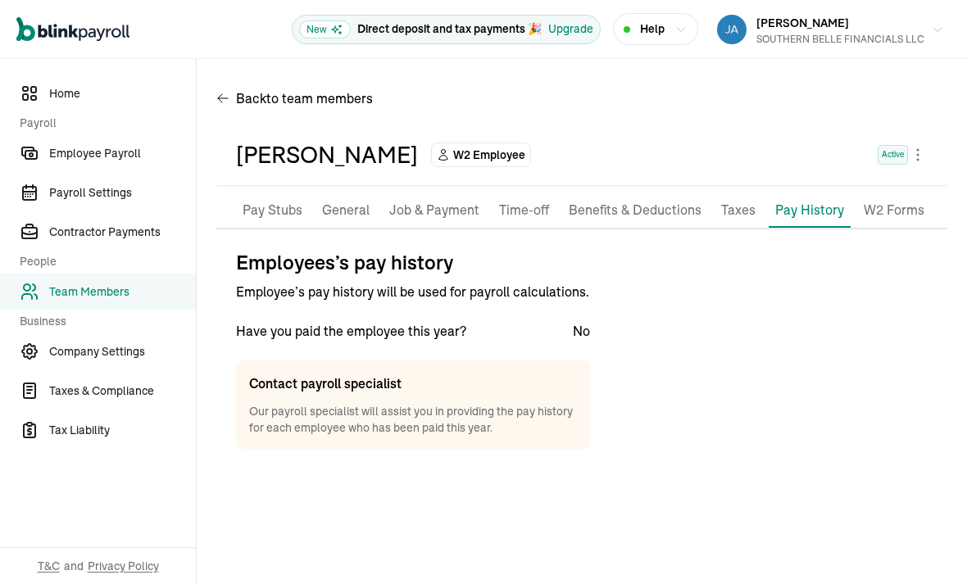
click at [787, 193] on li "Pay History" at bounding box center [810, 210] width 82 height 34
click at [672, 200] on p "Benefits & Deductions" at bounding box center [635, 210] width 133 height 21
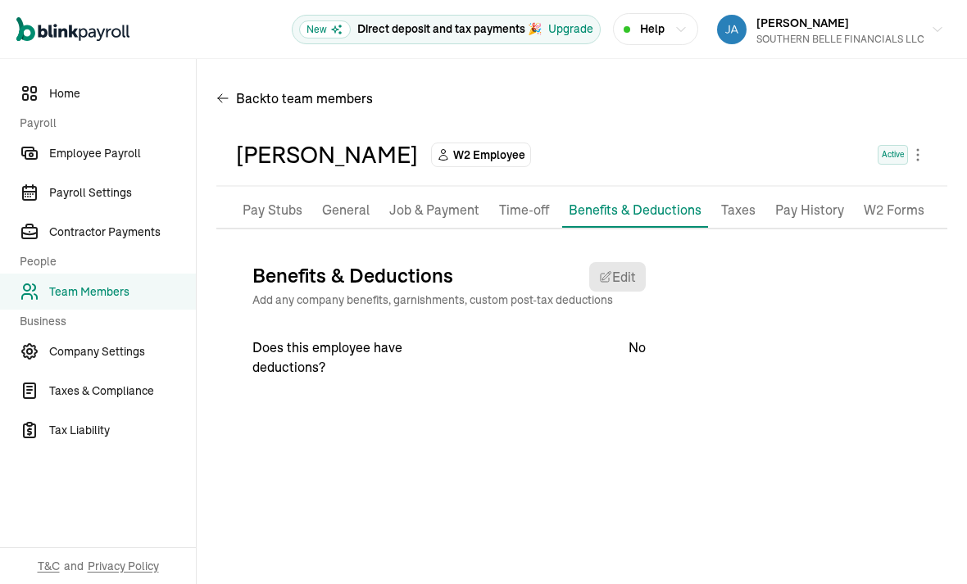
click at [439, 200] on p "Job & Payment" at bounding box center [434, 210] width 90 height 21
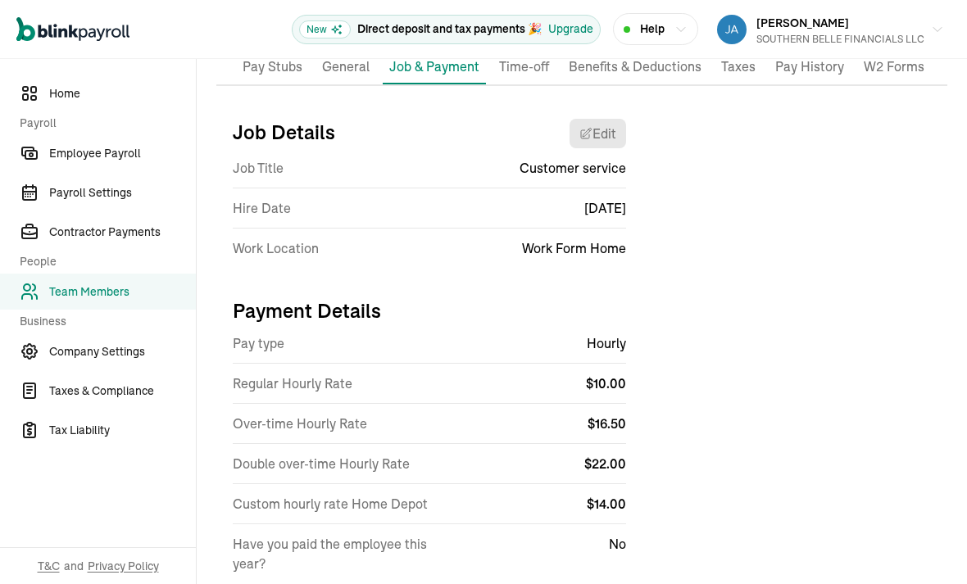
scroll to position [143, 0]
select select "Works from home"
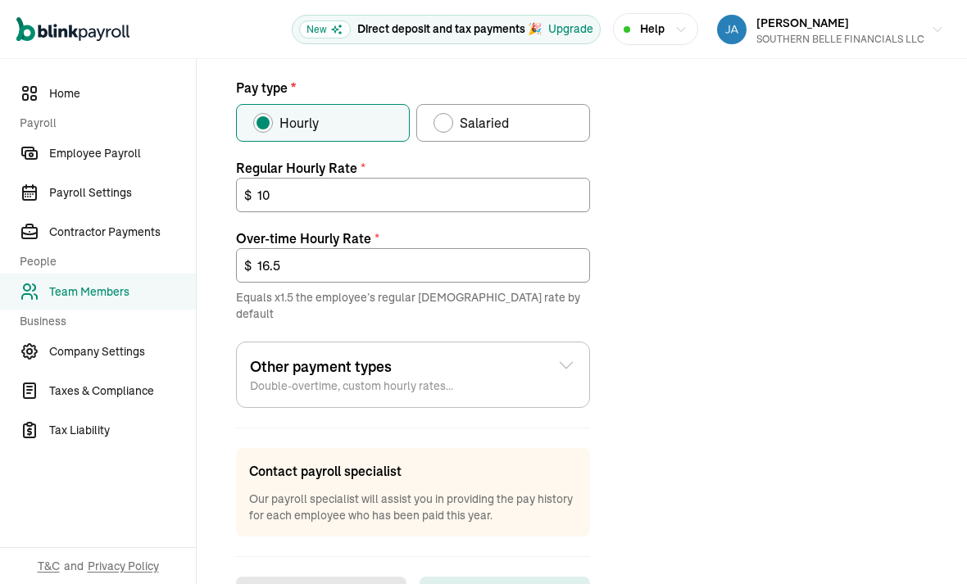
scroll to position [561, 0]
click at [559, 357] on div "Other payment types Double-overtime, custom hourly rates..." at bounding box center [413, 376] width 326 height 39
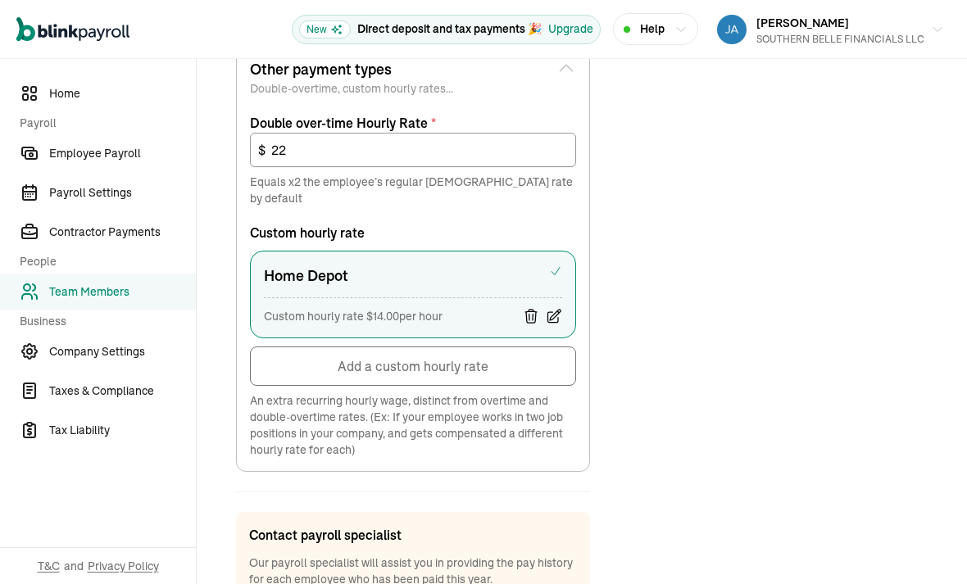
scroll to position [863, 0]
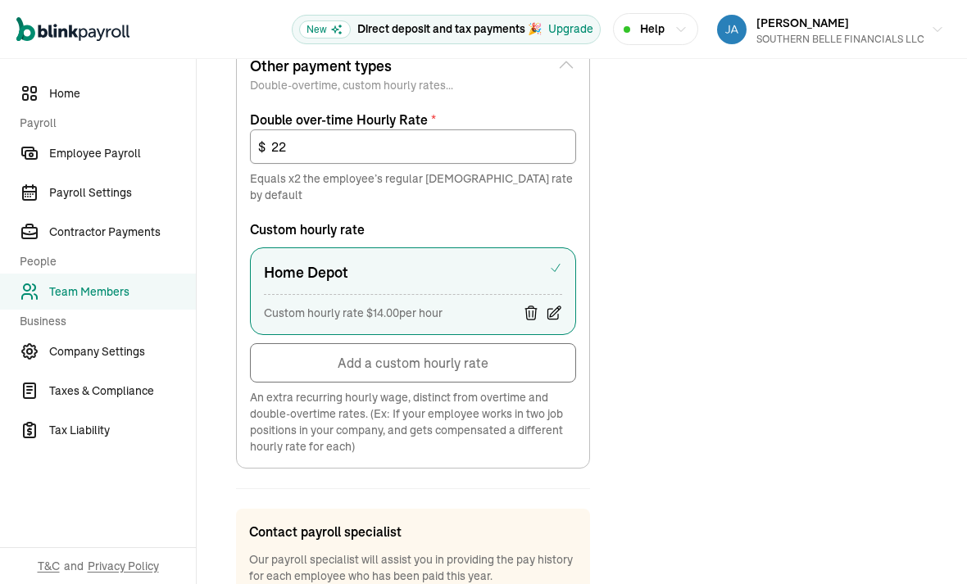
click at [556, 305] on icon at bounding box center [554, 313] width 16 height 16
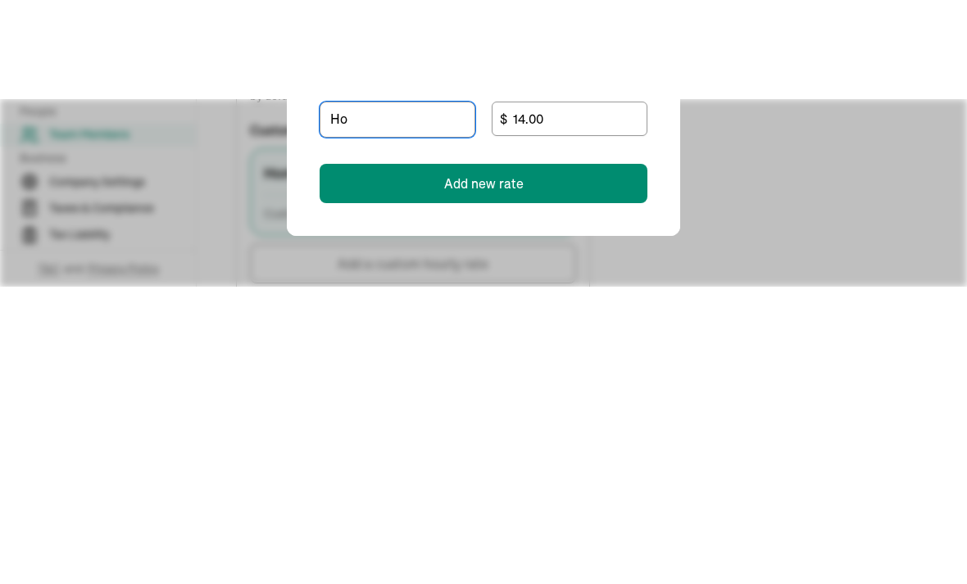
type input "H"
type input "Signify"
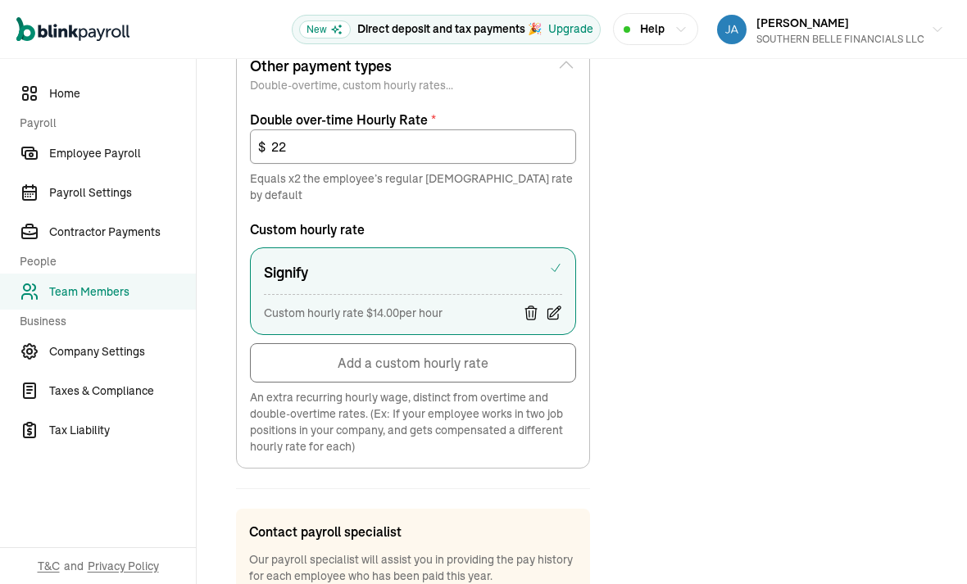
click at [560, 305] on icon at bounding box center [554, 313] width 16 height 16
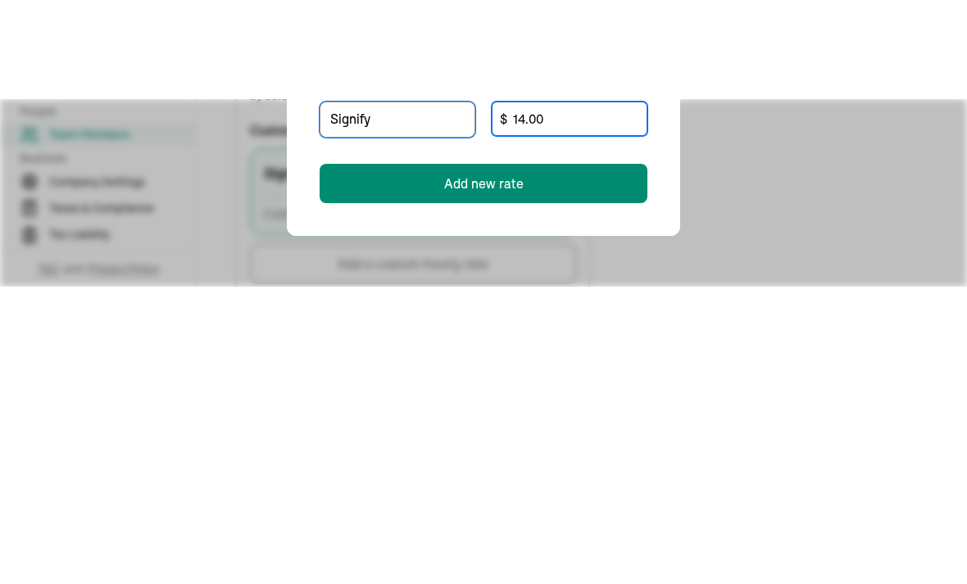
click at [580, 201] on input "14.00" at bounding box center [570, 218] width 156 height 34
type input "1"
type input "7.25"
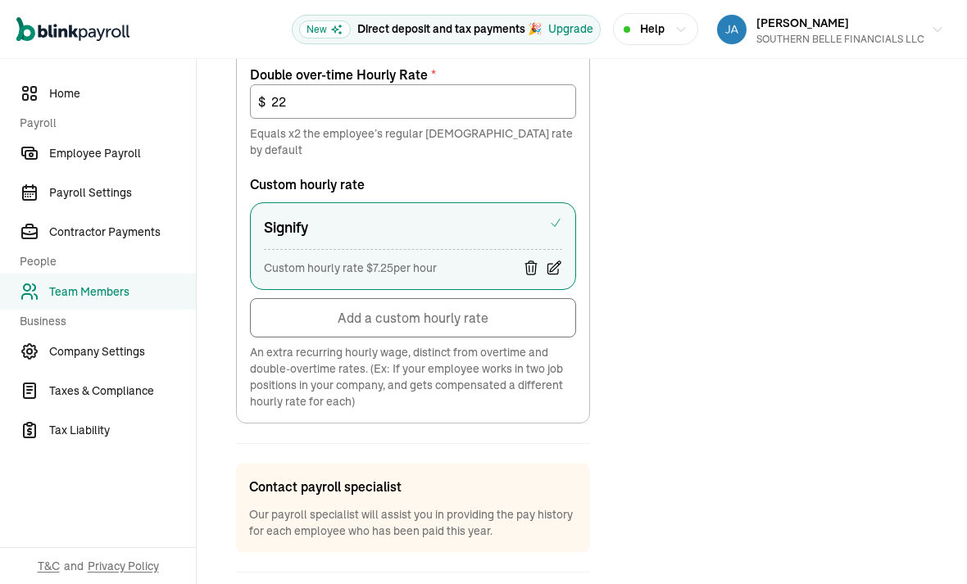
scroll to position [906, 0]
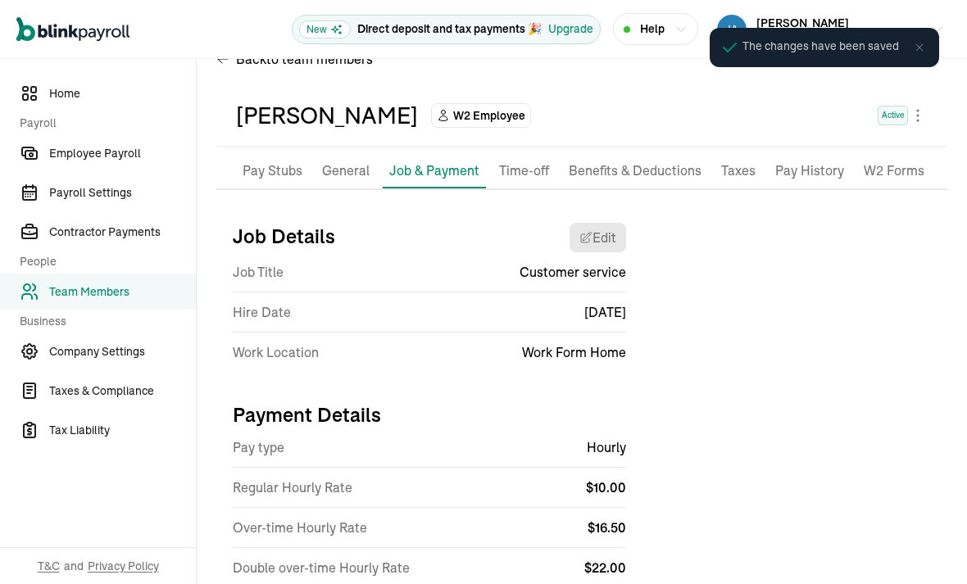
scroll to position [35, 0]
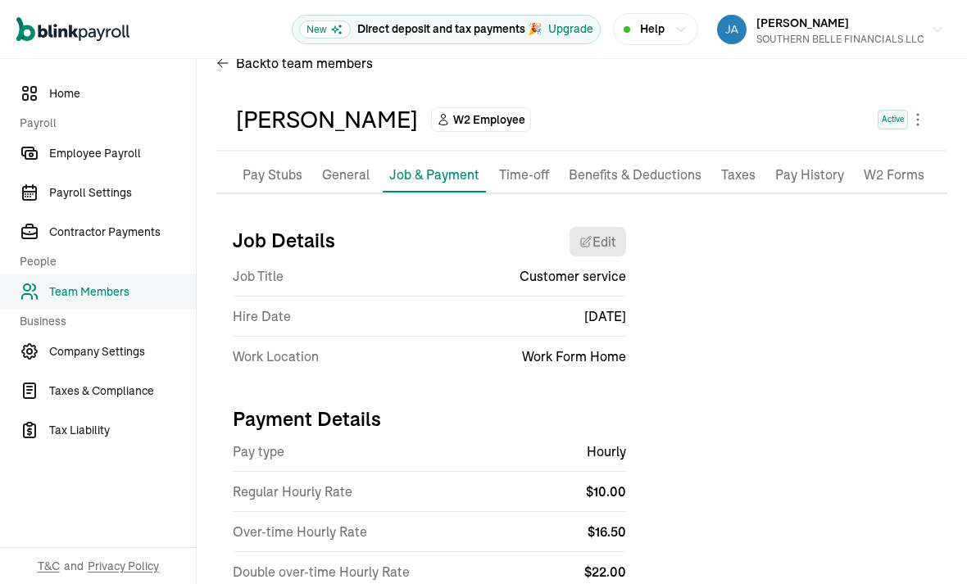
click at [274, 165] on p "Pay Stubs" at bounding box center [273, 175] width 60 height 21
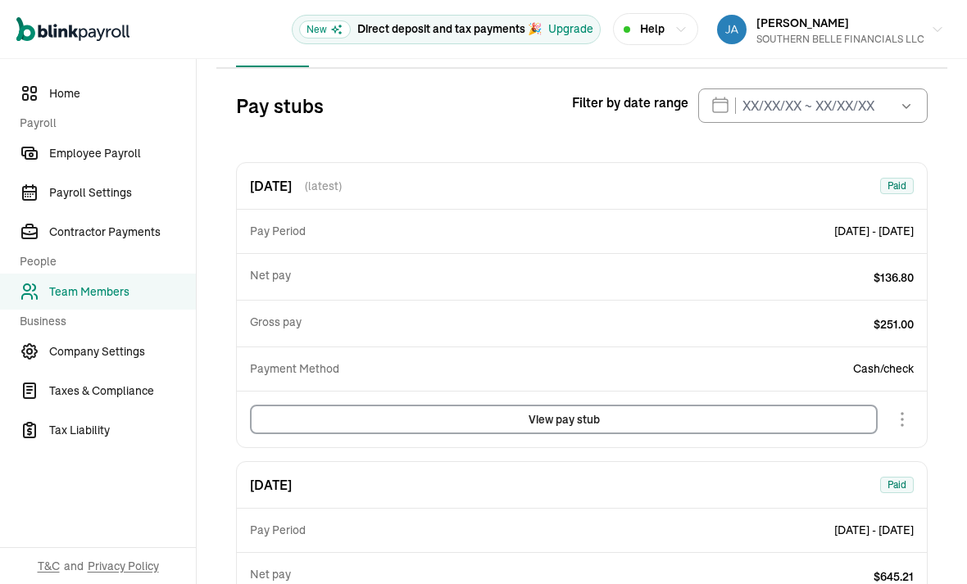
scroll to position [193, 0]
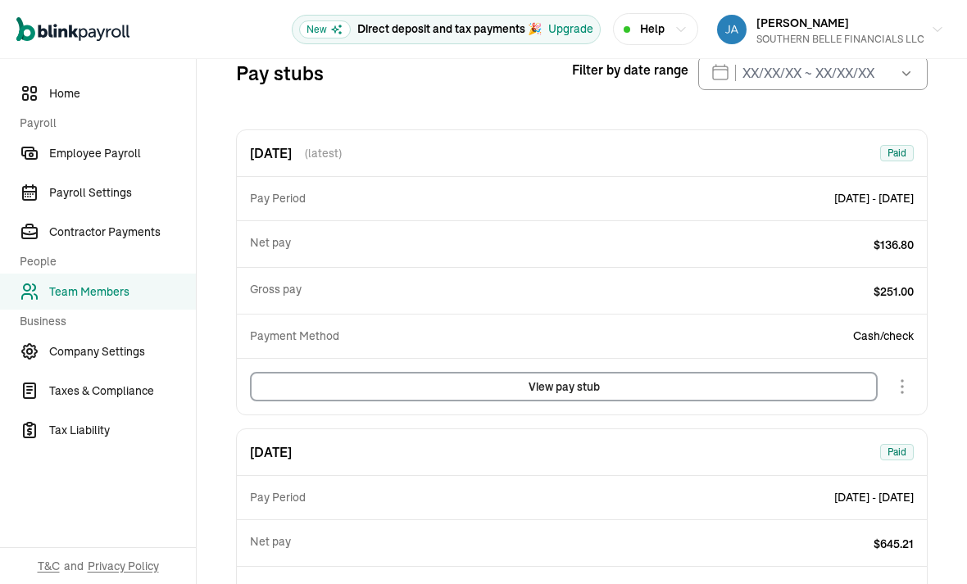
click at [73, 151] on span "Employee Payroll" at bounding box center [122, 153] width 147 height 17
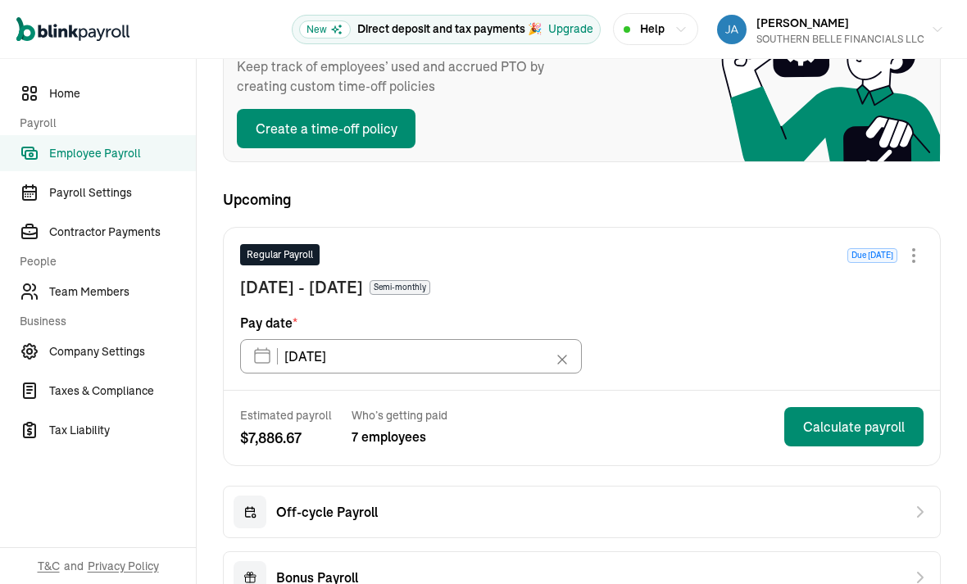
scroll to position [175, 0]
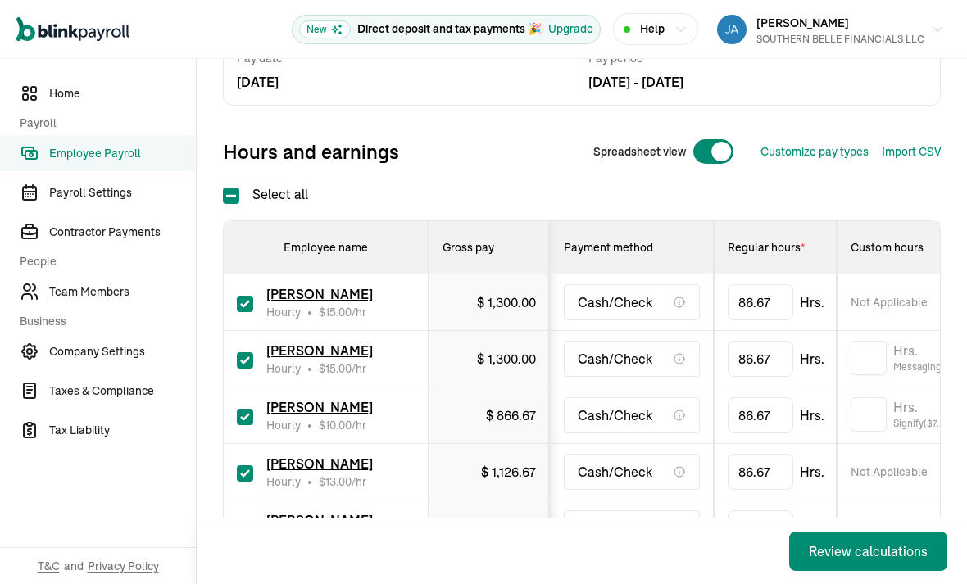
scroll to position [146, 0]
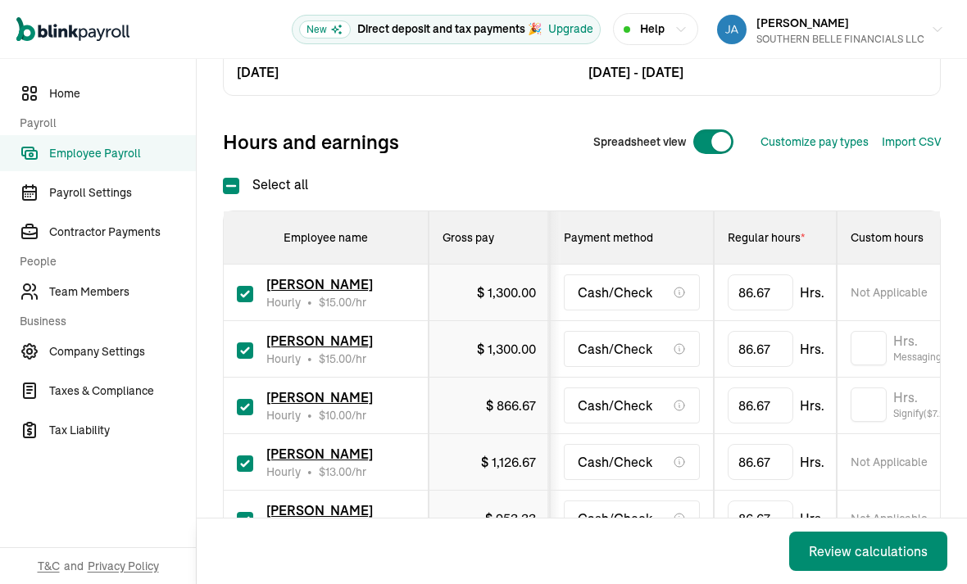
click at [237, 286] on input "checkbox" at bounding box center [245, 294] width 16 height 16
checkbox input "false"
type input "0.00"
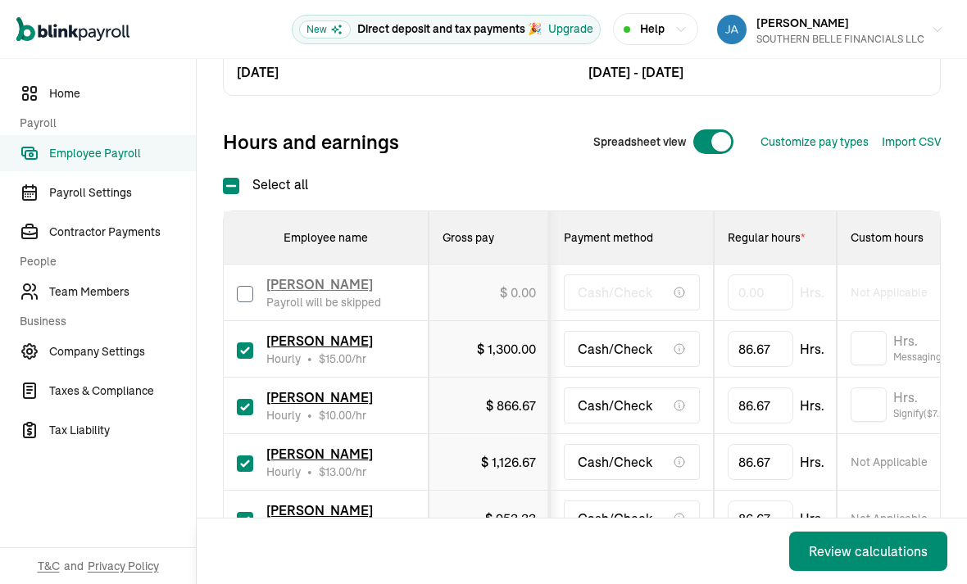
click at [239, 343] on input "checkbox" at bounding box center [245, 351] width 16 height 16
checkbox input "false"
type input "0.00"
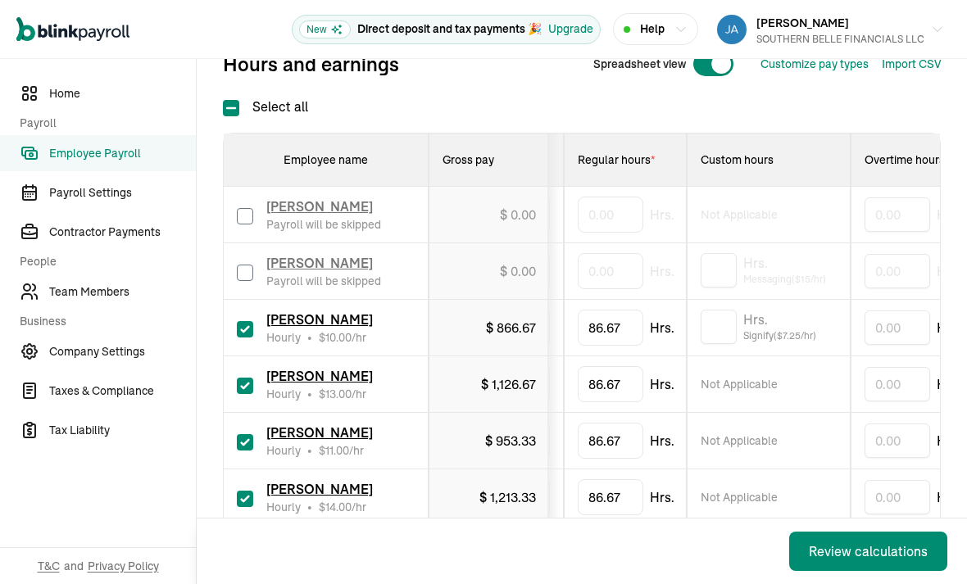
scroll to position [0, 147]
click at [730, 310] on input "text" at bounding box center [722, 327] width 36 height 34
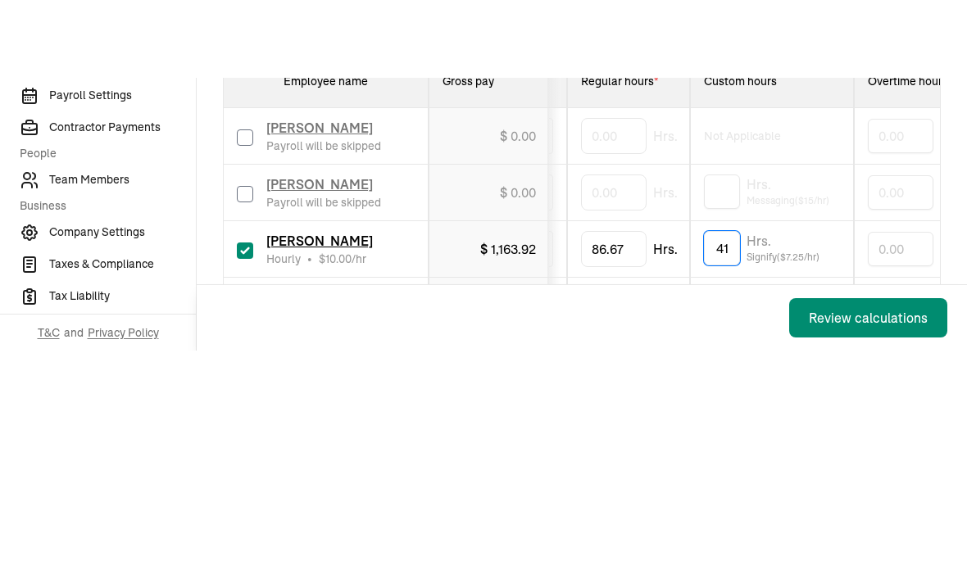
type input "41"
type input "8"
type input "36.1"
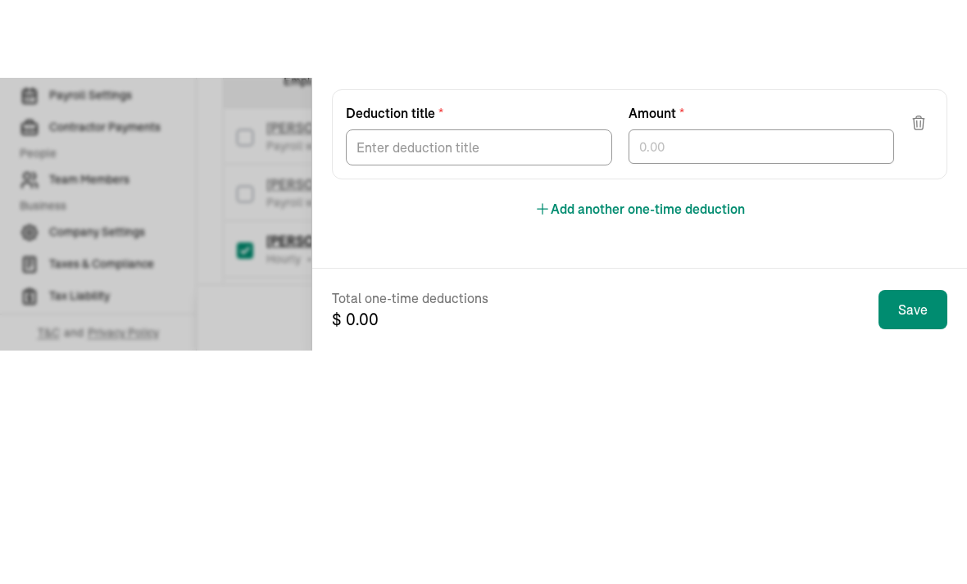
scroll to position [52, 0]
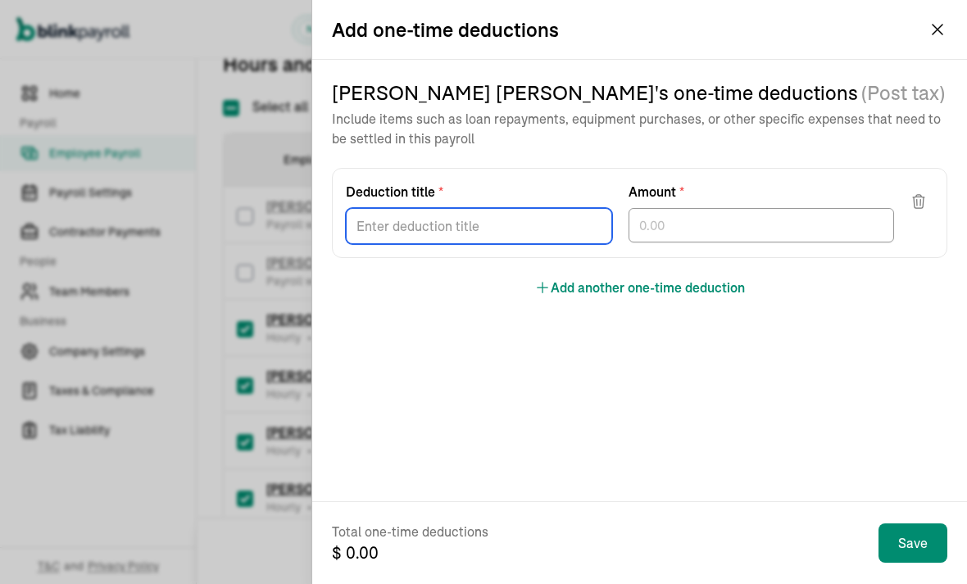
click at [502, 273] on div "[PERSON_NAME] 's one-time deductions (Post tax) Include items such as loan repa…" at bounding box center [640, 189] width 616 height 218
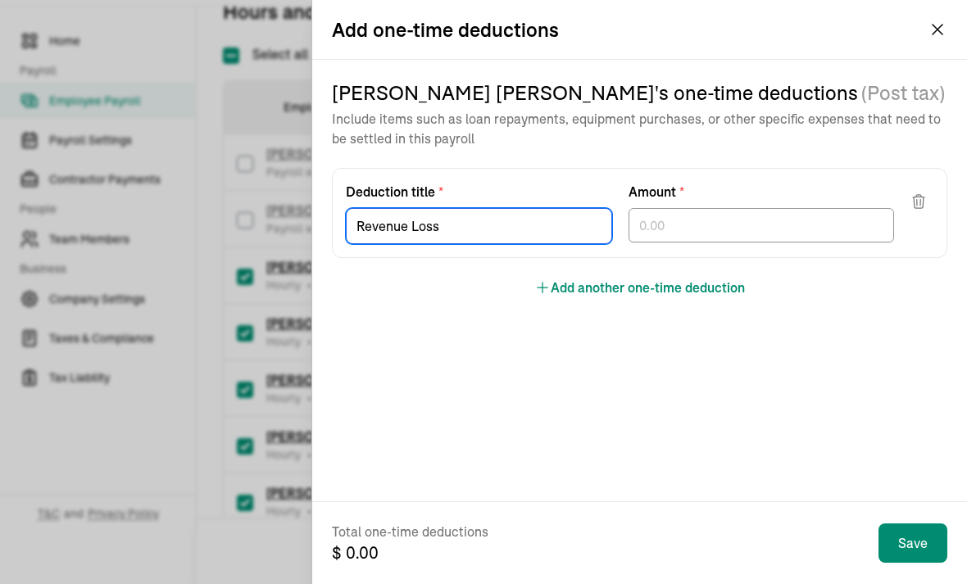
type input "Revenue Loss"
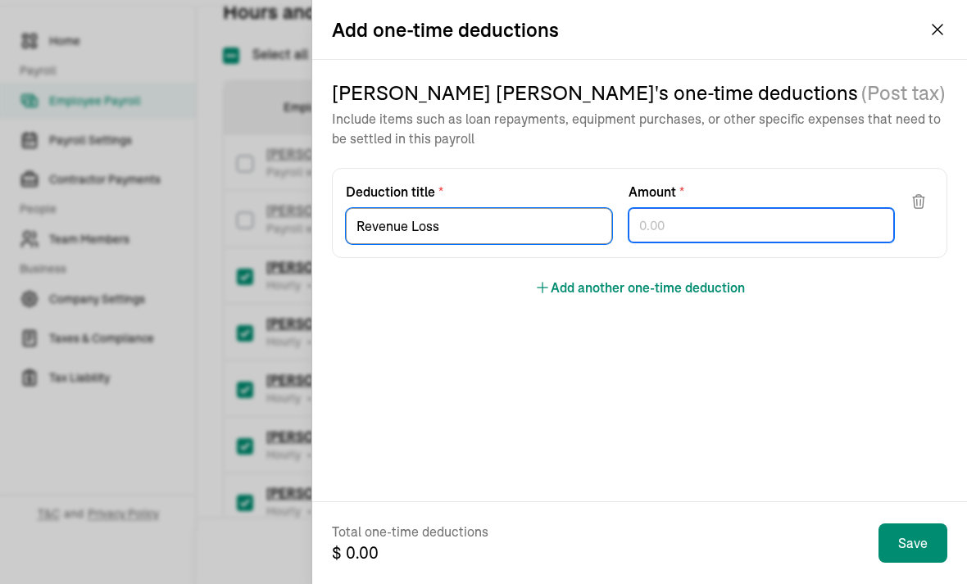
click at [686, 216] on div at bounding box center [762, 225] width 266 height 34
type input "104.24"
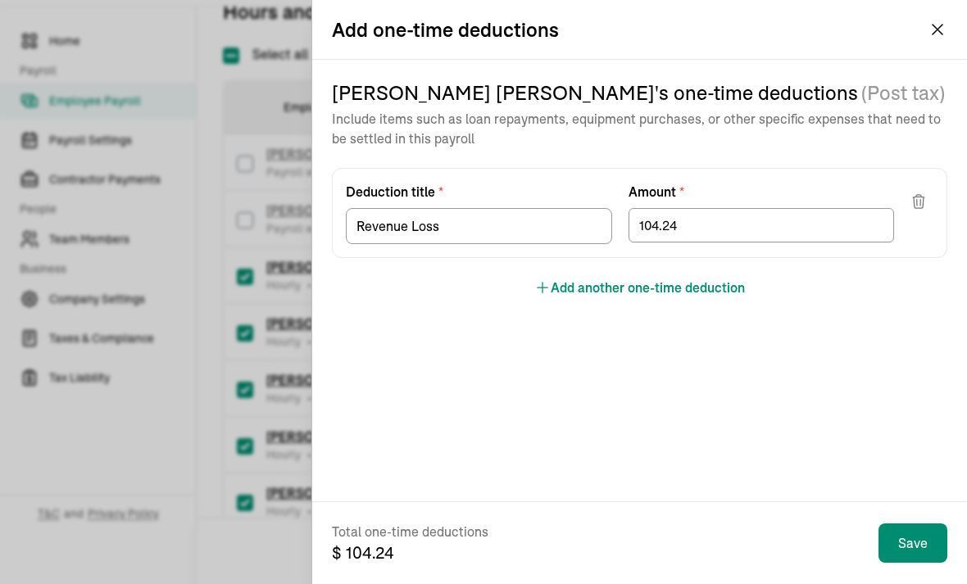
scroll to position [52, 0]
click at [913, 494] on button "Add" at bounding box center [889, 501] width 75 height 34
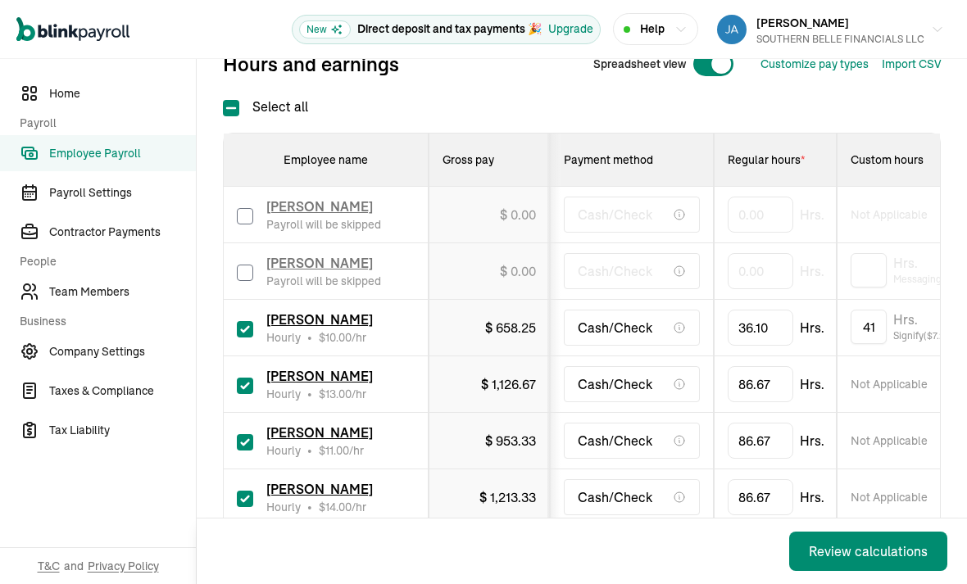
scroll to position [0, 0]
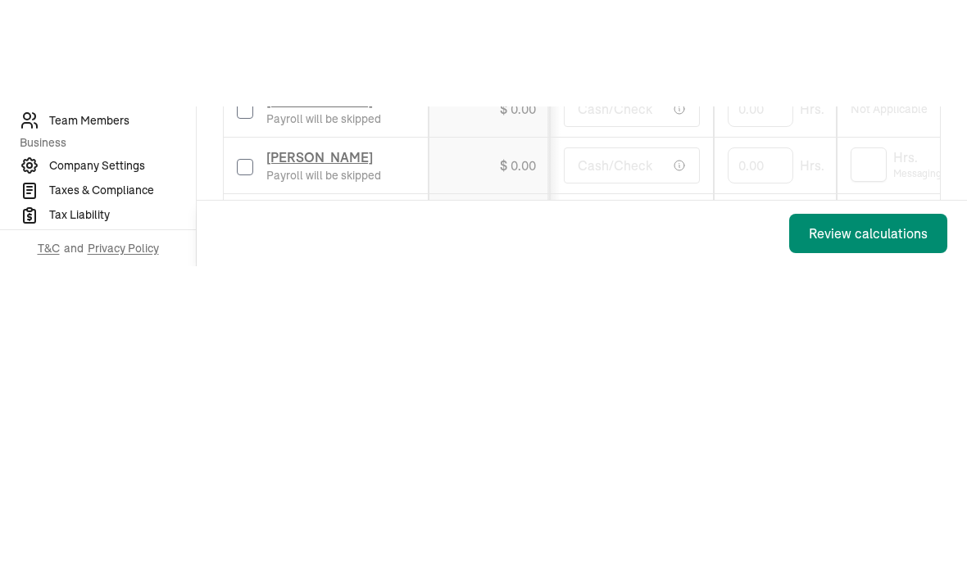
type input "8"
type input "23.1"
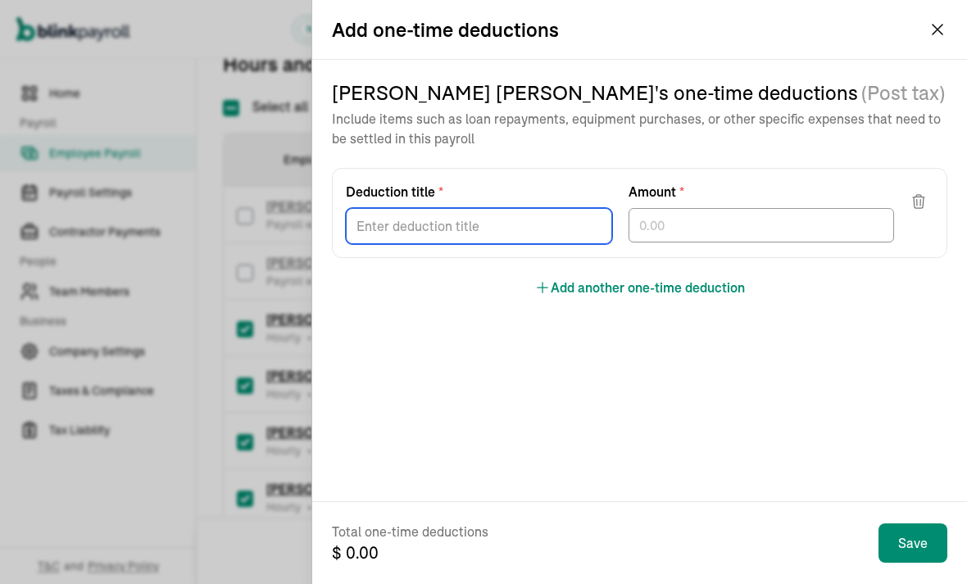
click at [456, 288] on div "[PERSON_NAME] 's one-time deductions (Post tax) Include items such as loan repa…" at bounding box center [640, 189] width 616 height 218
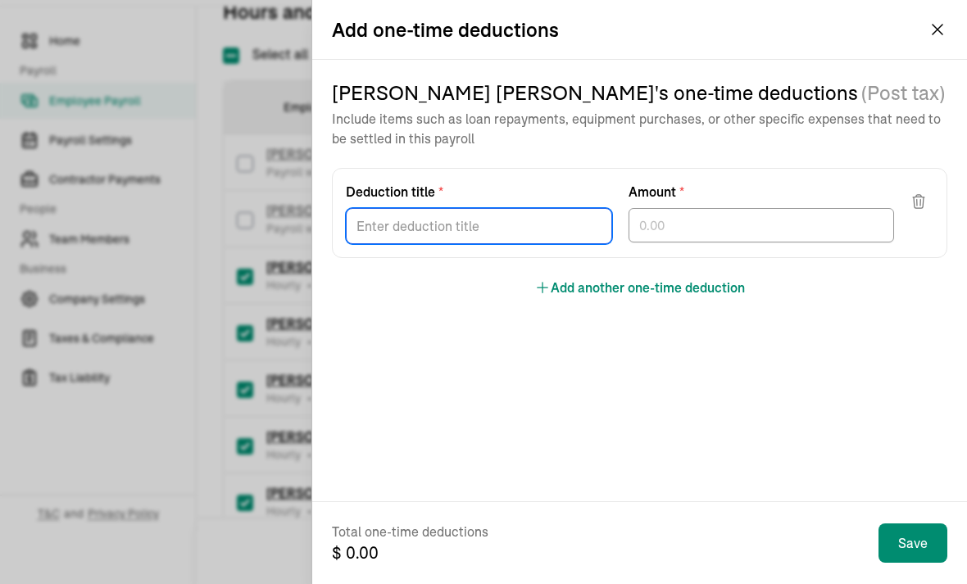
scroll to position [0, 0]
type input "Revenue Loss"
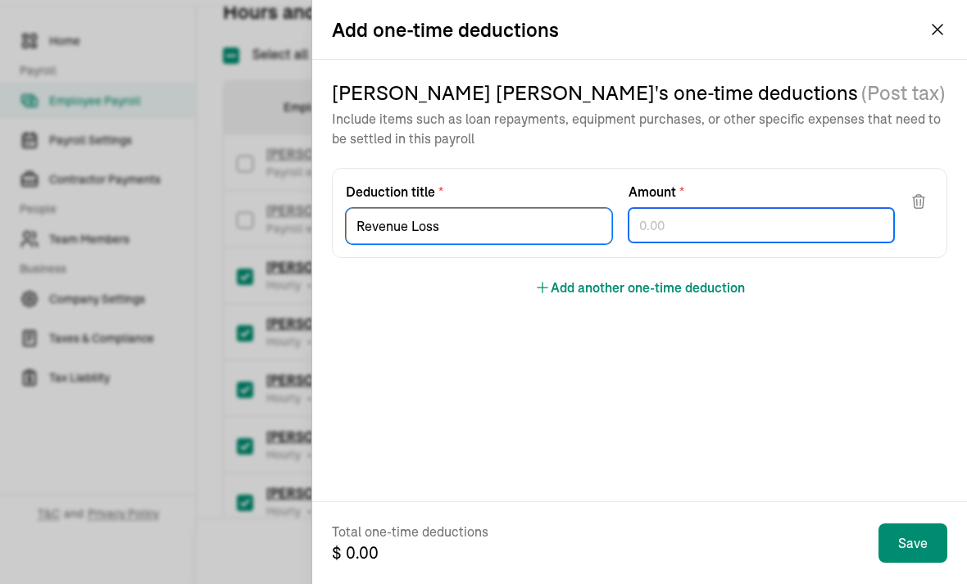
click at [702, 226] on div at bounding box center [762, 225] width 266 height 34
type input "98.24"
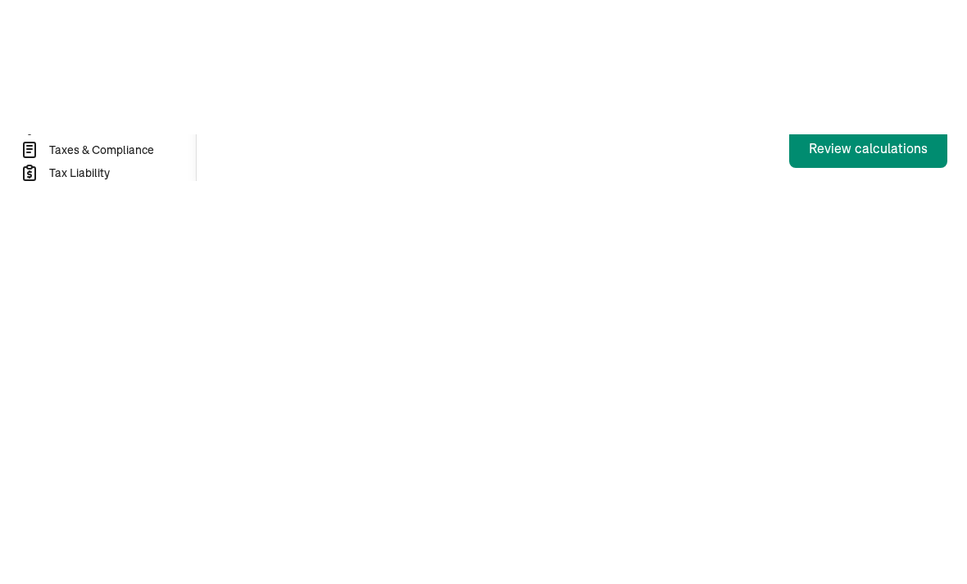
type input "8"
type input "63.7"
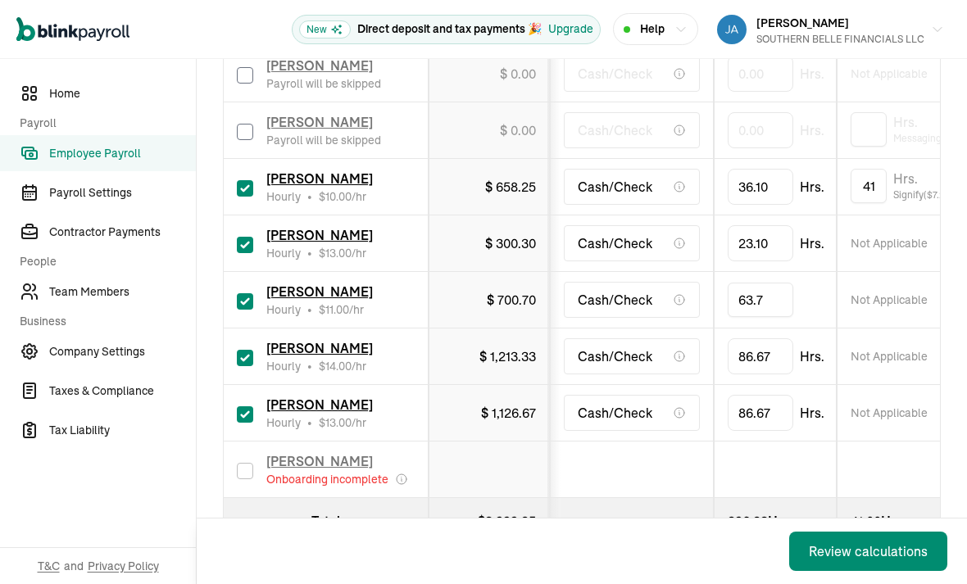
scroll to position [365, 0]
click at [243, 350] on input "checkbox" at bounding box center [245, 358] width 16 height 16
checkbox input "false"
type input "0.00"
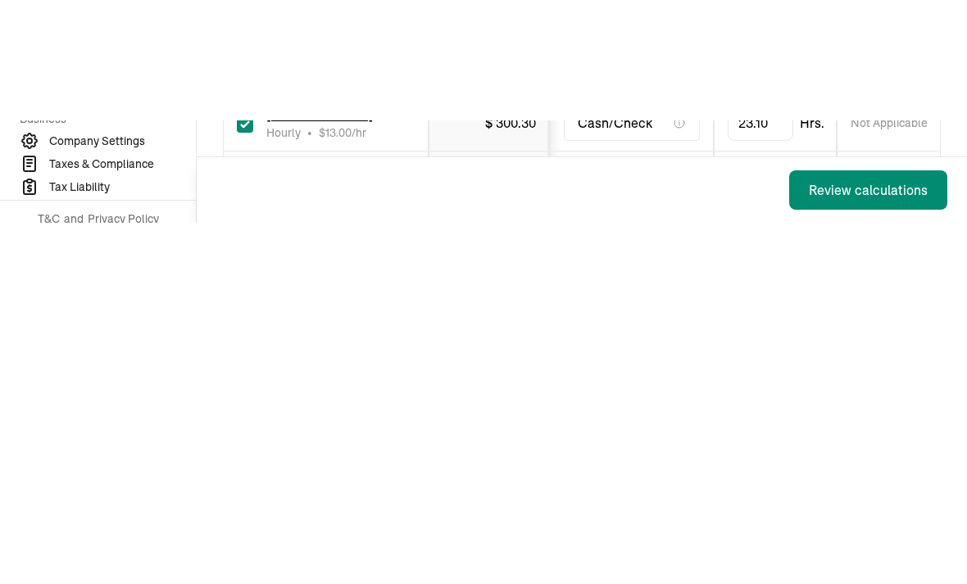
type input "8"
type input "21.3"
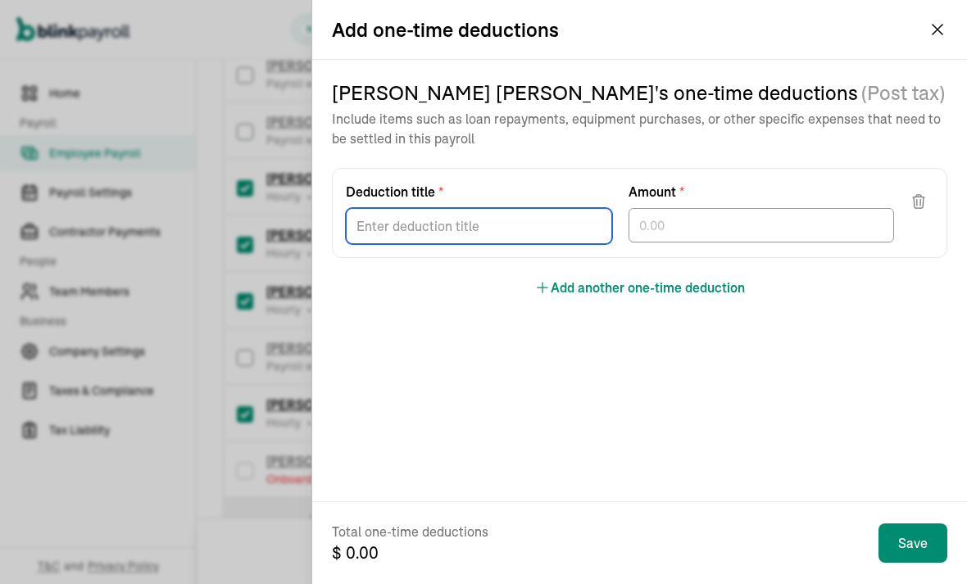
click at [567, 293] on div "[PERSON_NAME] 's one-time deductions (Post tax) Include items such as loan repa…" at bounding box center [640, 189] width 616 height 218
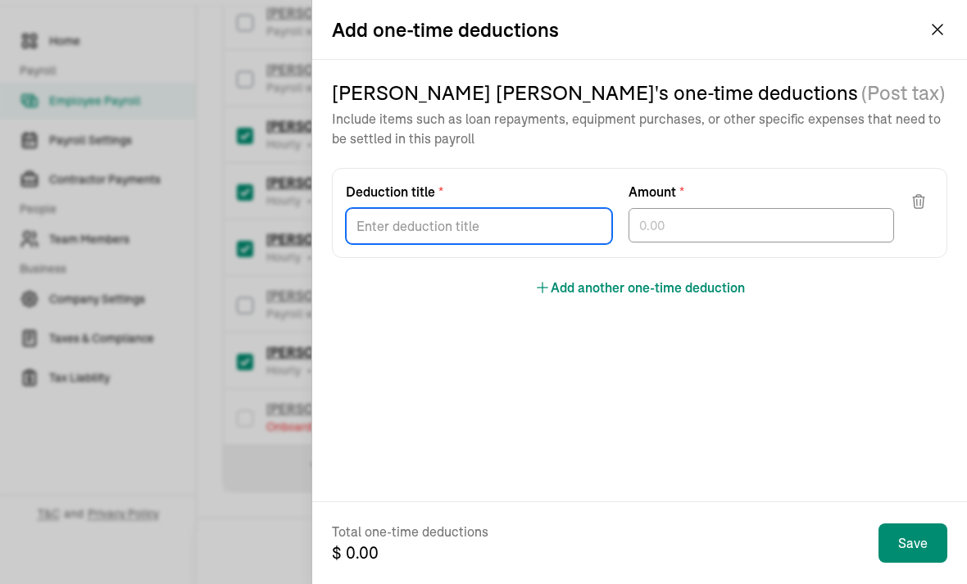
scroll to position [0, 0]
type input "Revenue Loss"
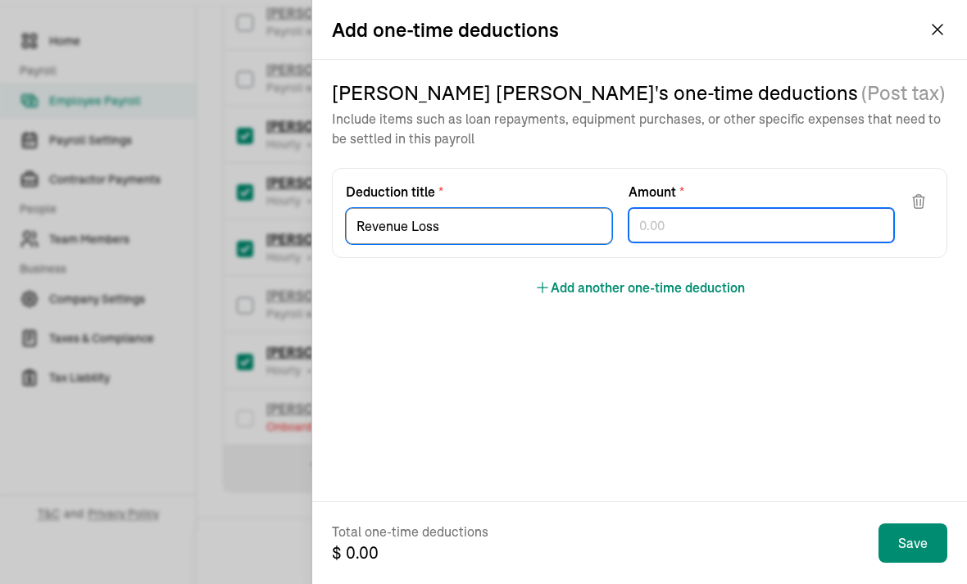
click at [710, 211] on div at bounding box center [762, 225] width 266 height 34
type input "98.21"
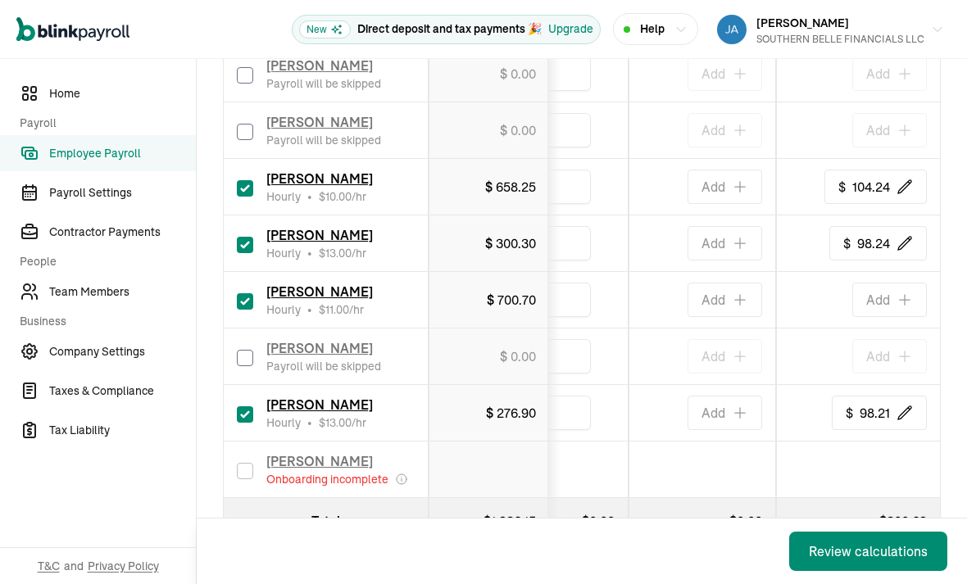
scroll to position [0, 1126]
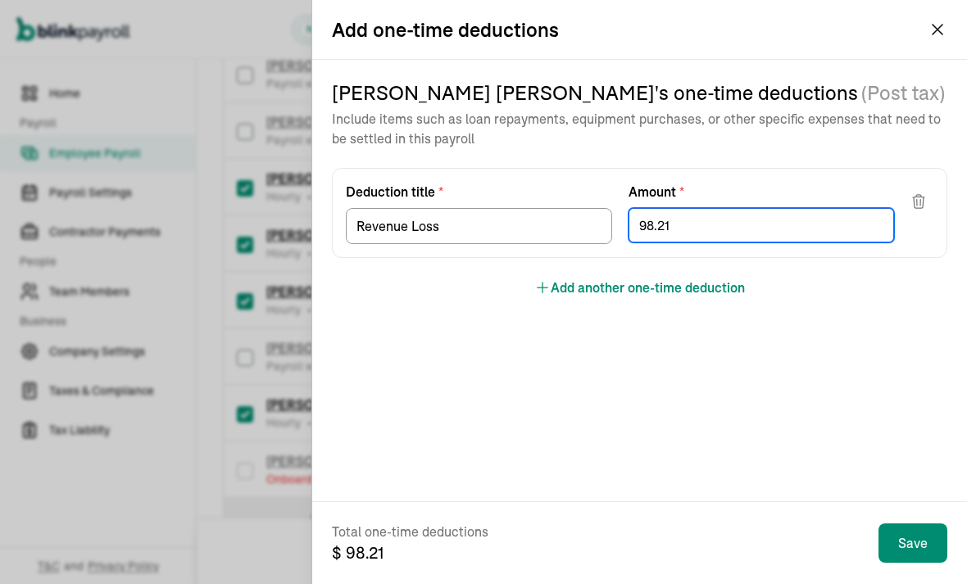
click at [729, 276] on div "[PERSON_NAME] 's one-time deductions (Post tax) Include items such as loan repa…" at bounding box center [640, 189] width 616 height 218
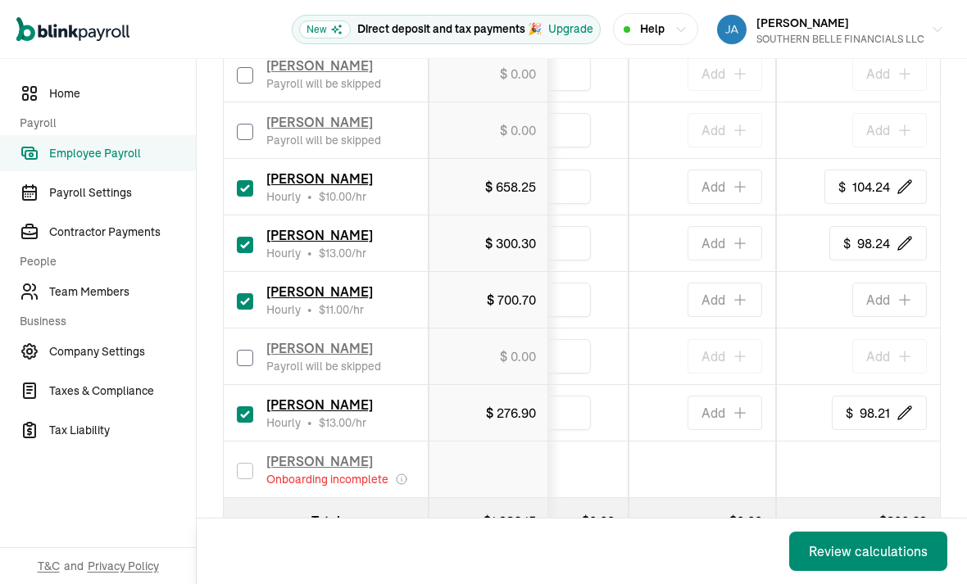
scroll to position [52, 0]
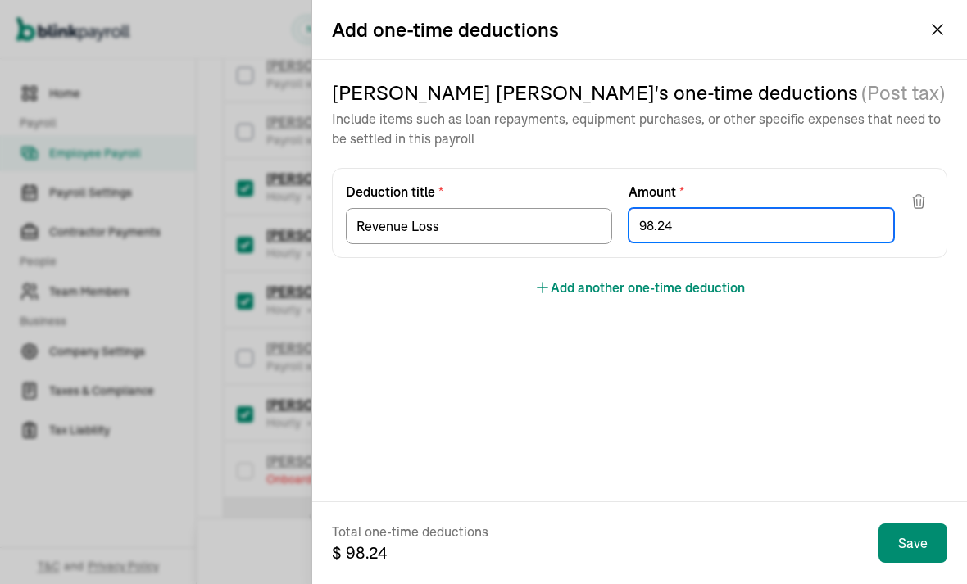
click at [713, 272] on div "[PERSON_NAME] 's one-time deductions (Post tax) Include items such as loan repa…" at bounding box center [640, 189] width 616 height 218
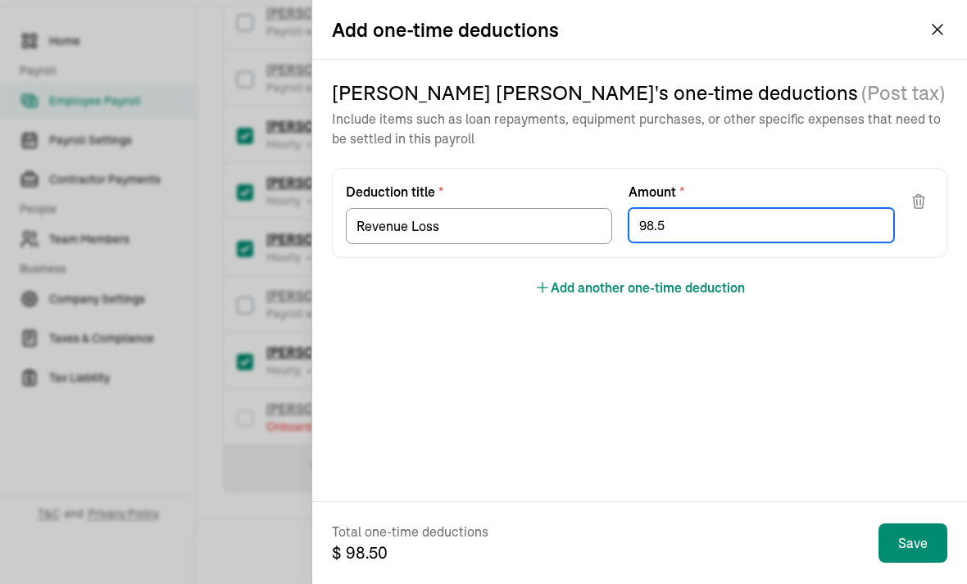
type input "98.57"
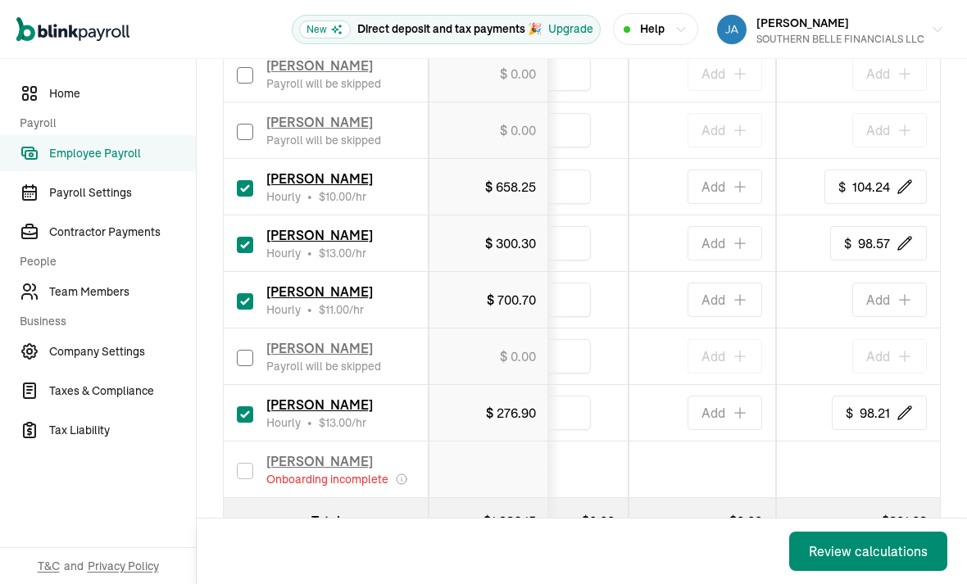
scroll to position [52, 0]
click at [717, 534] on div "Back Review calculations" at bounding box center [582, 552] width 770 height 66
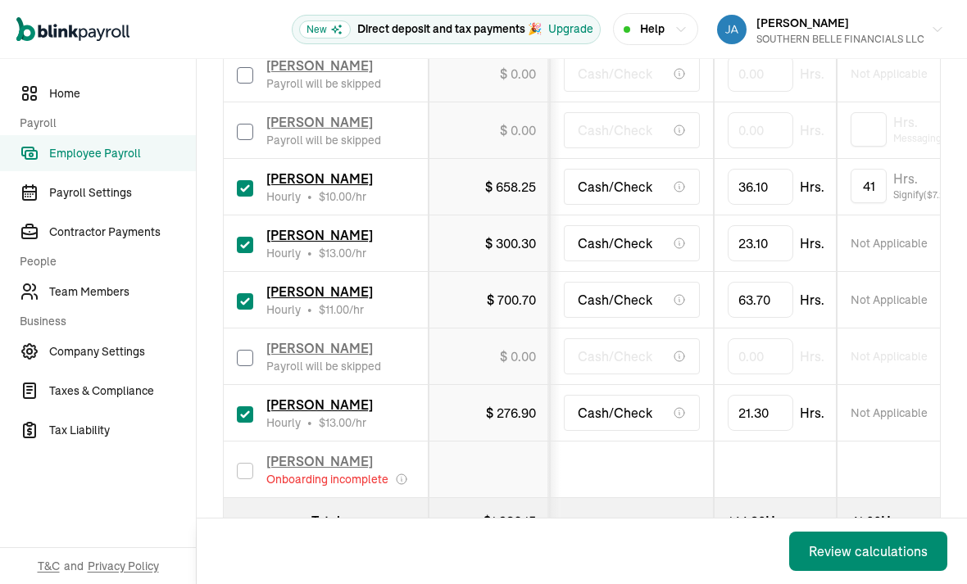
scroll to position [0, 0]
click at [869, 542] on div "Review calculations" at bounding box center [868, 552] width 119 height 20
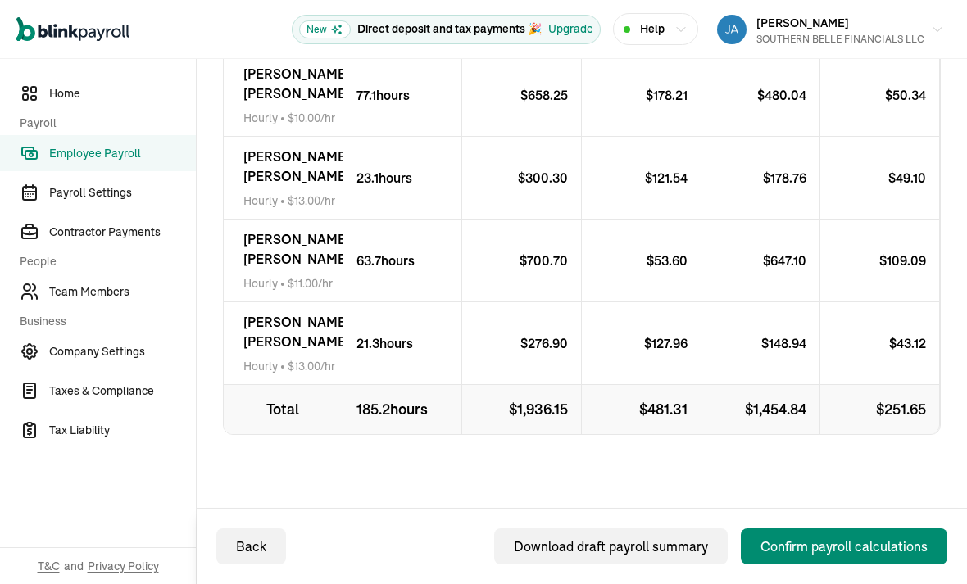
scroll to position [450, 0]
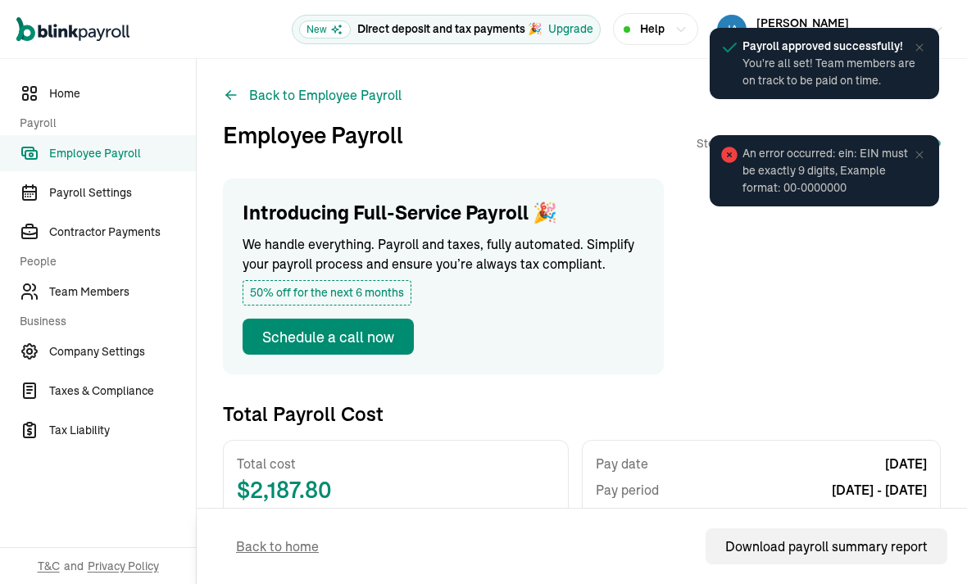
click at [517, 539] on div "Back to home Download payroll summary report" at bounding box center [581, 546] width 731 height 75
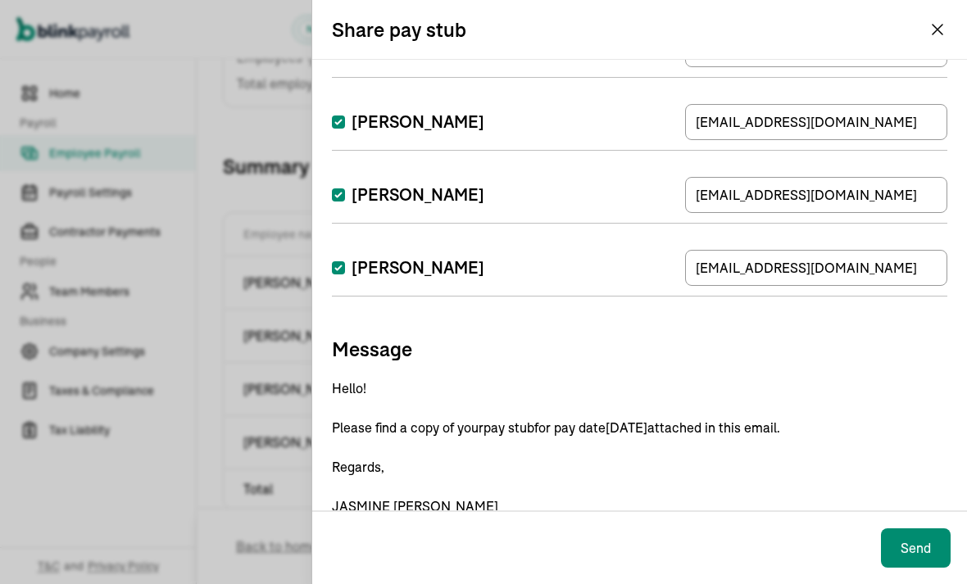
scroll to position [121, 0]
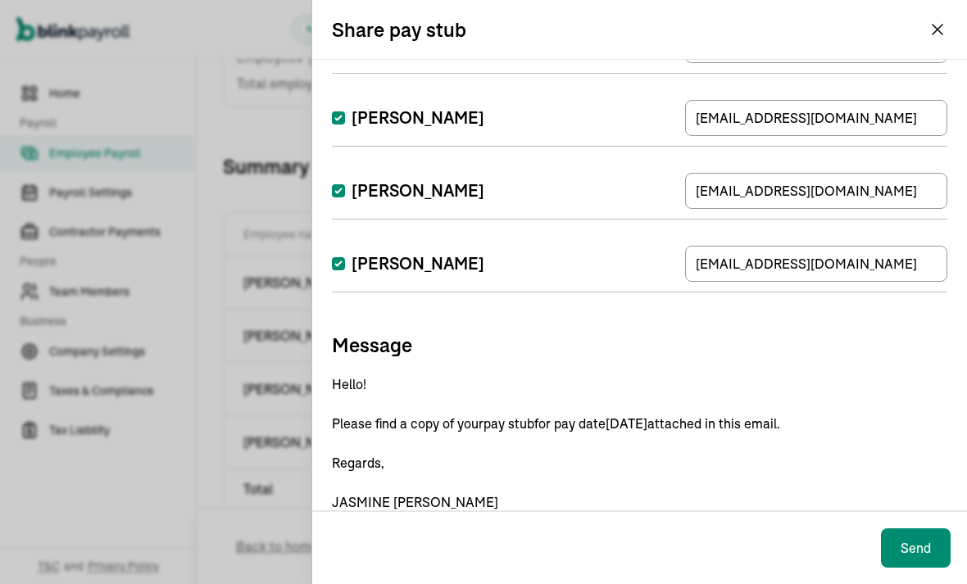
click at [920, 568] on button "Send" at bounding box center [916, 548] width 70 height 39
click at [906, 568] on button "Send" at bounding box center [916, 548] width 70 height 39
click at [908, 568] on button "Send" at bounding box center [916, 548] width 70 height 39
click at [905, 579] on div "Send" at bounding box center [639, 547] width 655 height 73
click at [902, 568] on button "Send" at bounding box center [916, 548] width 70 height 39
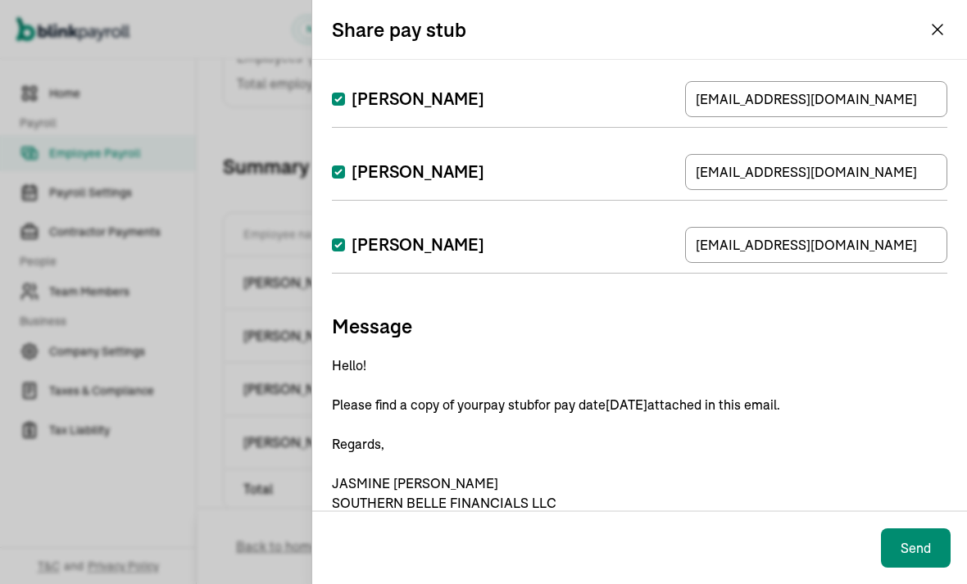
scroll to position [139, 0]
click at [889, 568] on button "Send" at bounding box center [916, 548] width 70 height 39
click at [911, 568] on button "Send" at bounding box center [916, 548] width 70 height 39
click at [908, 578] on div "Send" at bounding box center [639, 547] width 655 height 73
click at [929, 568] on button "Send" at bounding box center [916, 548] width 70 height 39
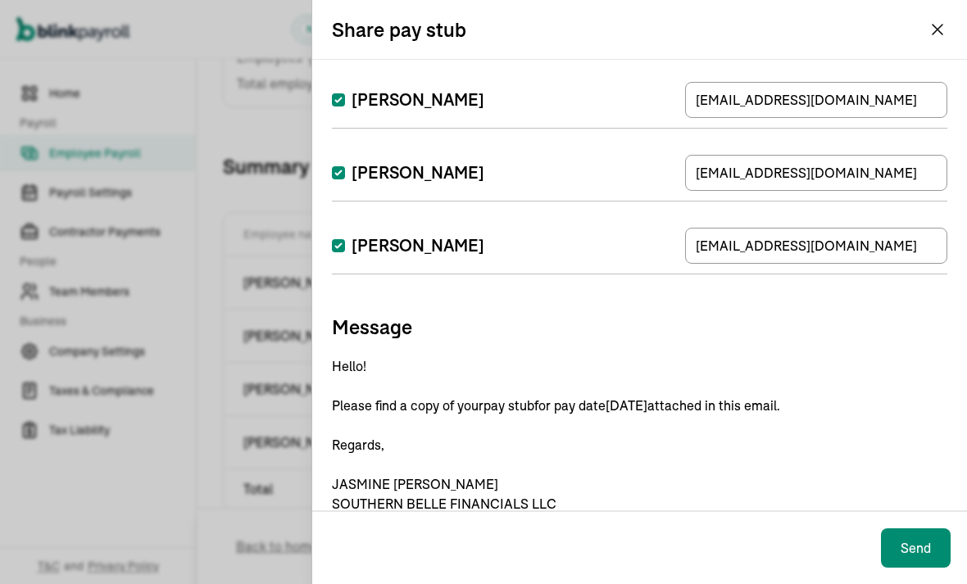
click at [927, 578] on div "Send" at bounding box center [639, 547] width 655 height 73
click at [922, 577] on div "Send" at bounding box center [639, 547] width 655 height 73
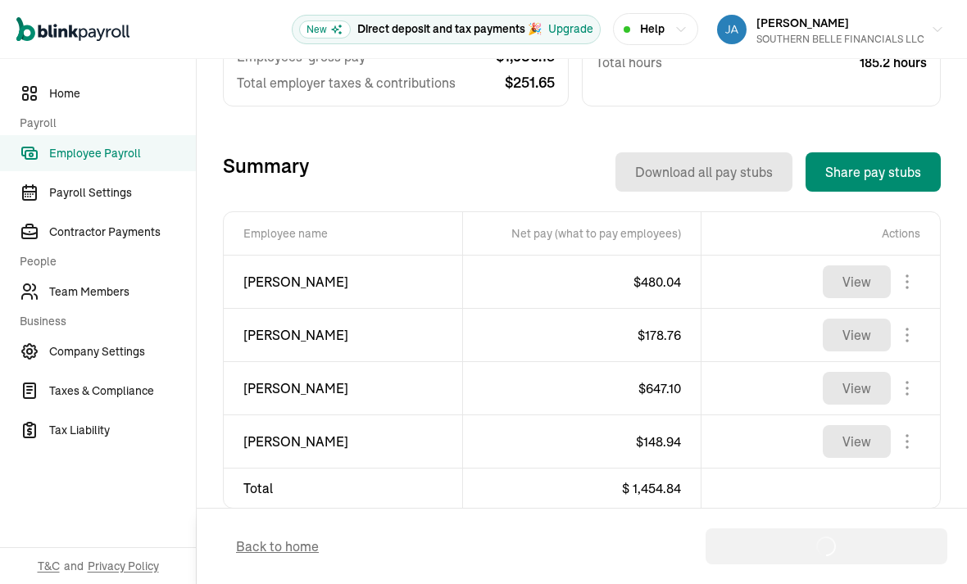
scroll to position [479, 0]
